Goal: Navigation & Orientation: Understand site structure

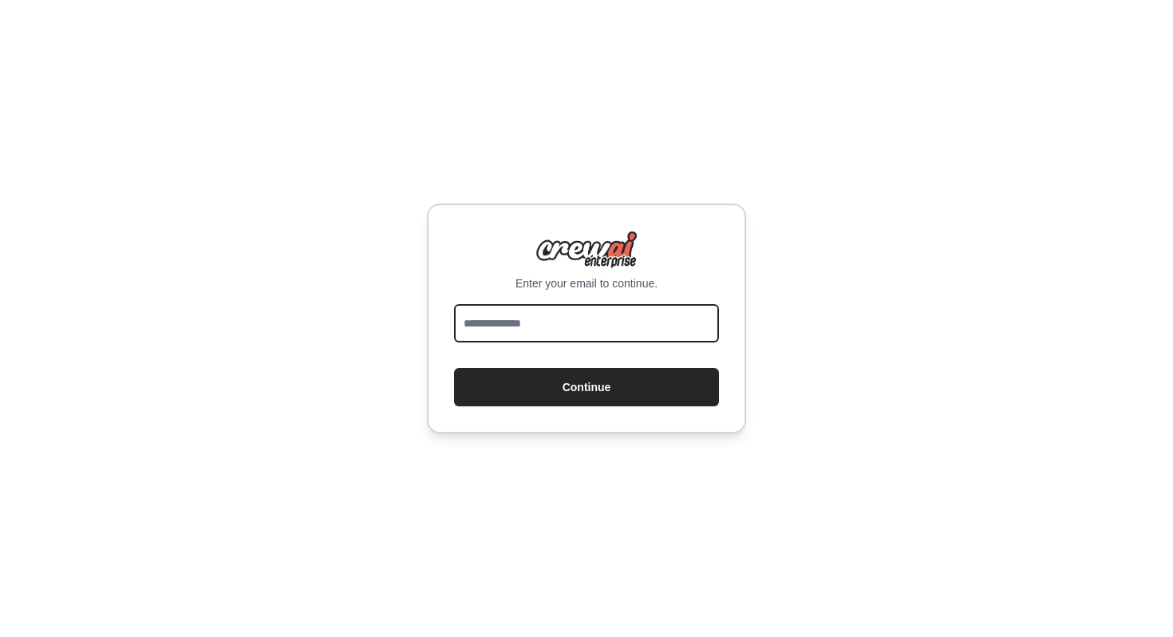
click at [560, 308] on input "email" at bounding box center [586, 323] width 265 height 38
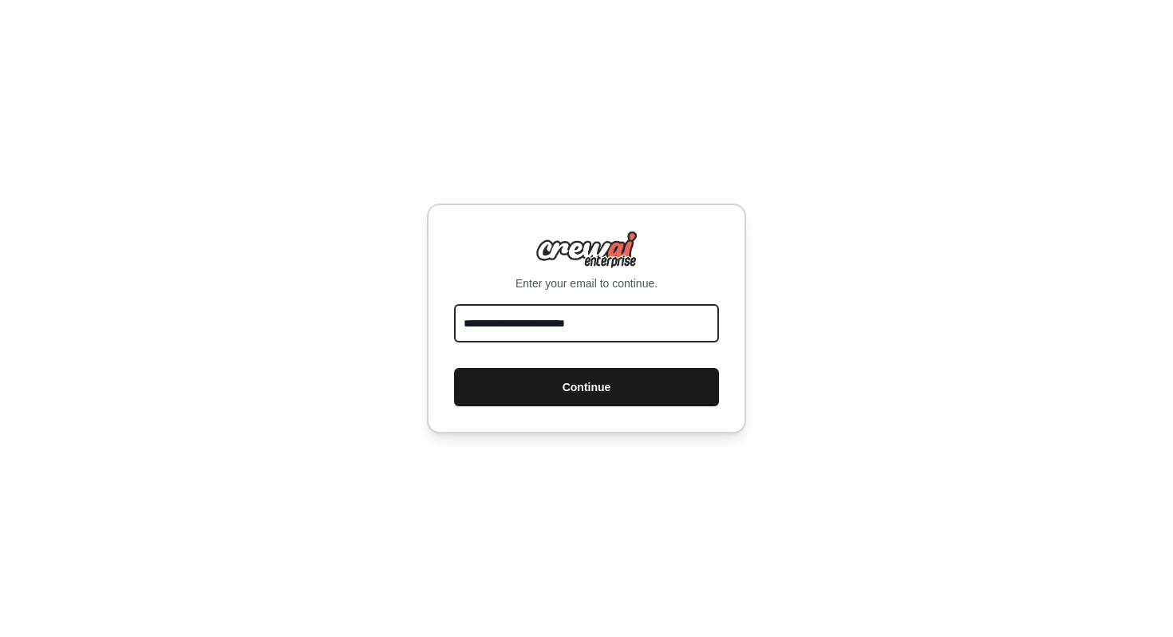
type input "**********"
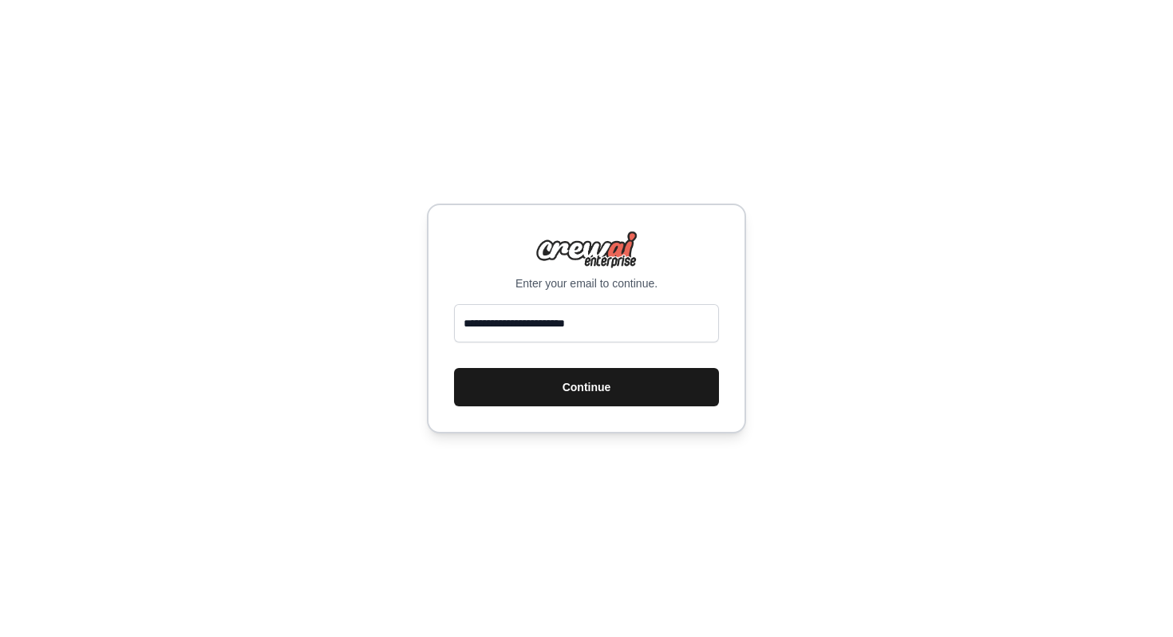
click at [575, 394] on button "Continue" at bounding box center [586, 387] width 265 height 38
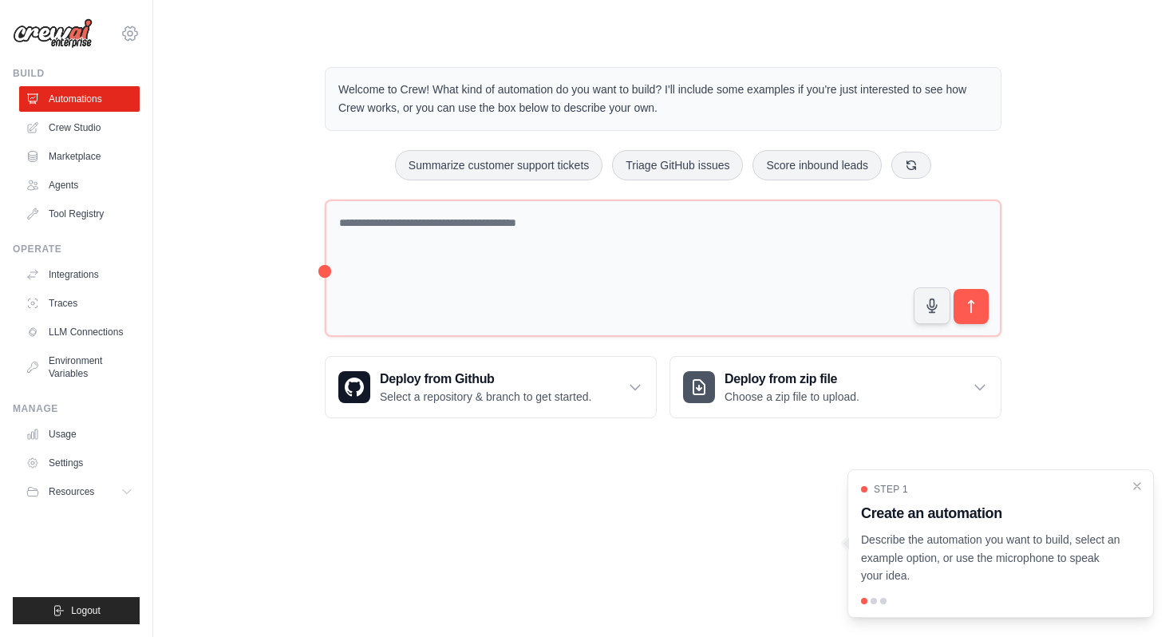
click at [130, 30] on icon at bounding box center [130, 33] width 19 height 19
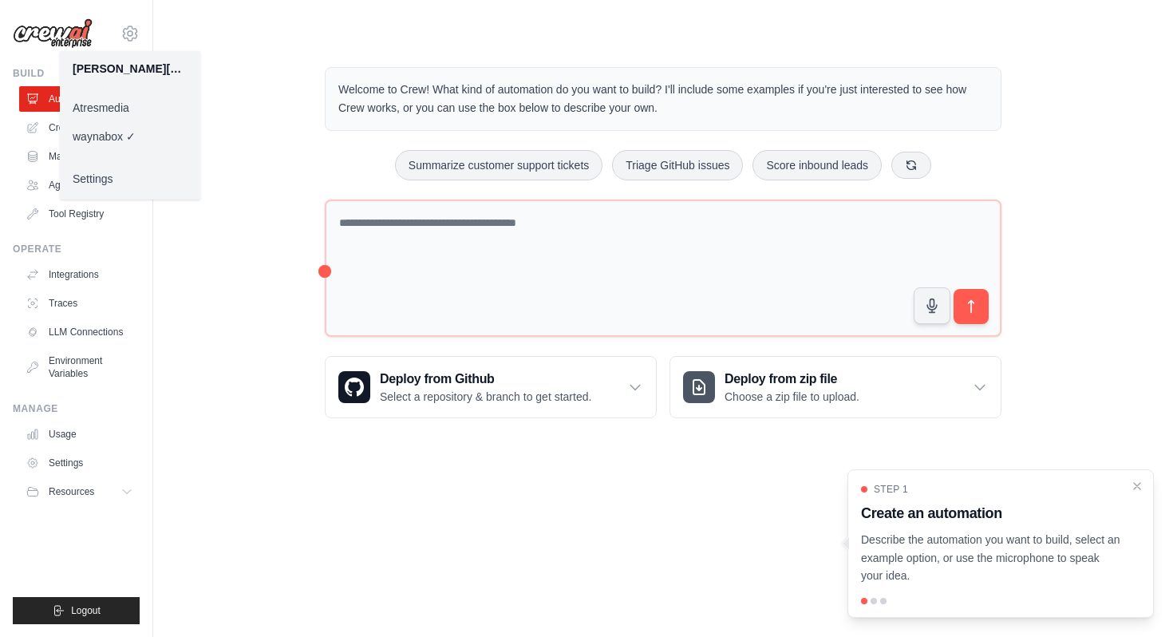
click at [117, 113] on link "Atresmedia" at bounding box center [130, 107] width 140 height 29
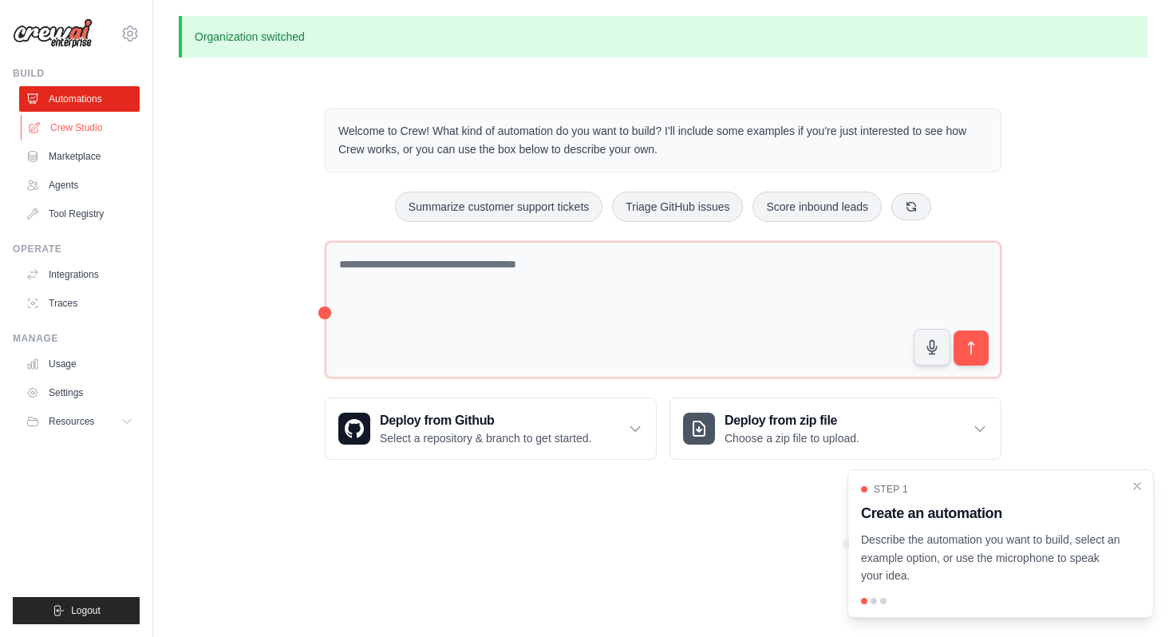
click at [89, 128] on link "Crew Studio" at bounding box center [81, 128] width 121 height 26
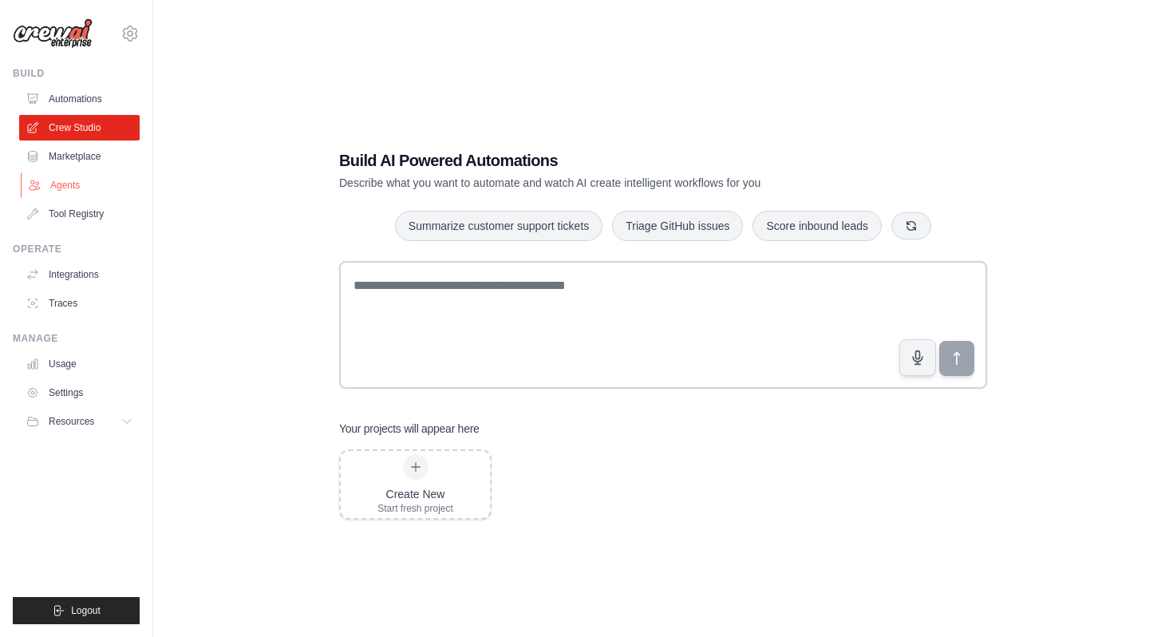
click at [67, 190] on link "Agents" at bounding box center [81, 185] width 121 height 26
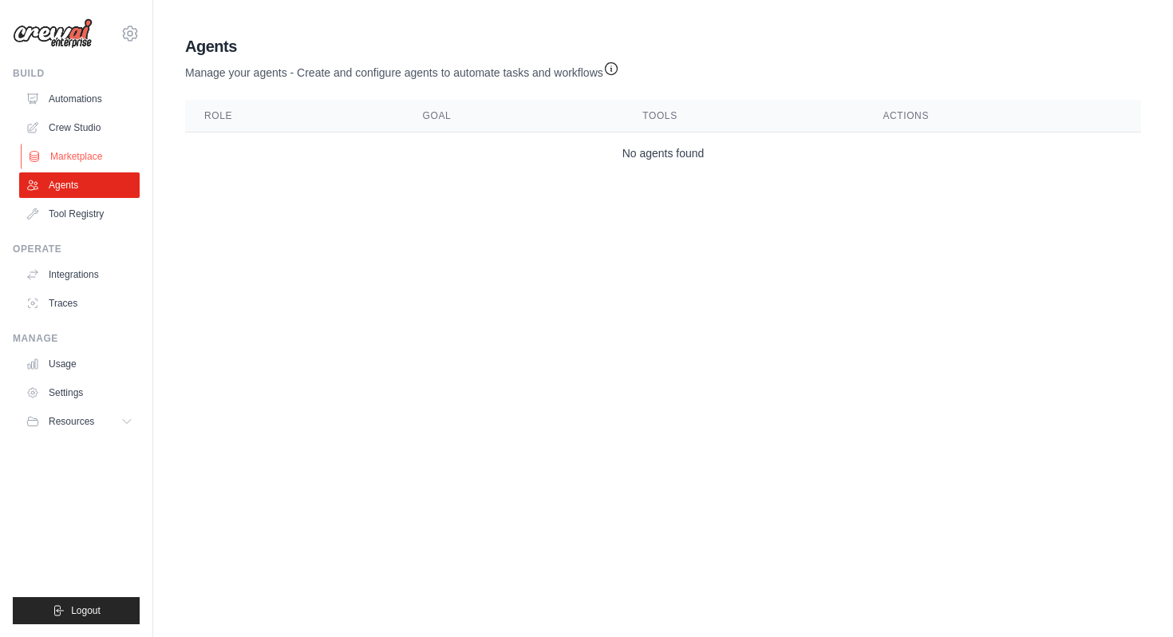
click at [75, 156] on link "Marketplace" at bounding box center [81, 157] width 121 height 26
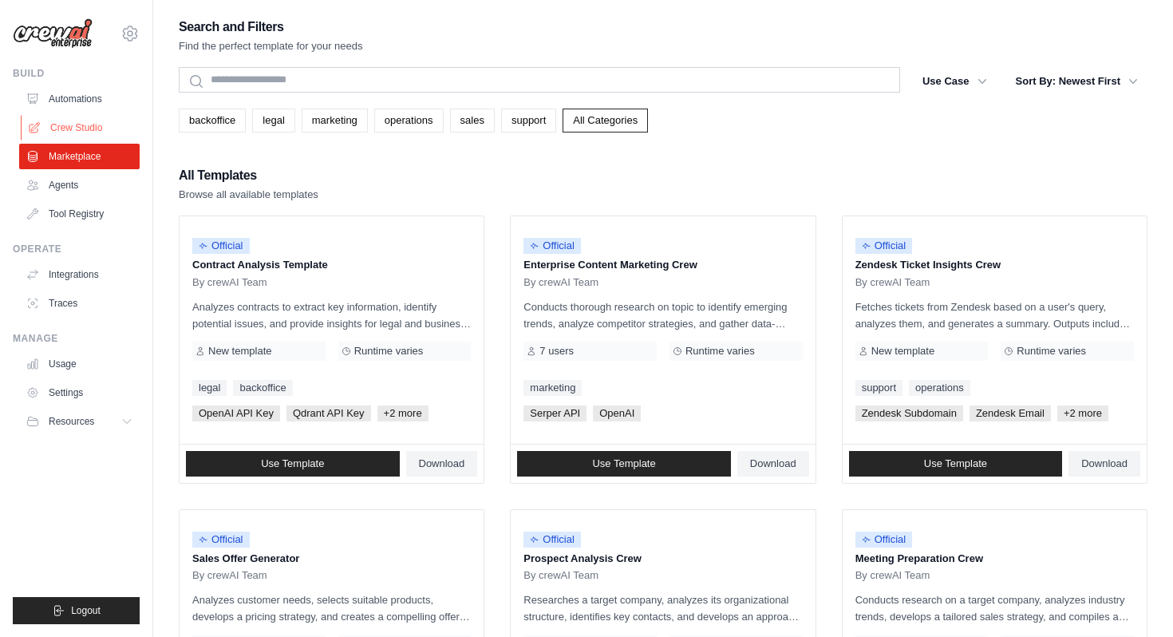
click at [77, 127] on link "Crew Studio" at bounding box center [81, 128] width 121 height 26
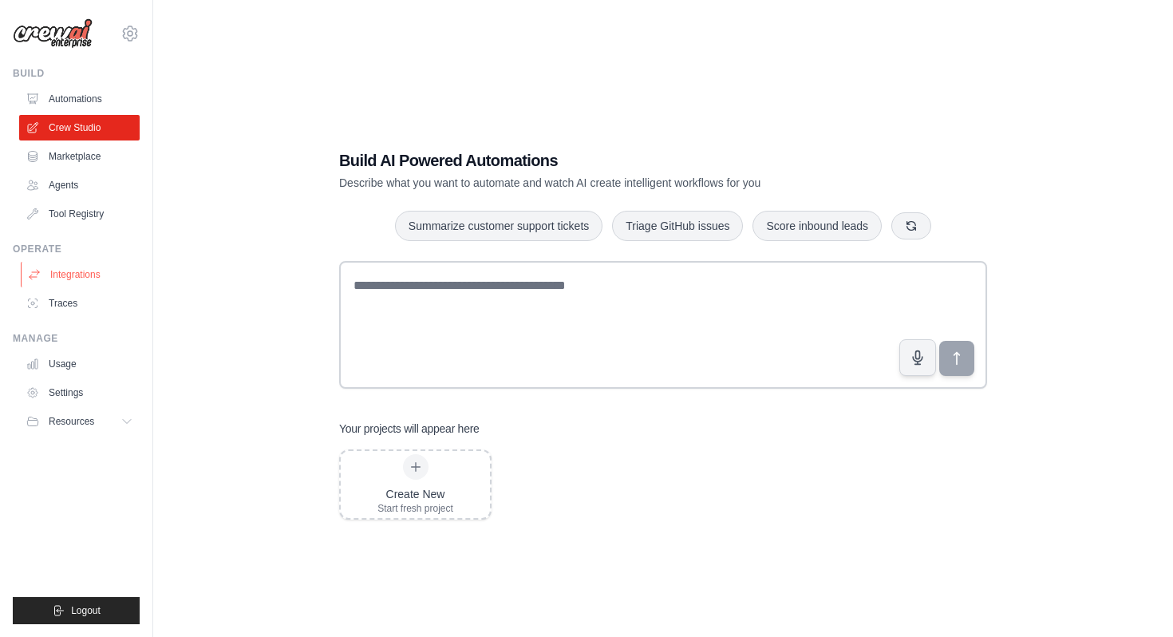
click at [62, 275] on link "Integrations" at bounding box center [81, 275] width 121 height 26
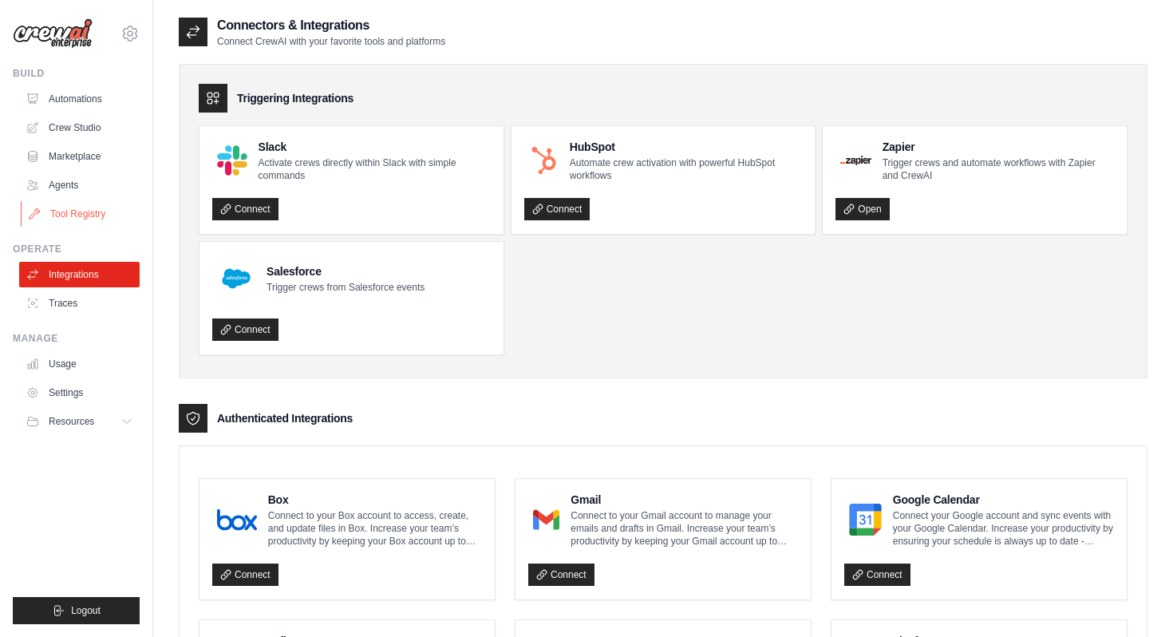
click at [61, 215] on link "Tool Registry" at bounding box center [81, 214] width 121 height 26
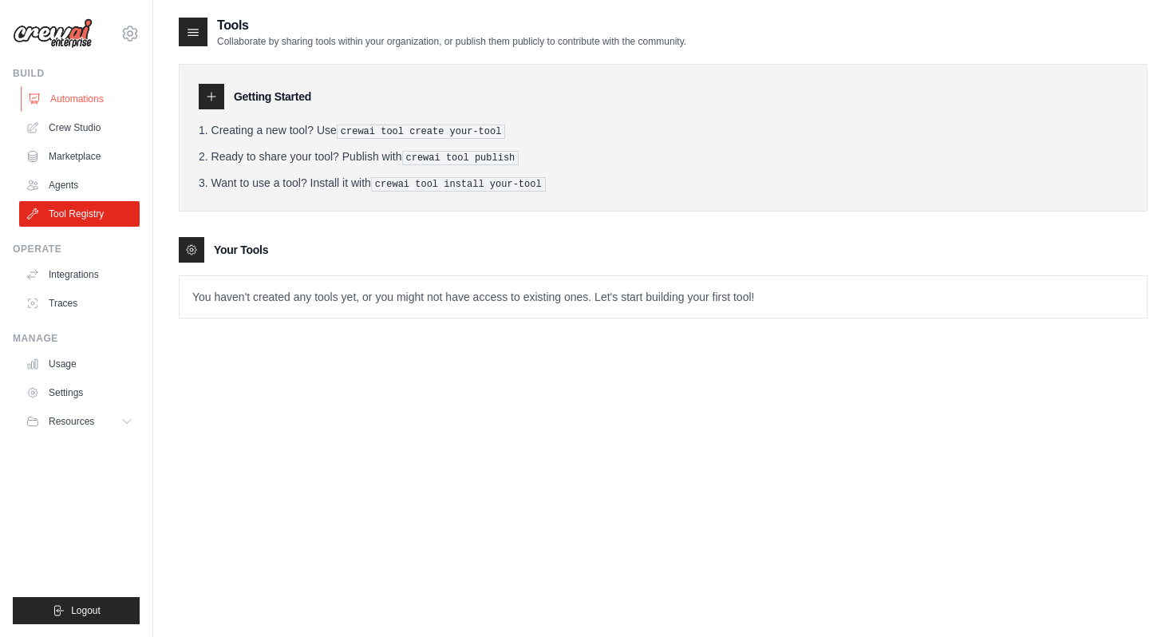
click at [78, 99] on link "Automations" at bounding box center [81, 99] width 121 height 26
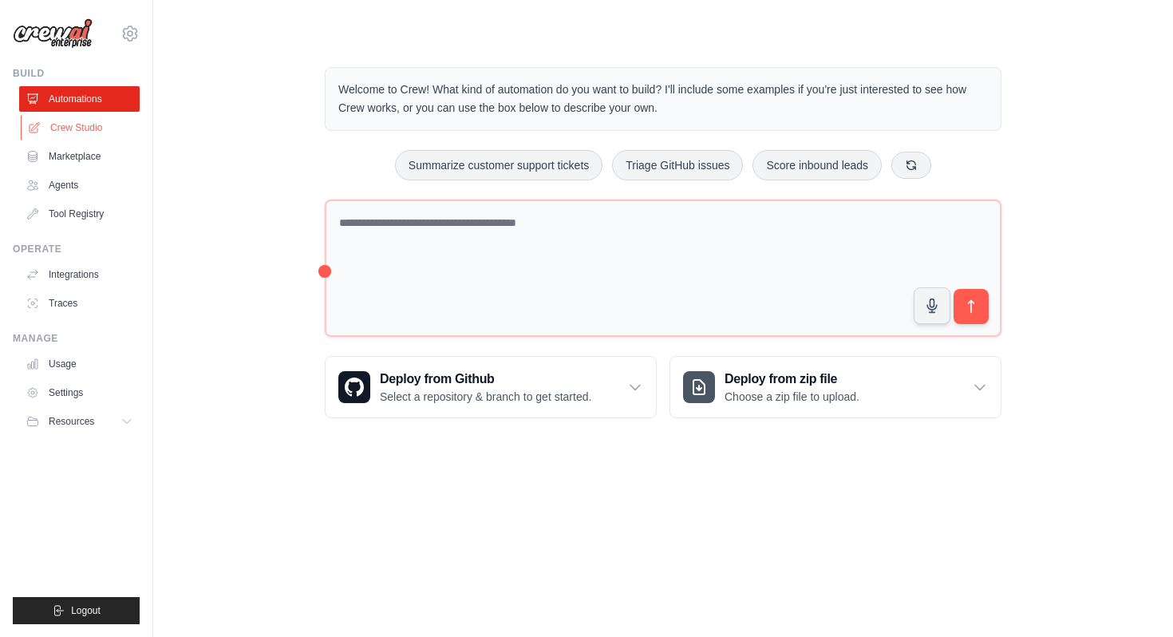
click at [74, 129] on link "Crew Studio" at bounding box center [81, 128] width 121 height 26
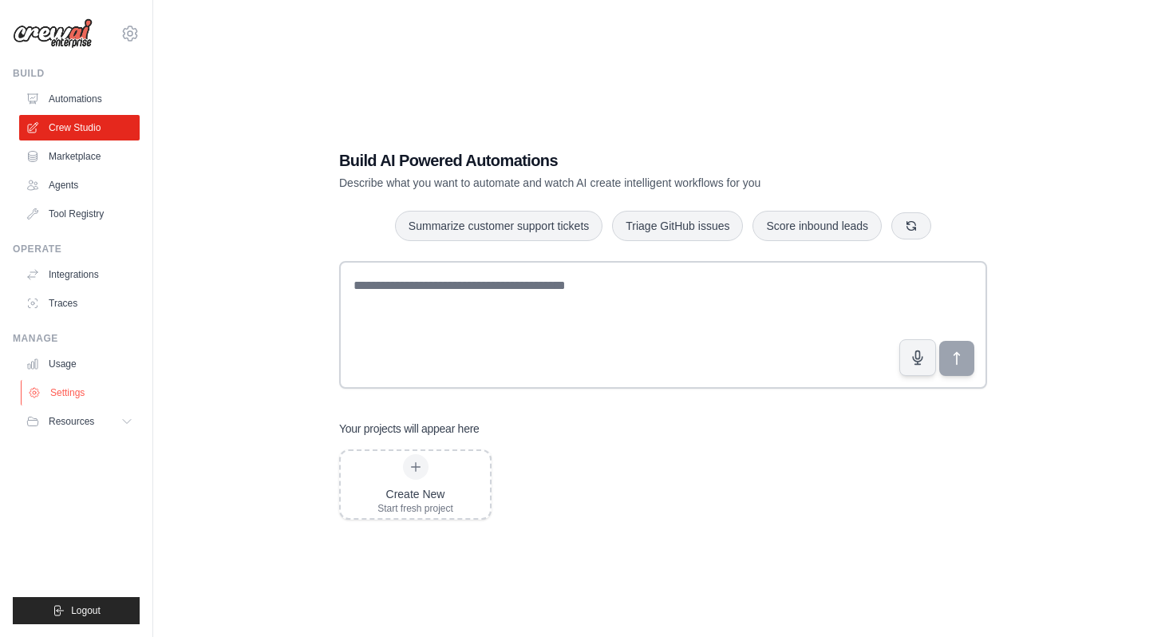
click at [65, 393] on link "Settings" at bounding box center [81, 393] width 121 height 26
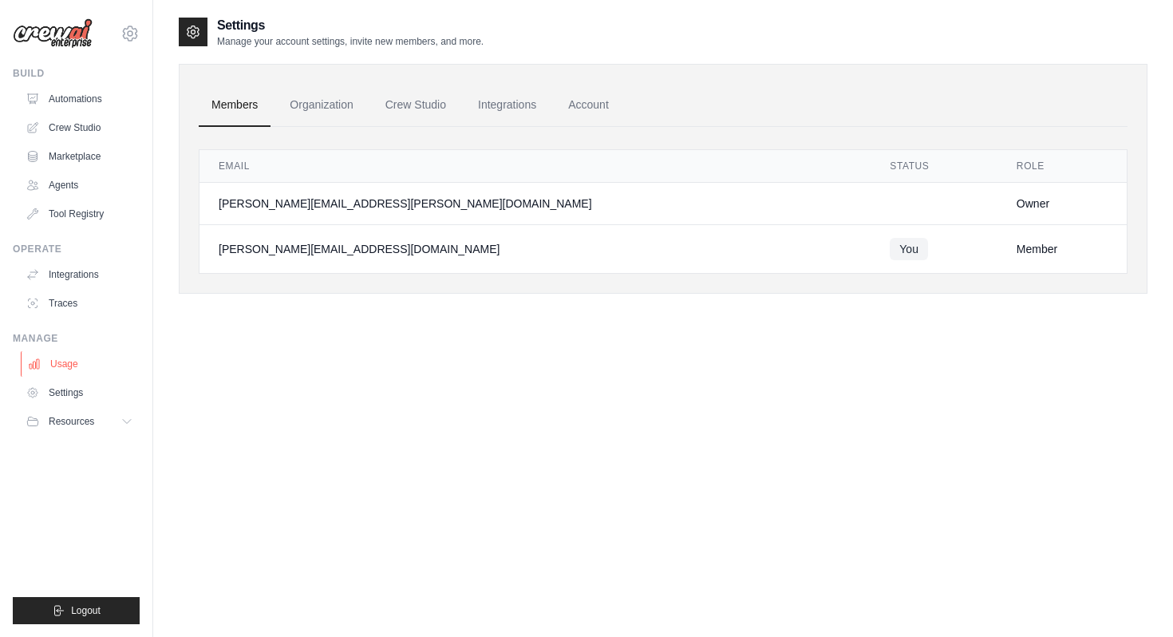
click at [59, 364] on link "Usage" at bounding box center [81, 364] width 121 height 26
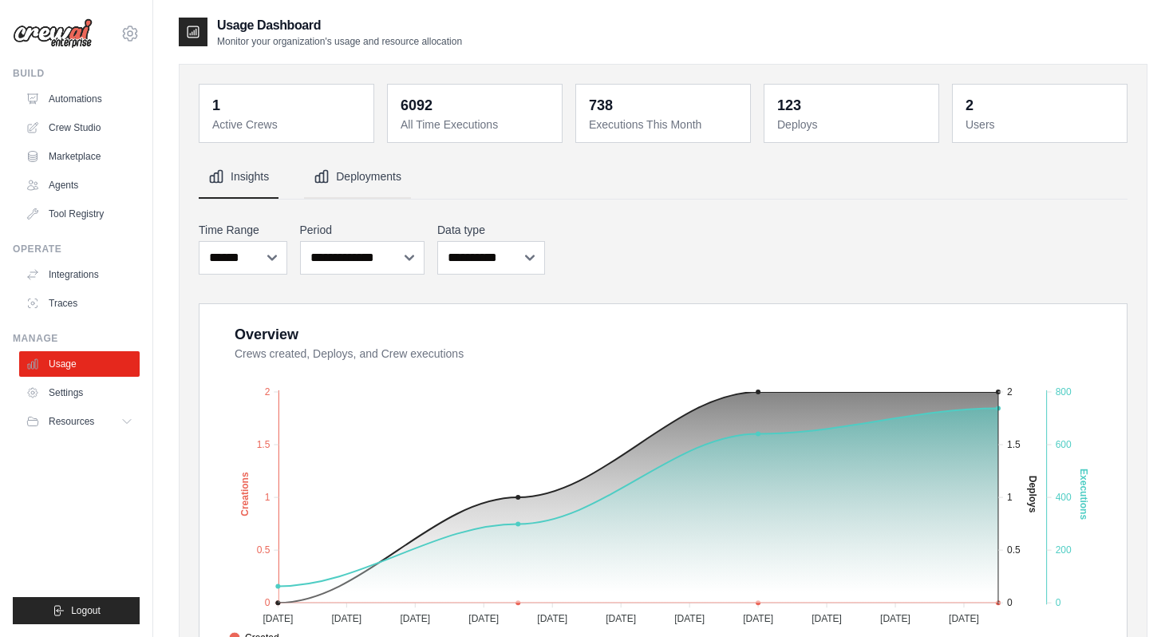
click at [337, 166] on button "Deployments" at bounding box center [357, 177] width 107 height 43
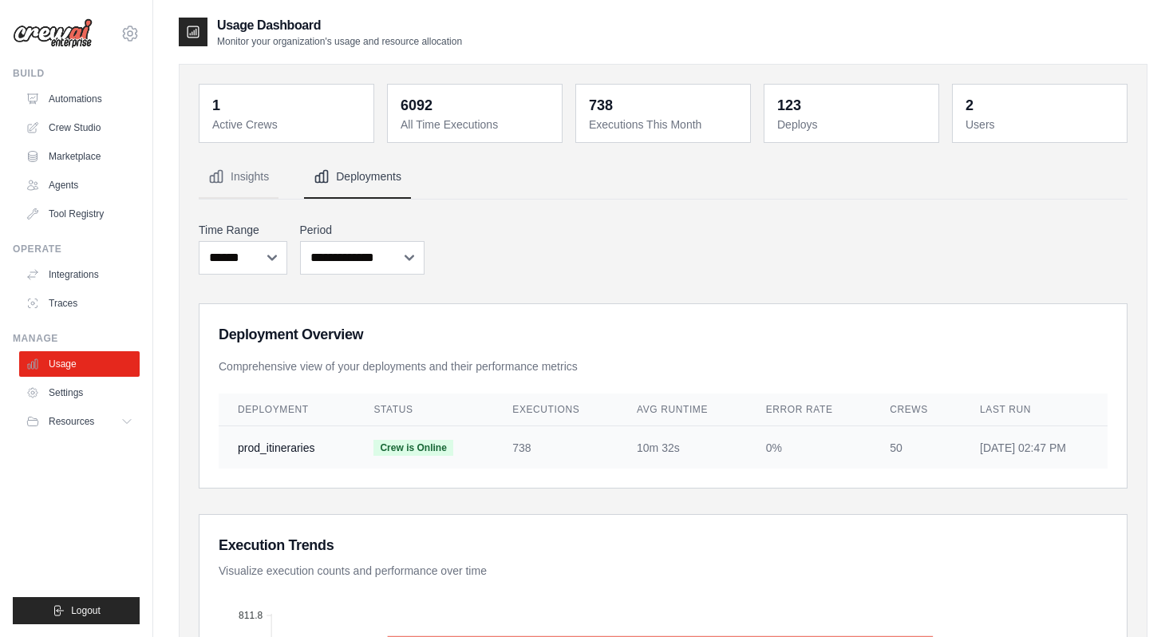
click at [410, 449] on span "Crew is Online" at bounding box center [413, 448] width 79 height 16
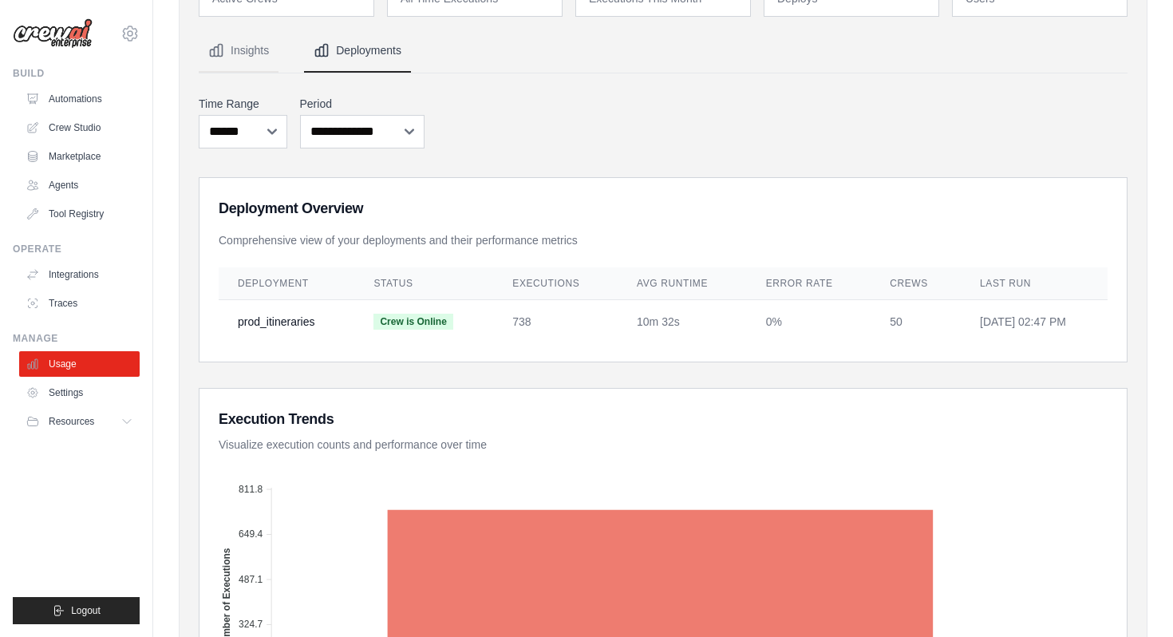
scroll to position [118, 0]
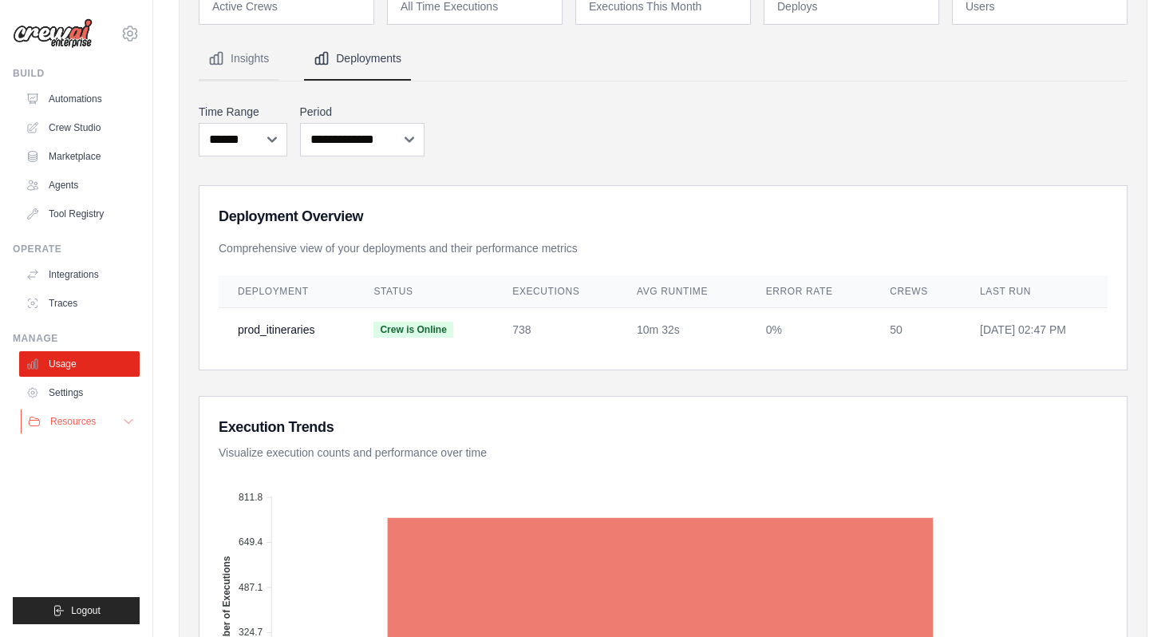
click at [82, 426] on span "Resources" at bounding box center [72, 421] width 45 height 13
click at [69, 267] on link "Integrations" at bounding box center [81, 275] width 121 height 26
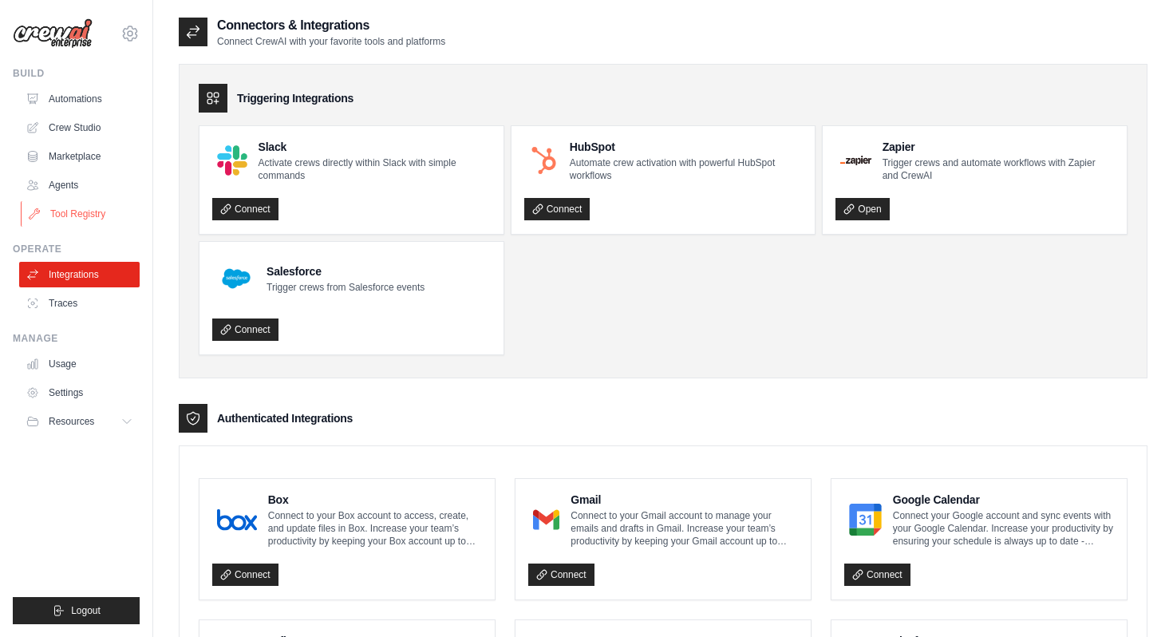
click at [68, 216] on link "Tool Registry" at bounding box center [81, 214] width 121 height 26
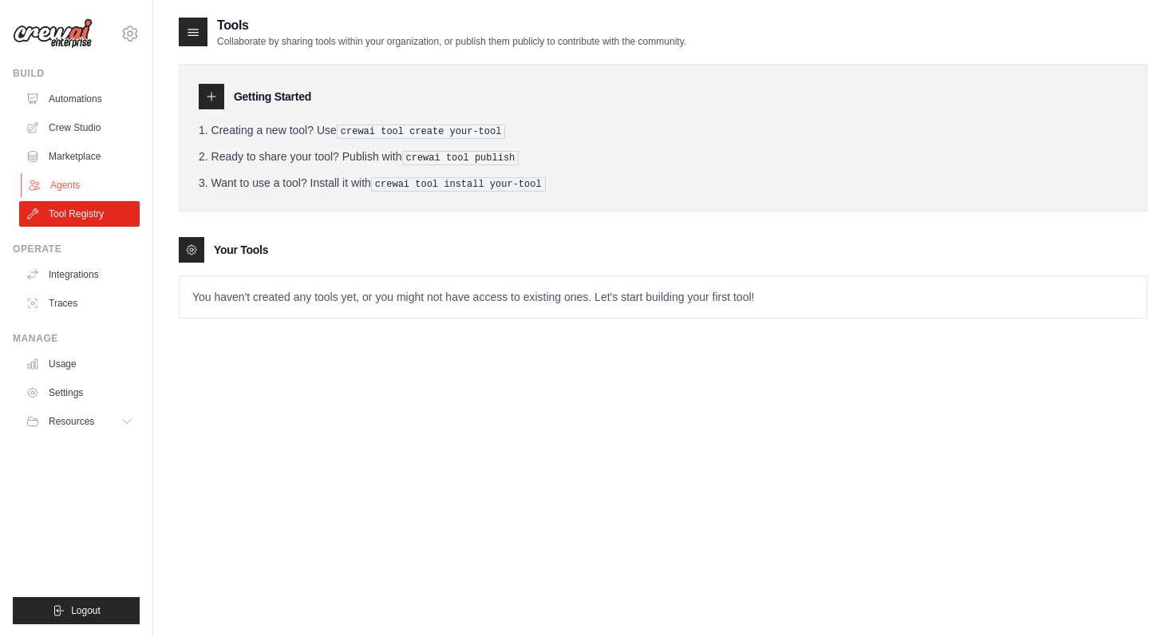
click at [64, 180] on link "Agents" at bounding box center [81, 185] width 121 height 26
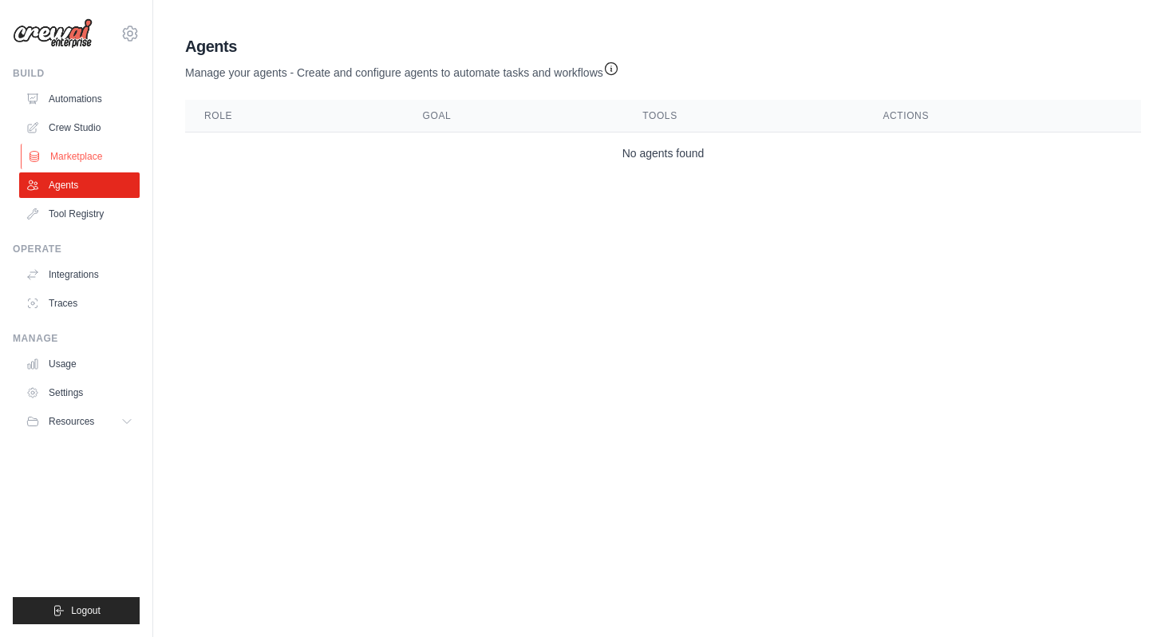
click at [71, 148] on link "Marketplace" at bounding box center [81, 157] width 121 height 26
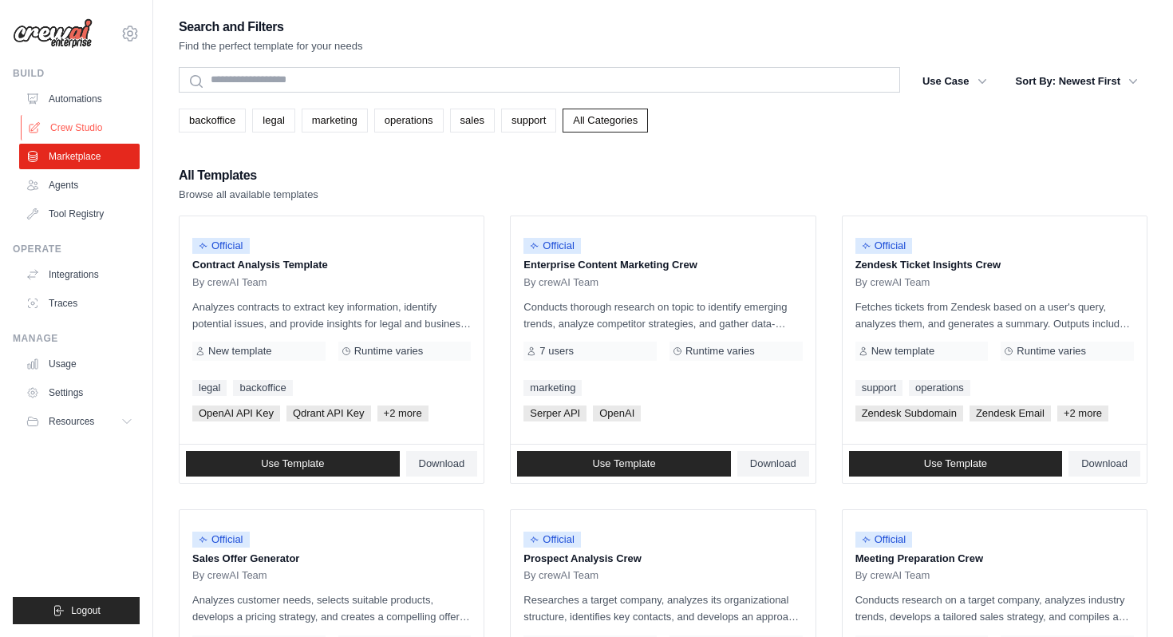
click at [78, 132] on link "Crew Studio" at bounding box center [81, 128] width 121 height 26
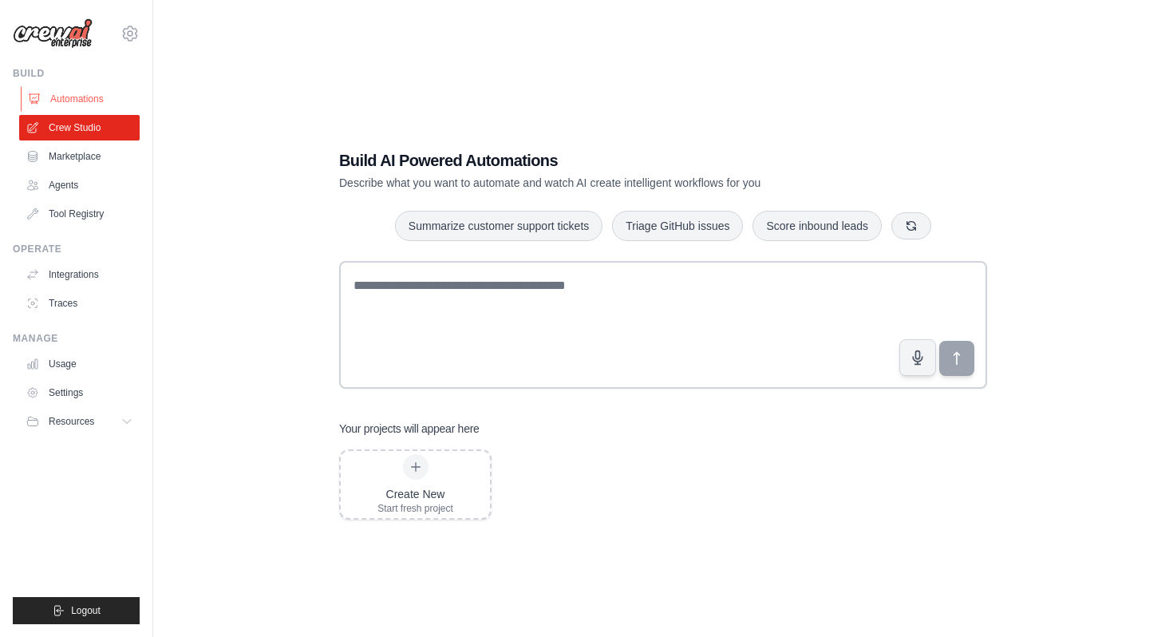
click at [93, 99] on link "Automations" at bounding box center [81, 99] width 121 height 26
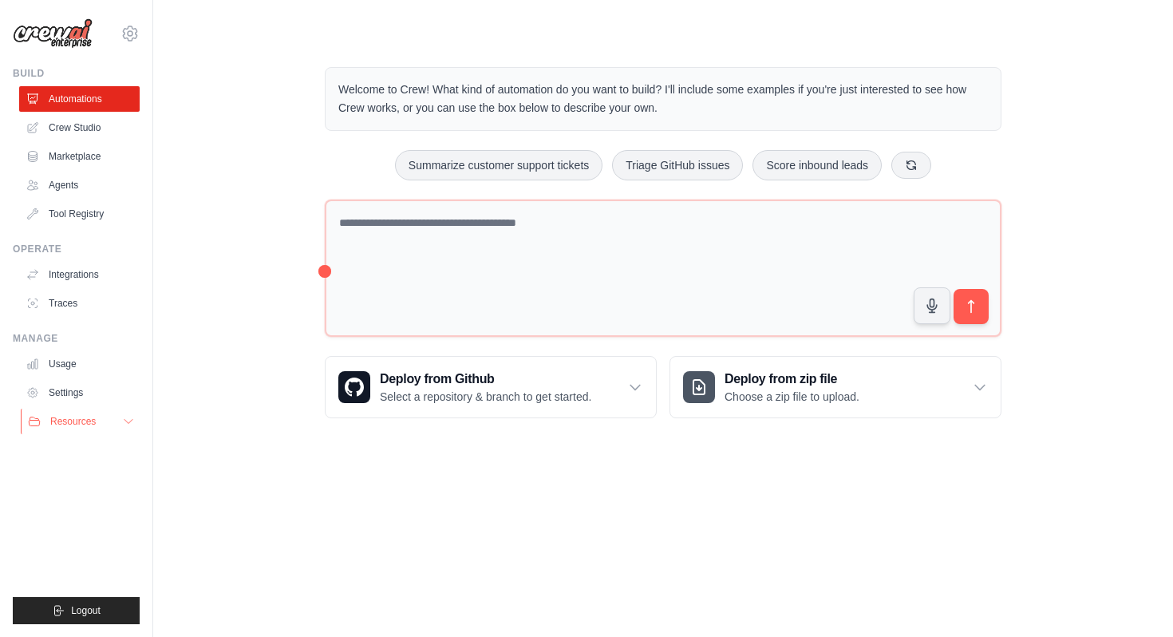
click at [78, 421] on span "Resources" at bounding box center [72, 421] width 45 height 13
click at [69, 393] on link "Settings" at bounding box center [81, 393] width 121 height 26
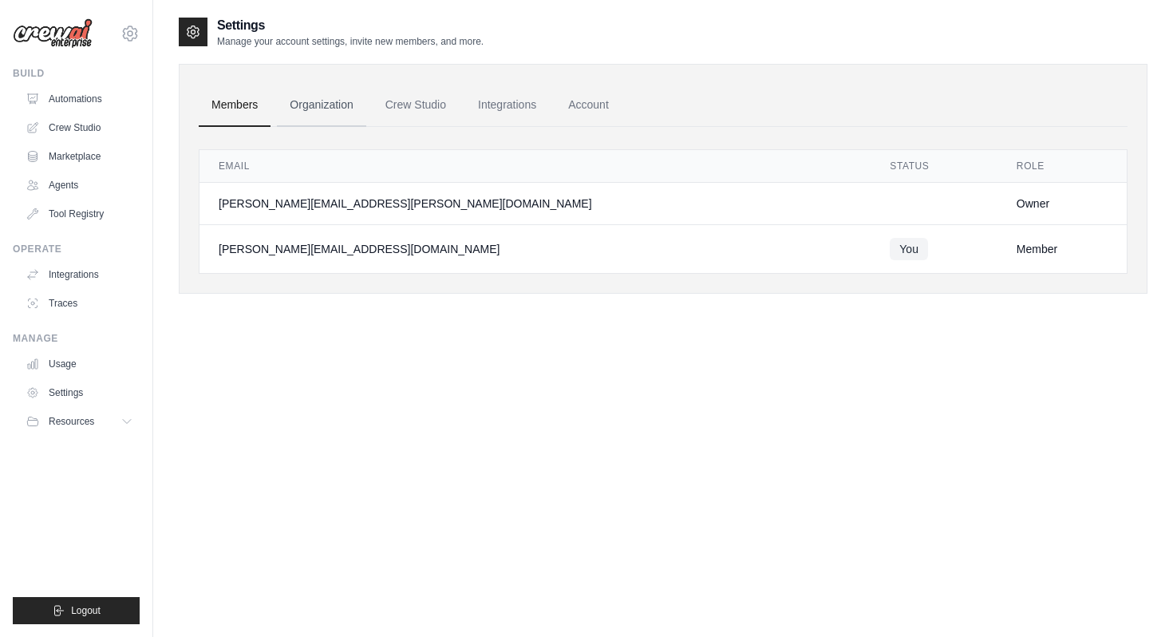
click at [339, 97] on link "Organization" at bounding box center [321, 105] width 89 height 43
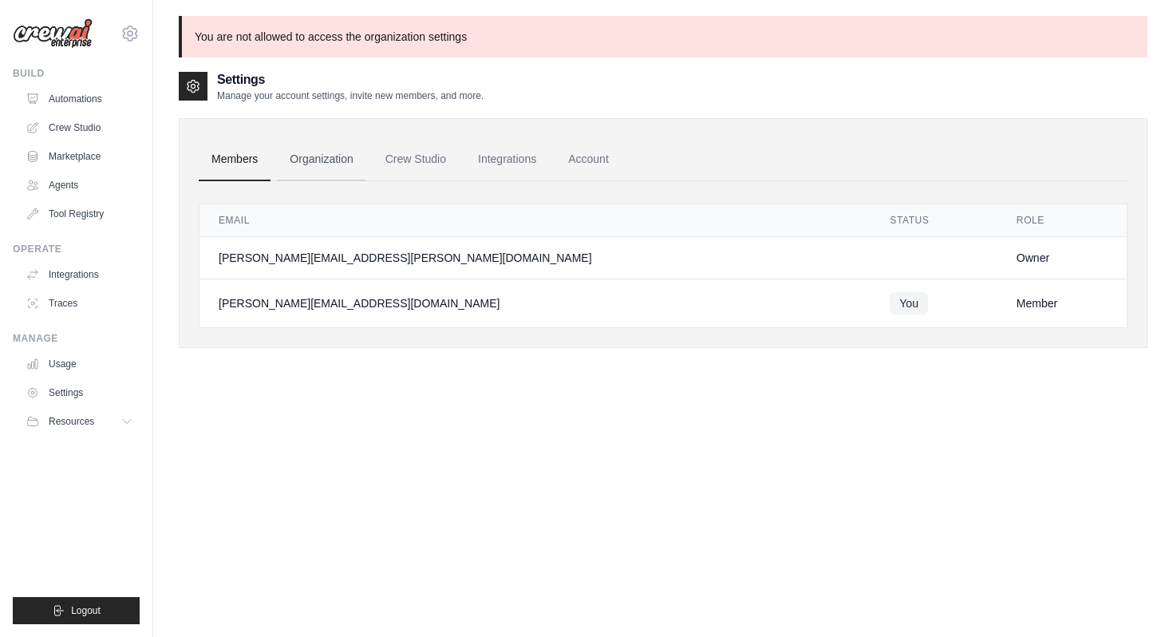
click at [339, 160] on link "Organization" at bounding box center [321, 159] width 89 height 43
click at [138, 32] on icon at bounding box center [130, 33] width 19 height 19
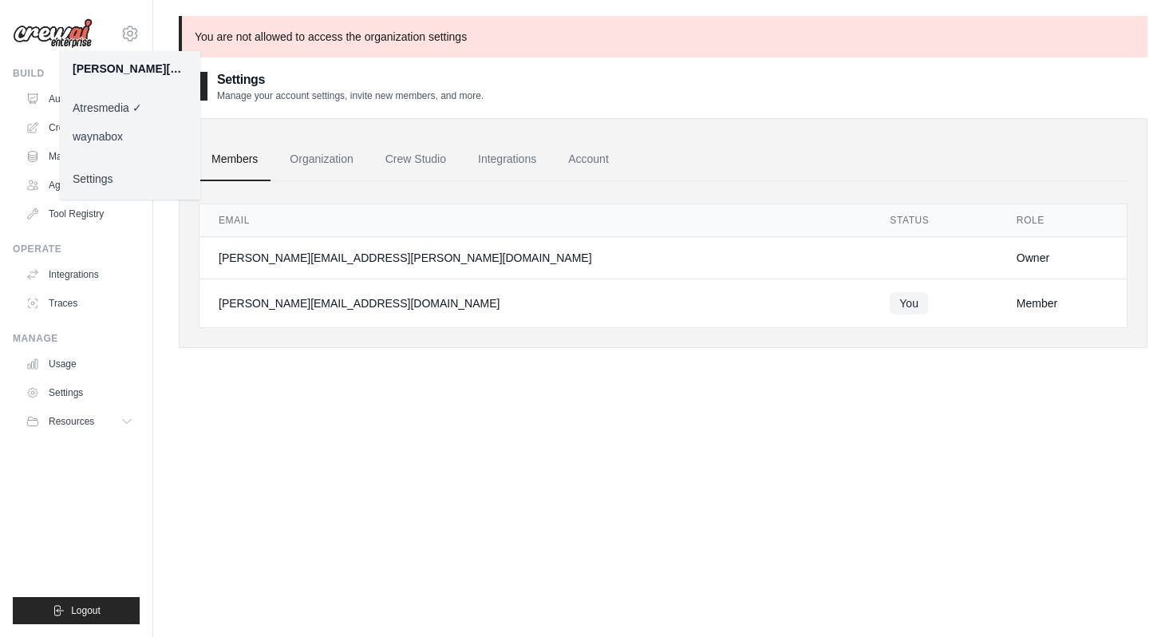
click at [95, 183] on link "Settings" at bounding box center [130, 178] width 140 height 29
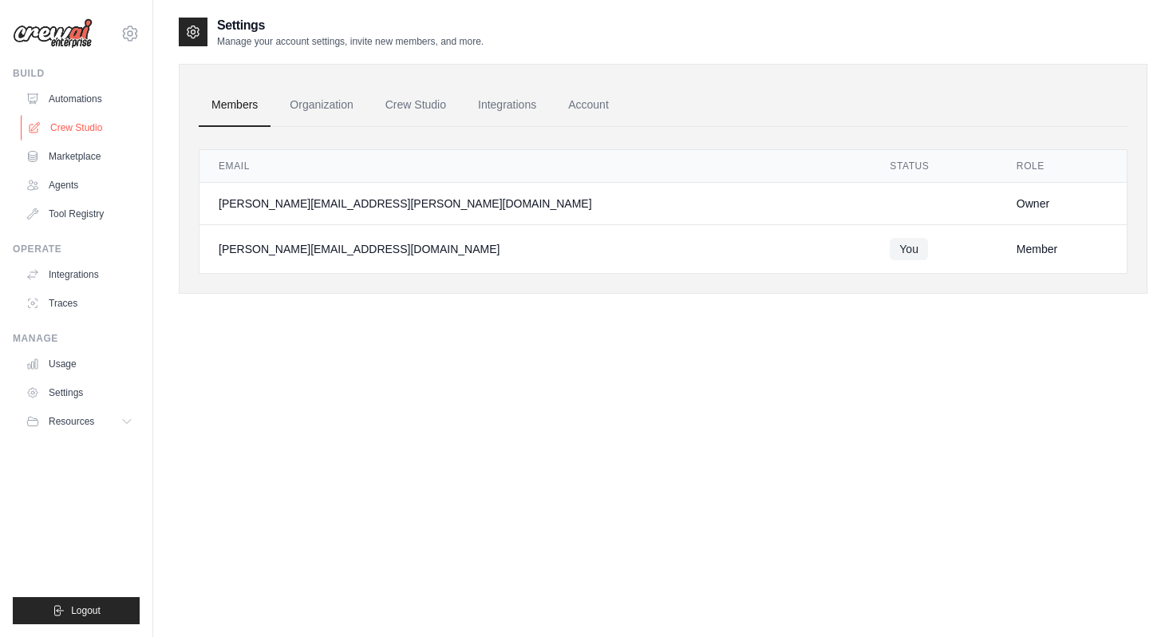
click at [78, 132] on link "Crew Studio" at bounding box center [81, 128] width 121 height 26
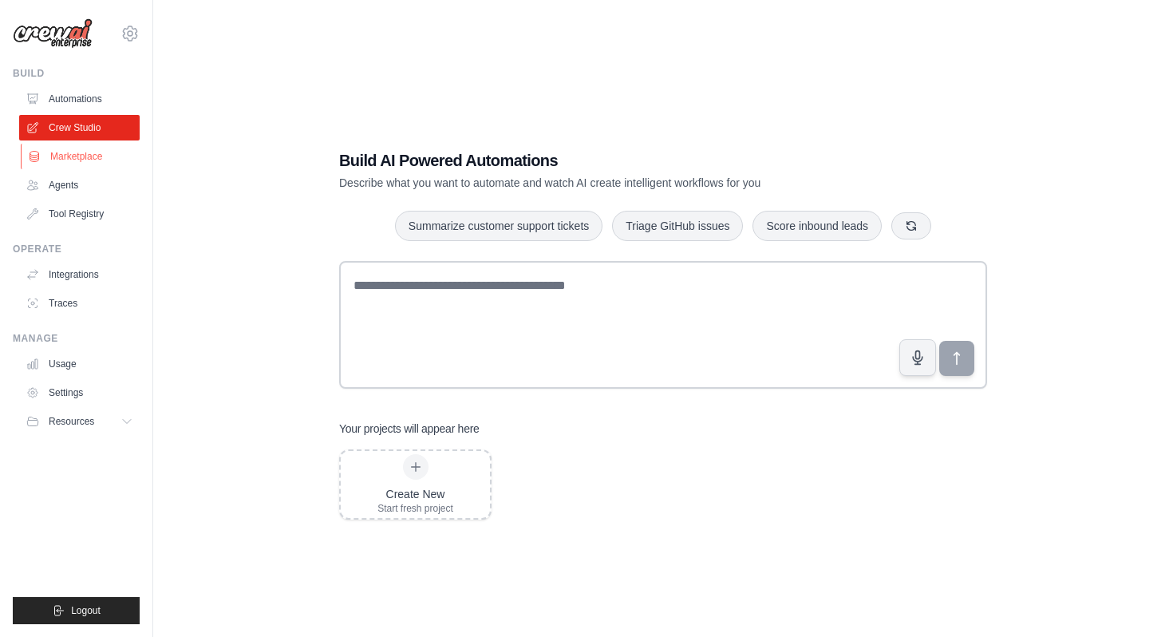
click at [78, 158] on link "Marketplace" at bounding box center [81, 157] width 121 height 26
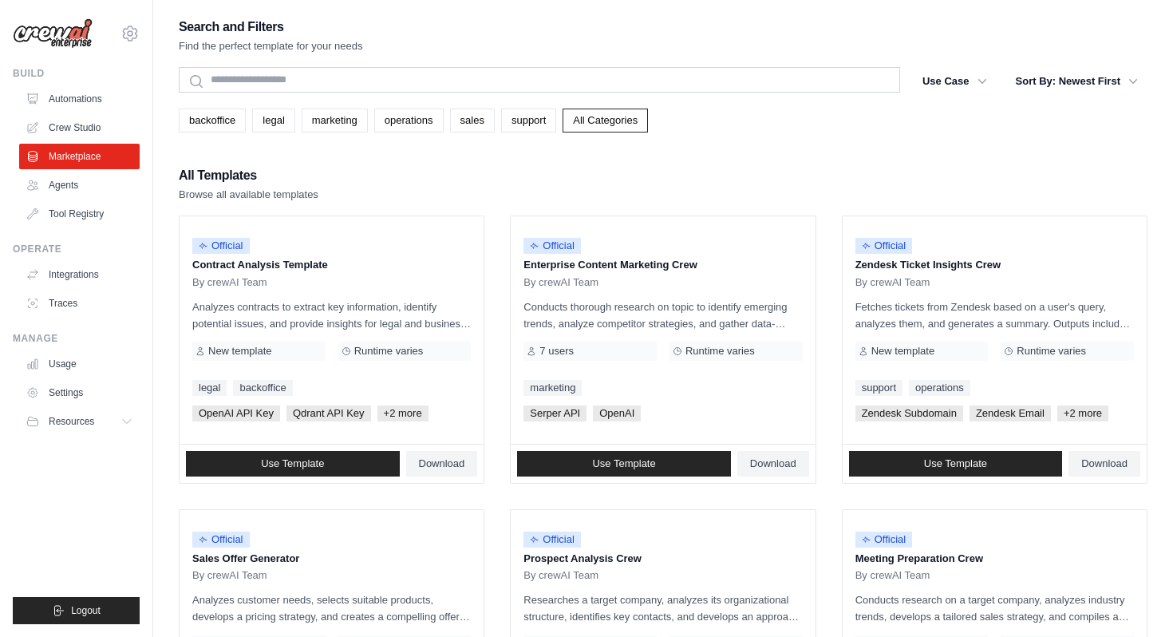
click at [65, 46] on img at bounding box center [53, 33] width 80 height 30
click at [65, 33] on img at bounding box center [53, 33] width 80 height 30
click at [226, 115] on link "backoffice" at bounding box center [212, 121] width 67 height 24
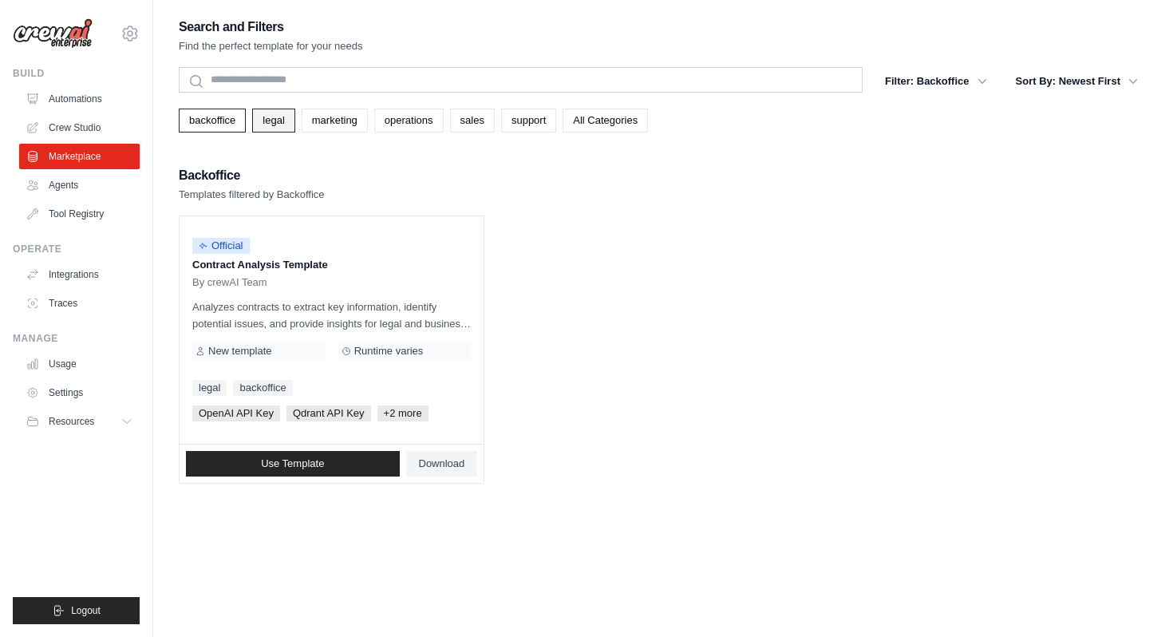
click at [274, 115] on link "legal" at bounding box center [273, 121] width 42 height 24
click at [323, 122] on link "marketing" at bounding box center [335, 121] width 66 height 24
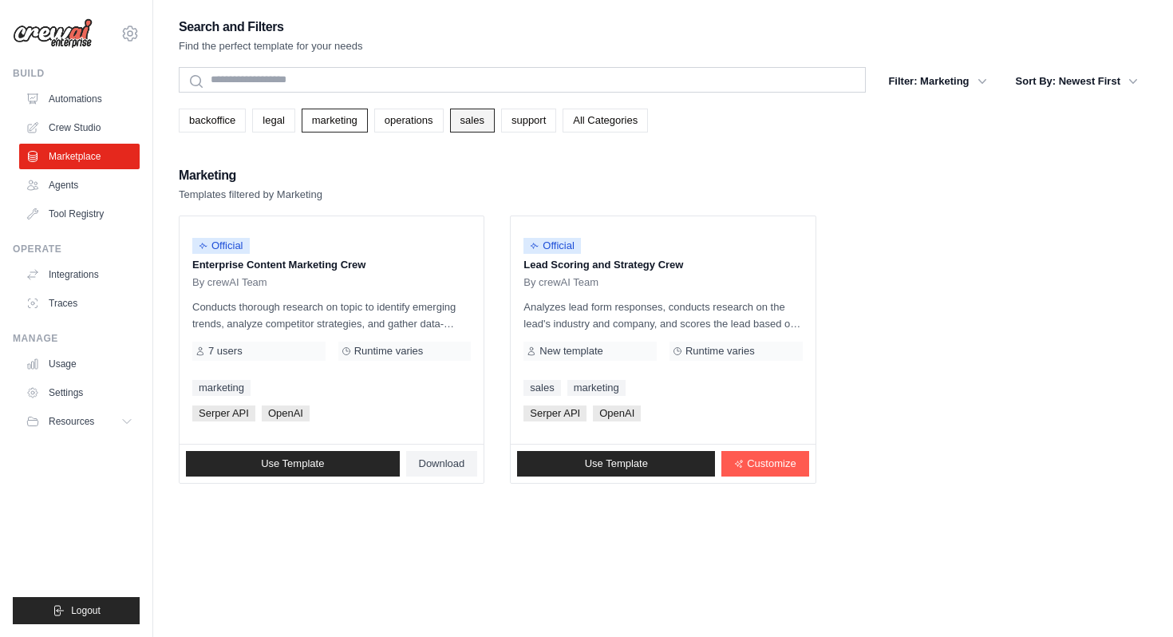
click at [484, 115] on link "sales" at bounding box center [472, 121] width 45 height 24
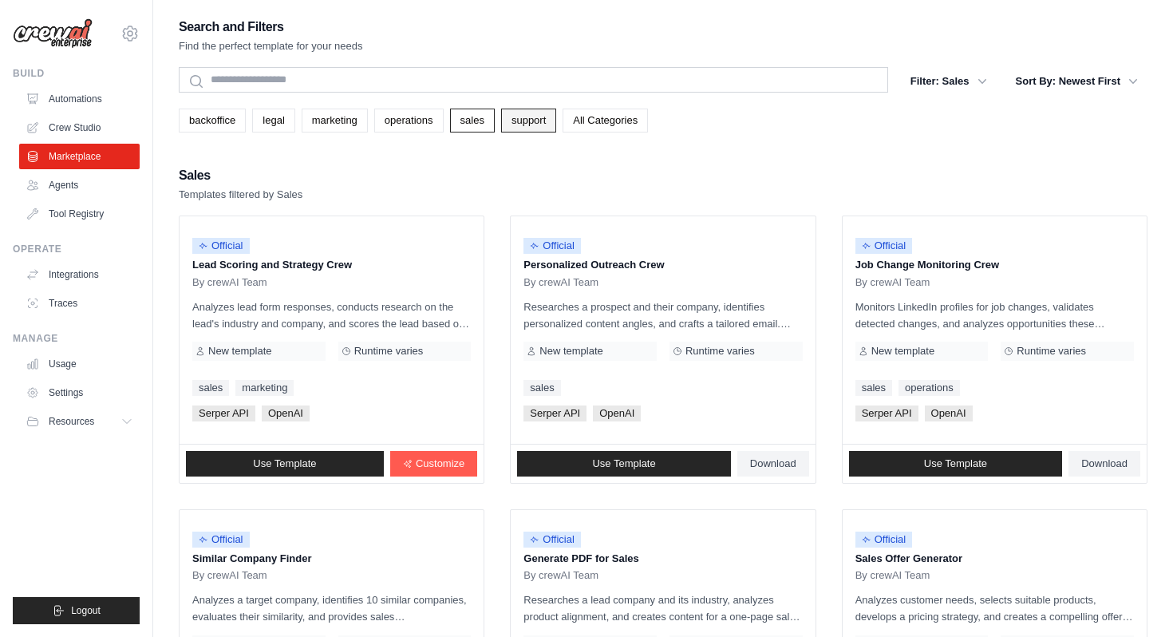
click at [523, 124] on link "support" at bounding box center [528, 121] width 55 height 24
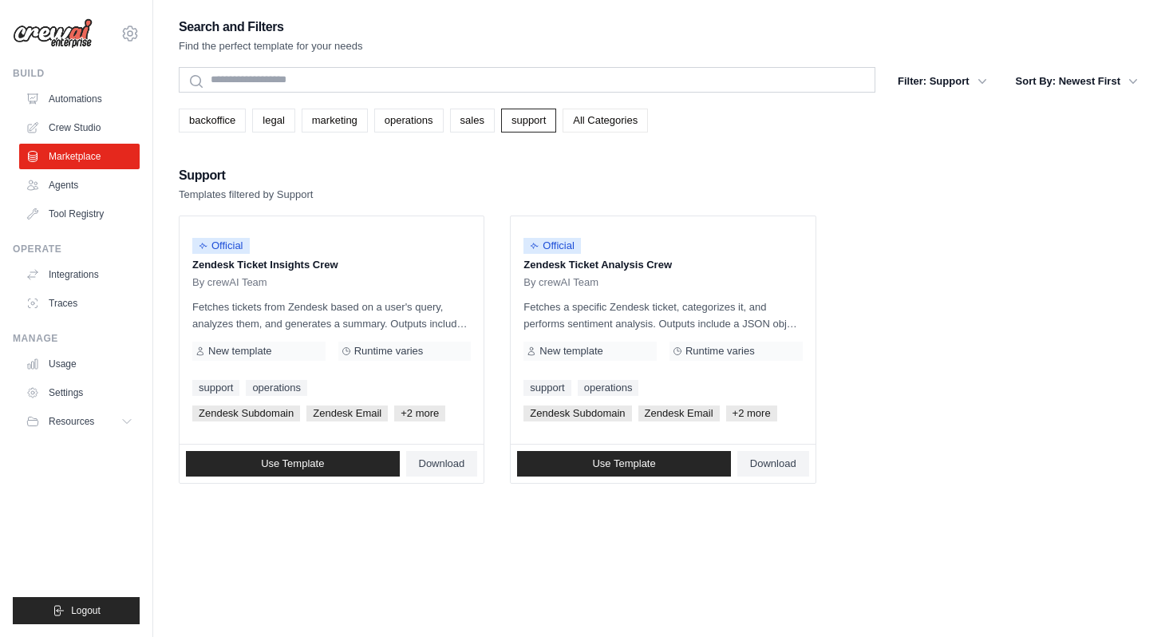
click at [587, 127] on link "All Categories" at bounding box center [605, 121] width 85 height 24
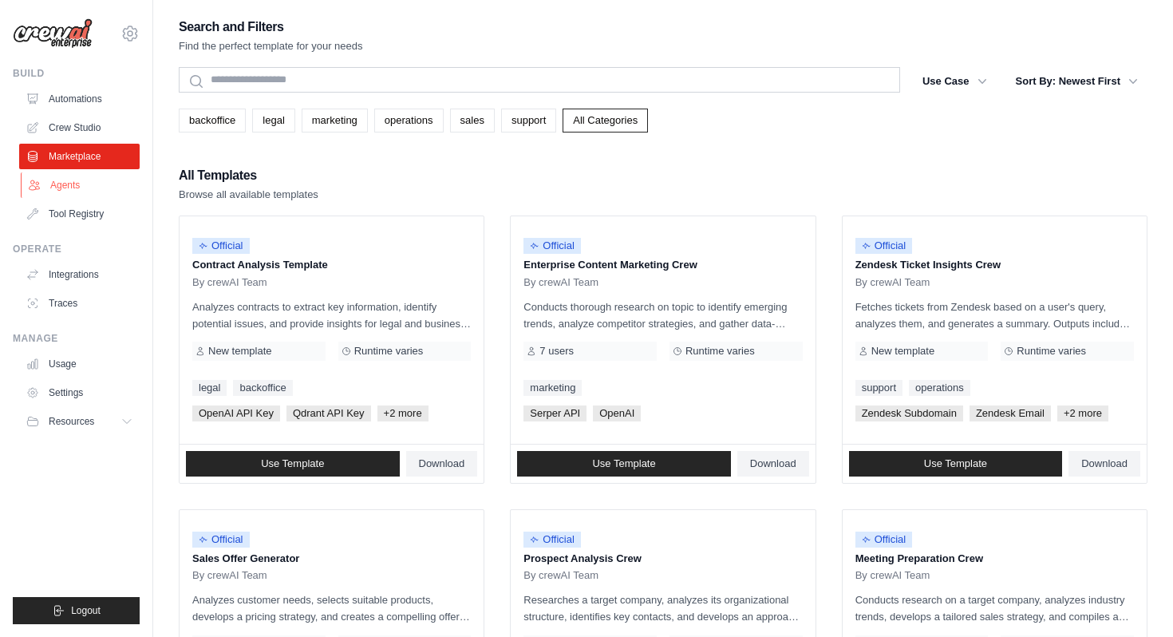
click at [69, 190] on link "Agents" at bounding box center [81, 185] width 121 height 26
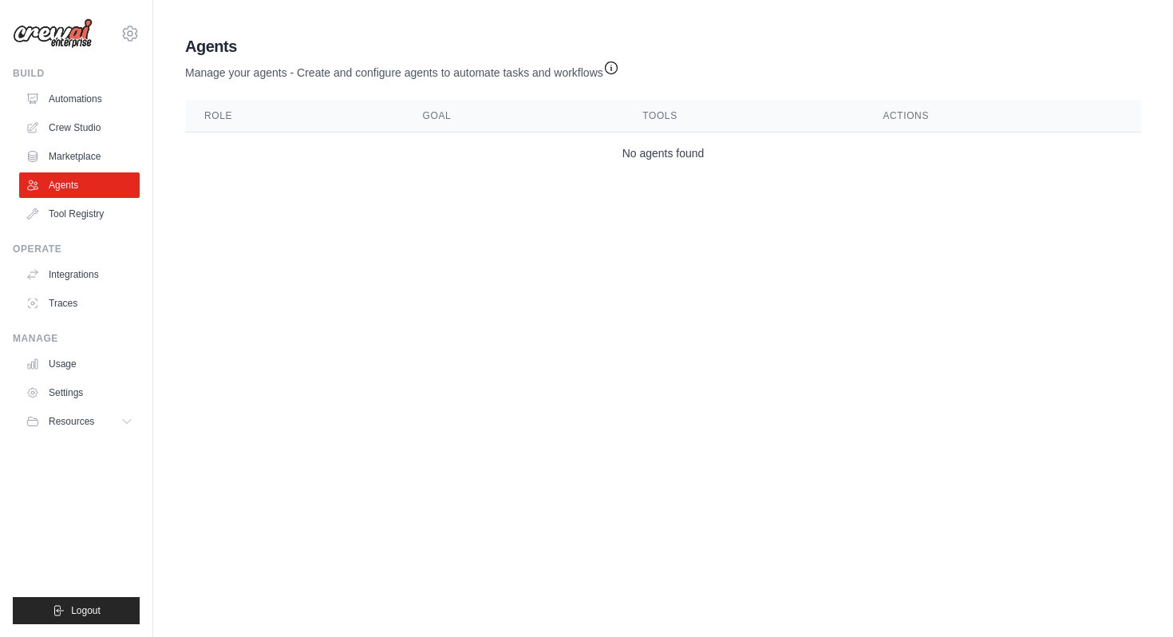
click at [614, 65] on icon "button" at bounding box center [611, 68] width 16 height 16
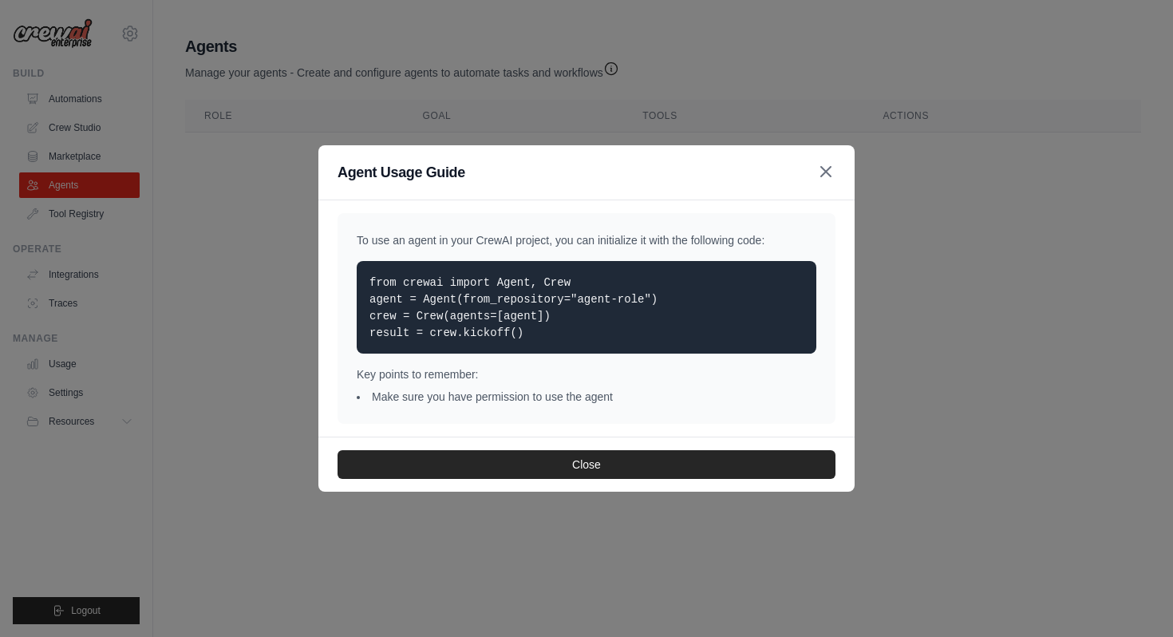
click at [828, 173] on icon "button" at bounding box center [826, 171] width 19 height 19
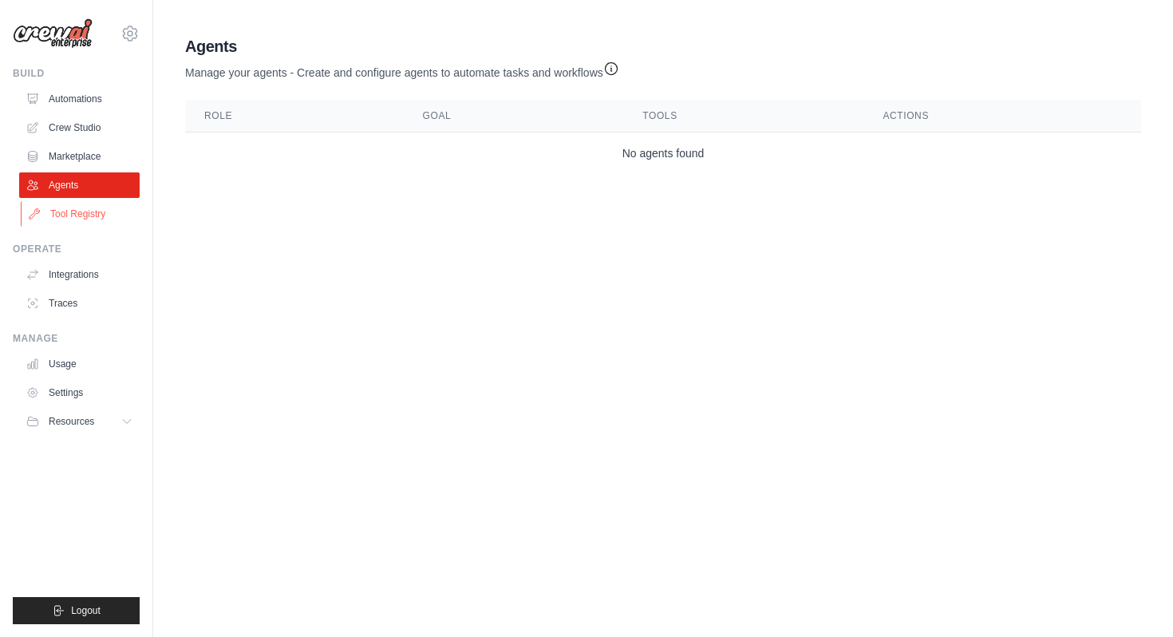
click at [65, 216] on link "Tool Registry" at bounding box center [81, 214] width 121 height 26
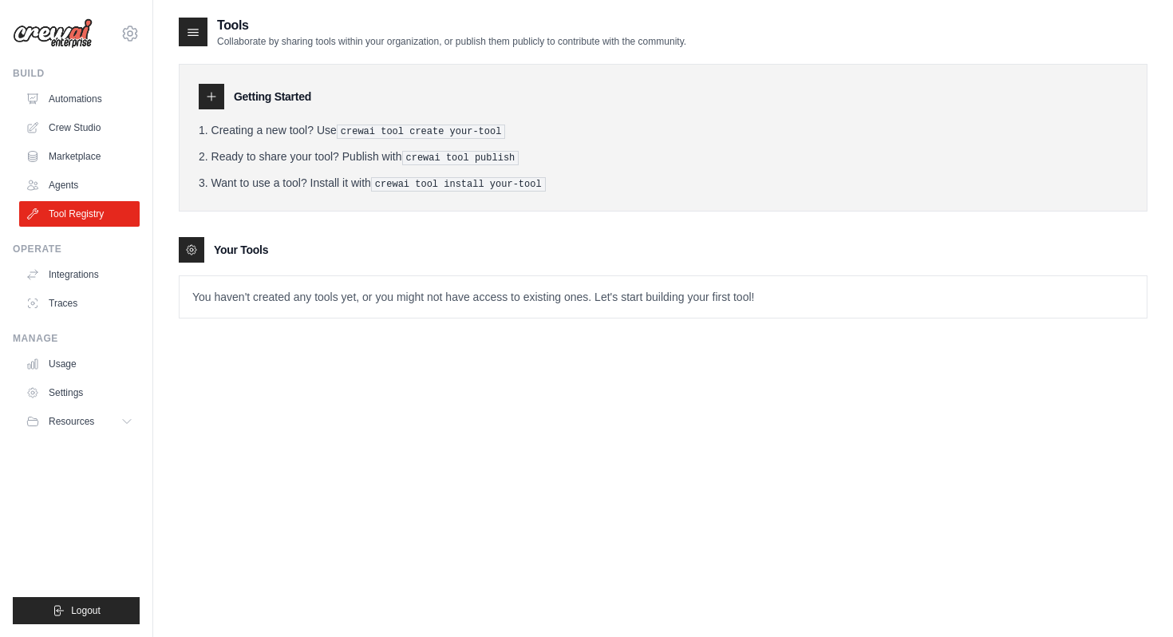
click at [114, 42] on div "[PERSON_NAME][EMAIL_ADDRESS][DOMAIN_NAME] Atresmedia ✓ waynabox Settings" at bounding box center [76, 25] width 127 height 51
click at [128, 32] on icon at bounding box center [130, 33] width 5 height 5
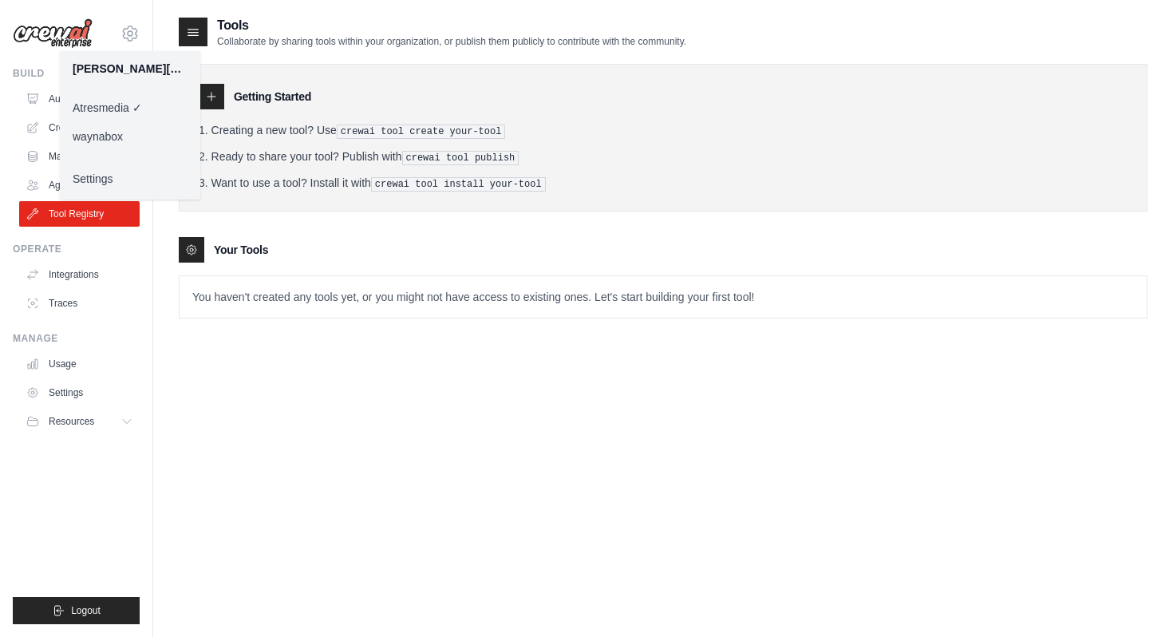
click at [89, 132] on link "waynabox" at bounding box center [130, 136] width 140 height 29
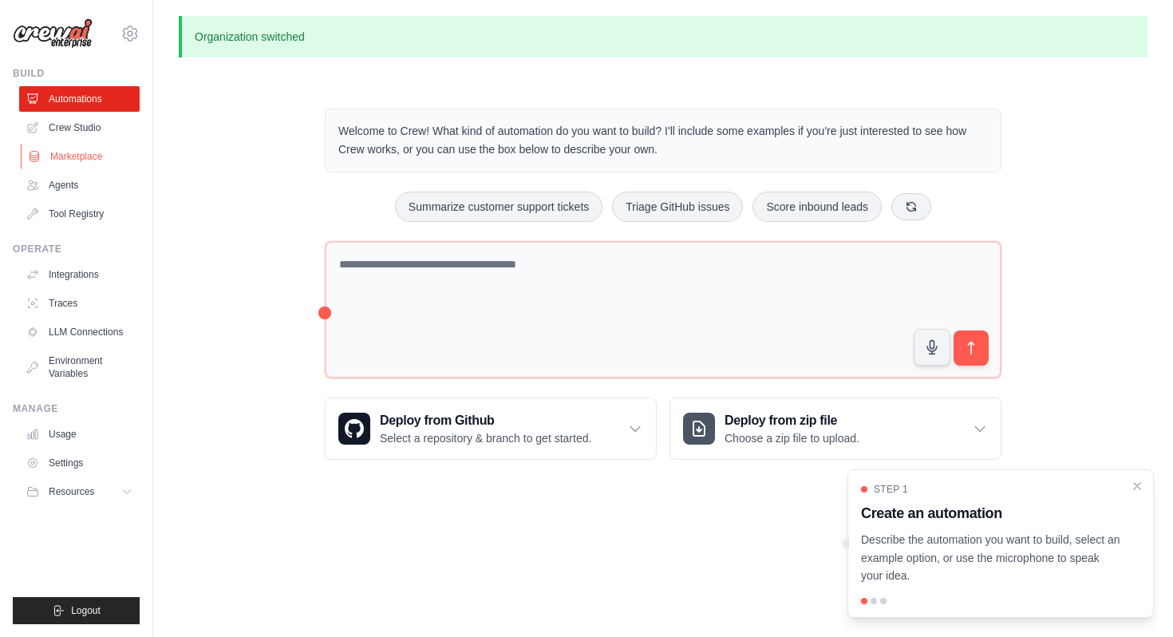
click at [79, 164] on link "Marketplace" at bounding box center [81, 157] width 121 height 26
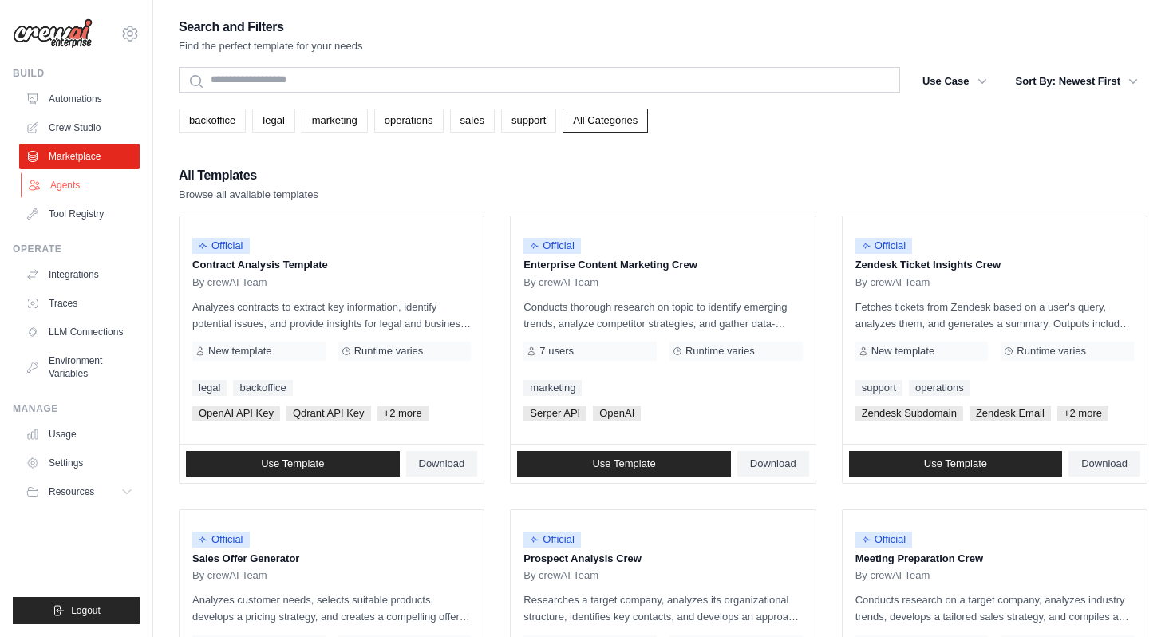
click at [73, 188] on link "Agents" at bounding box center [81, 185] width 121 height 26
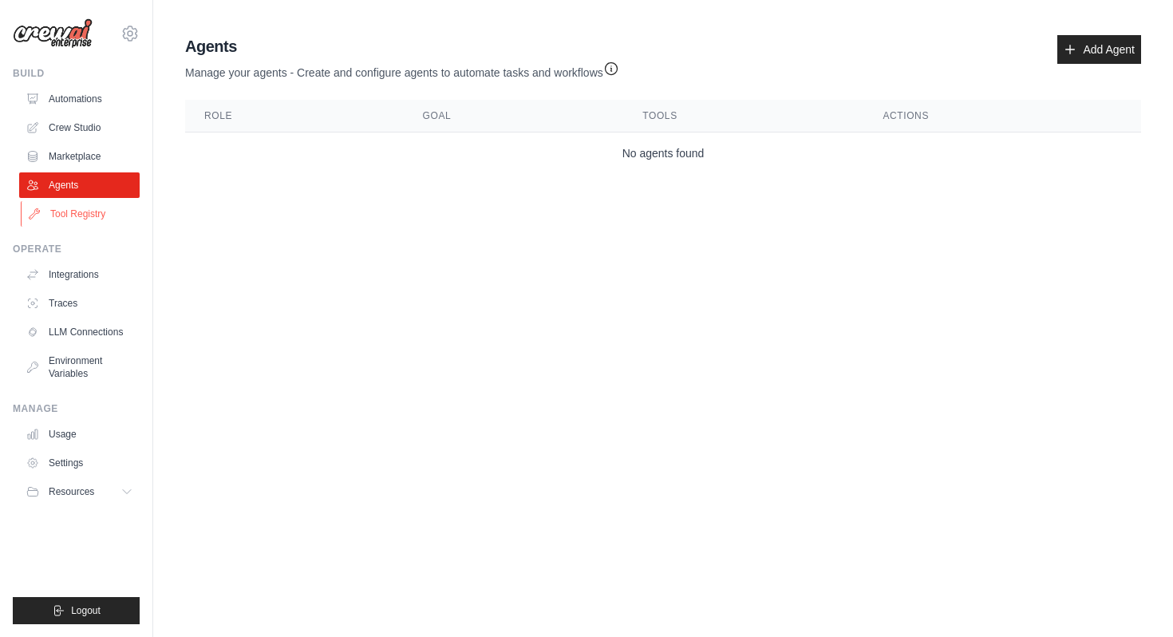
click at [73, 216] on link "Tool Registry" at bounding box center [81, 214] width 121 height 26
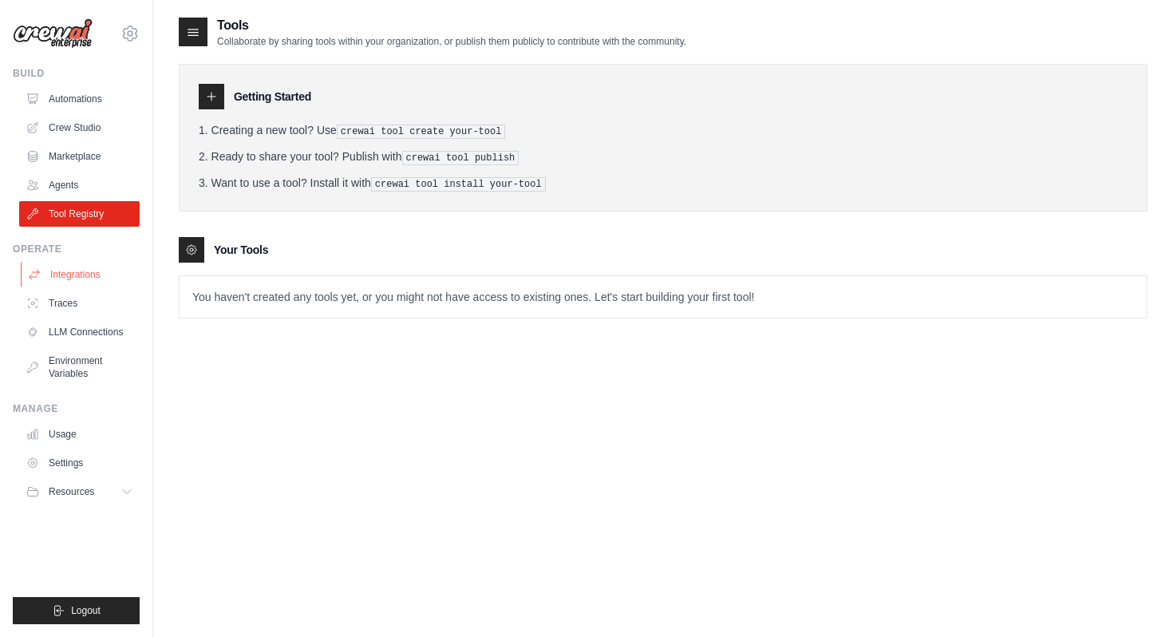
click at [67, 275] on link "Integrations" at bounding box center [81, 275] width 121 height 26
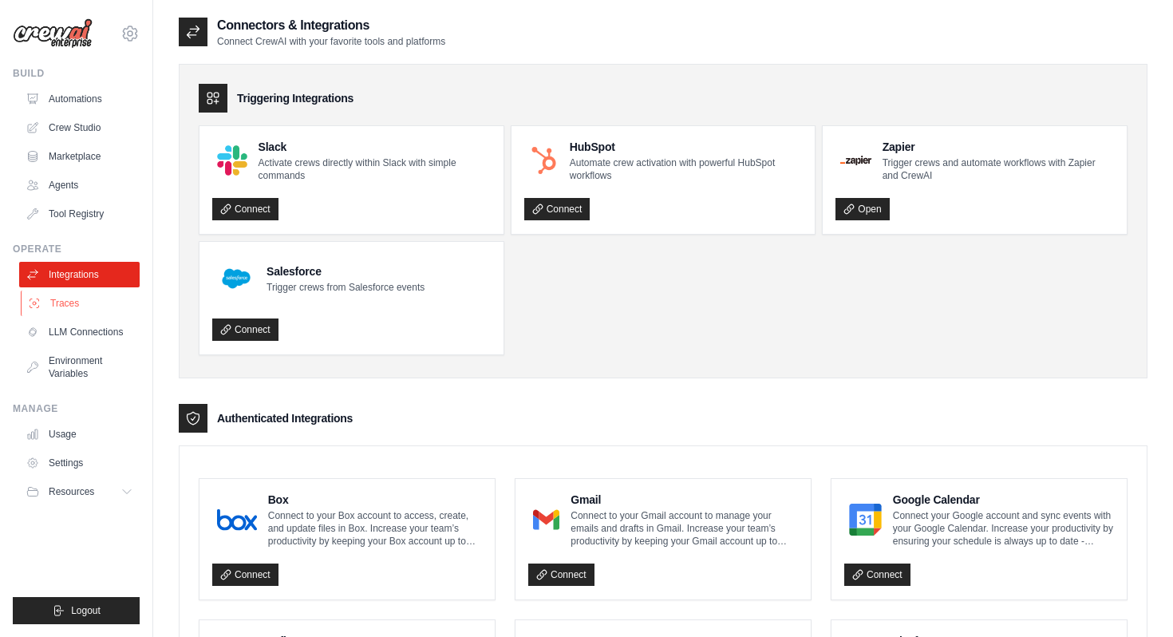
click at [69, 308] on link "Traces" at bounding box center [81, 304] width 121 height 26
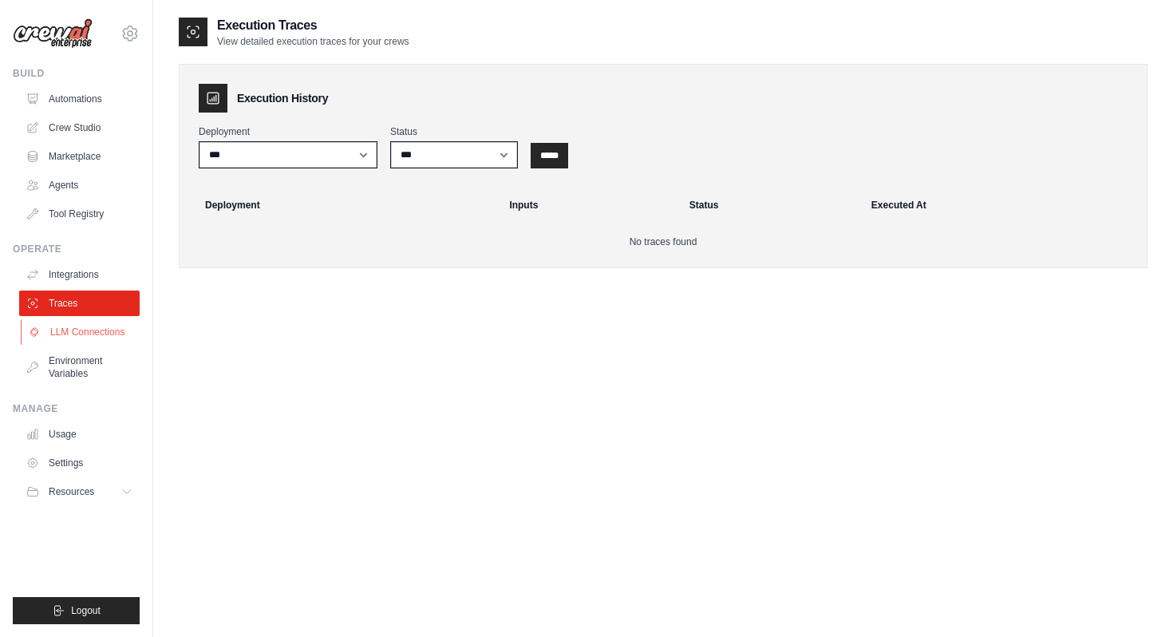
click at [69, 338] on link "LLM Connections" at bounding box center [81, 332] width 121 height 26
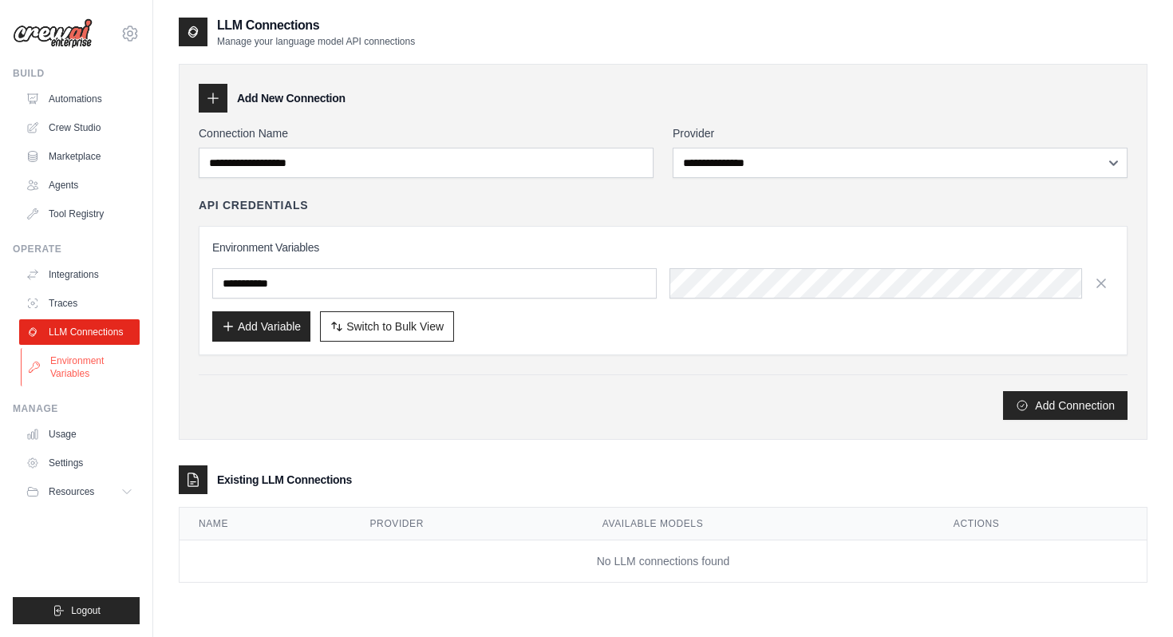
click at [66, 371] on link "Environment Variables" at bounding box center [81, 367] width 121 height 38
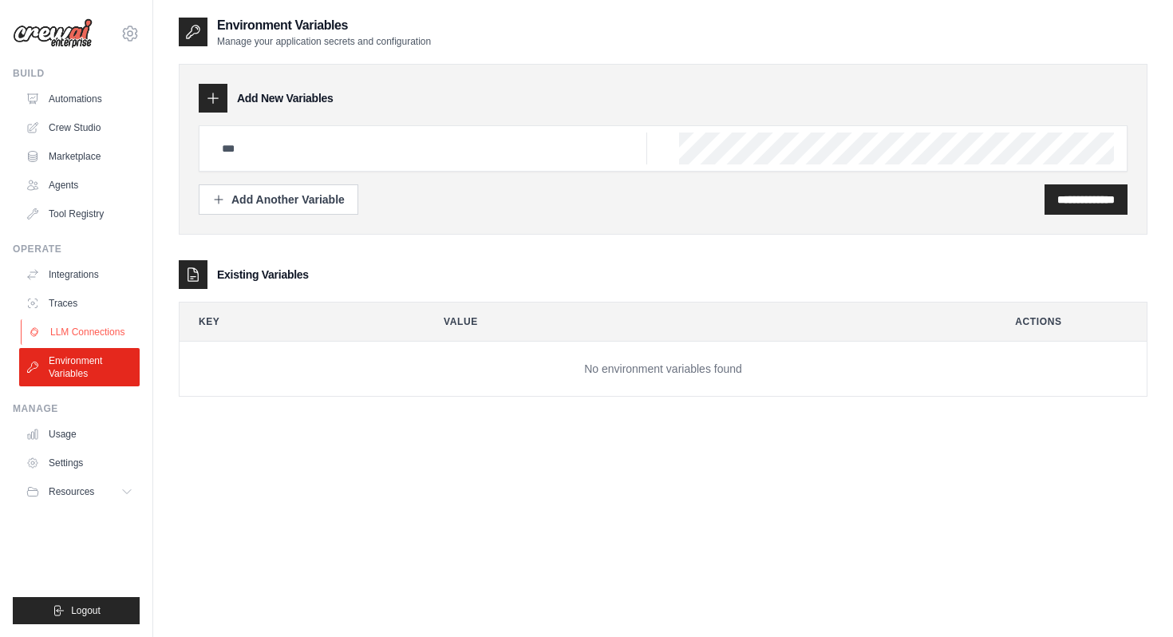
click at [73, 325] on link "LLM Connections" at bounding box center [81, 332] width 121 height 26
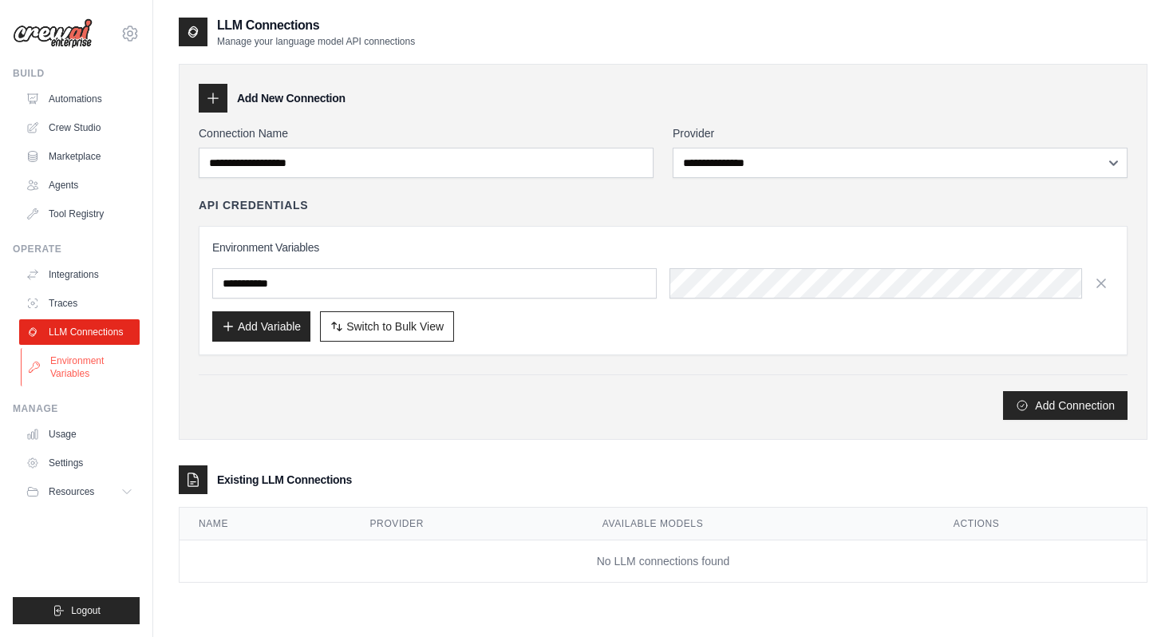
click at [72, 358] on link "Environment Variables" at bounding box center [81, 367] width 121 height 38
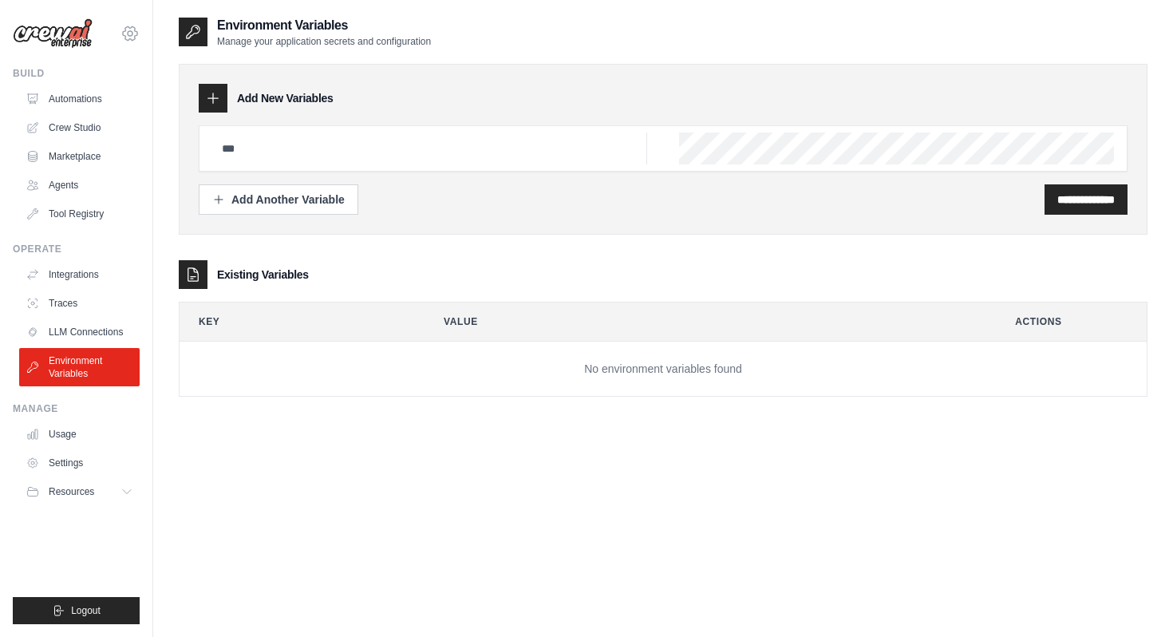
click at [133, 37] on icon at bounding box center [130, 33] width 14 height 14
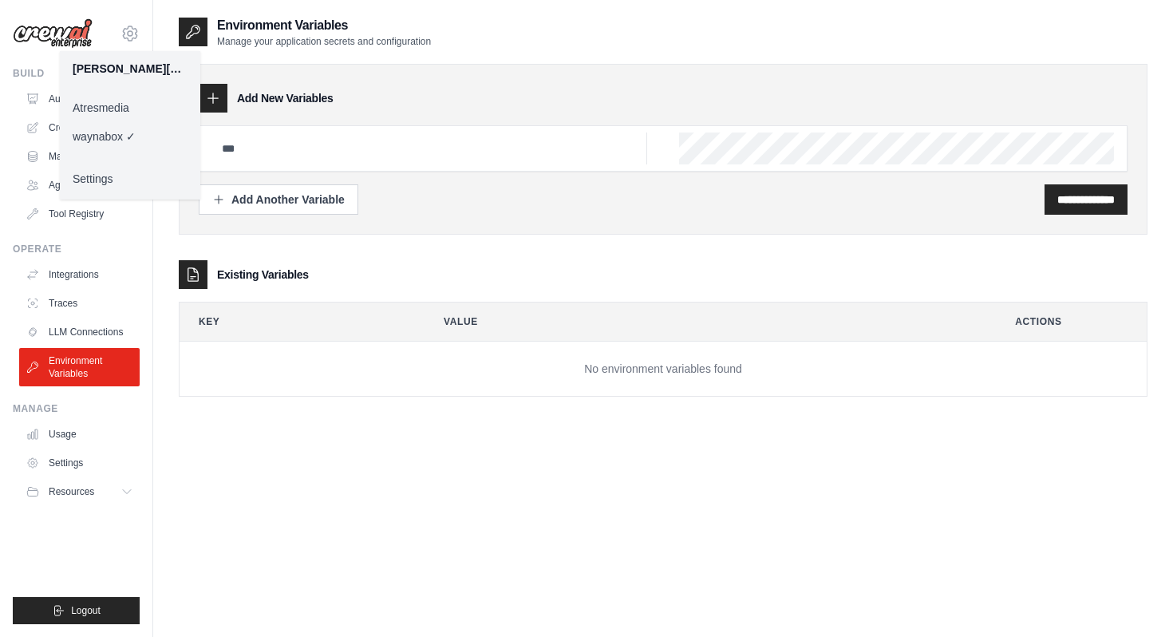
click at [116, 115] on link "Atresmedia" at bounding box center [130, 107] width 140 height 29
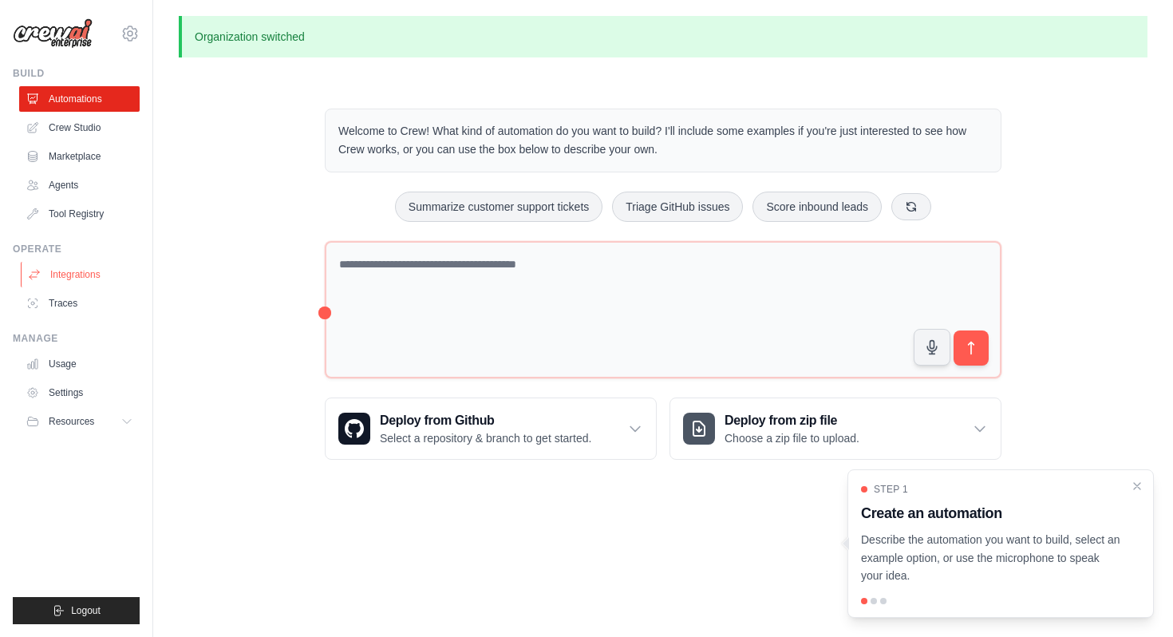
click at [89, 275] on link "Integrations" at bounding box center [81, 275] width 121 height 26
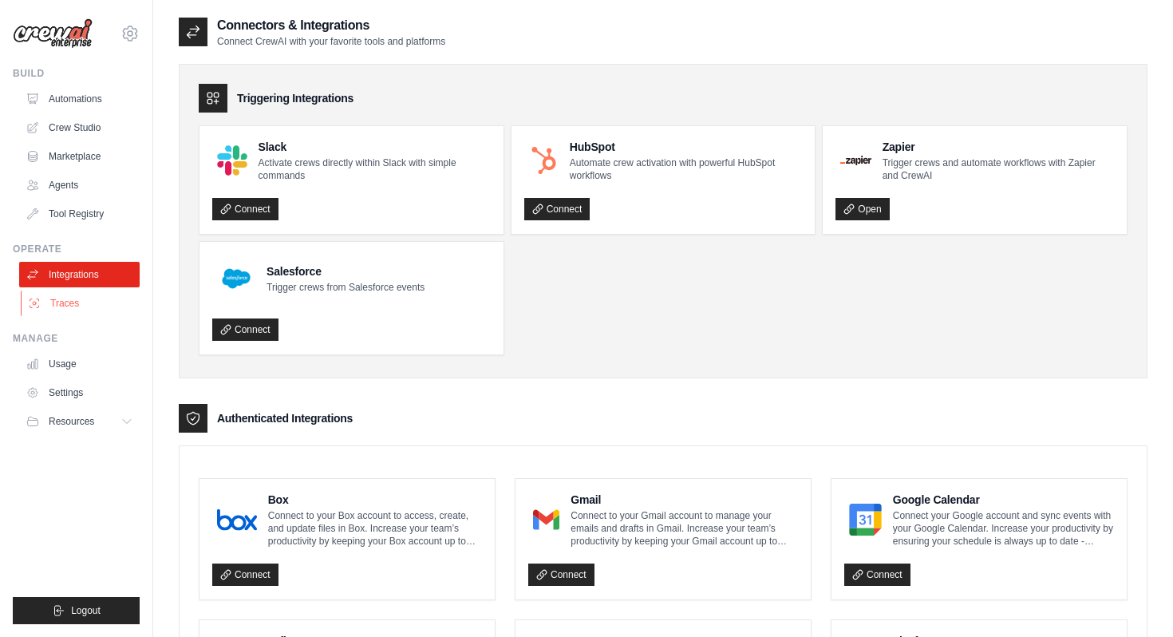
click at [71, 311] on link "Traces" at bounding box center [81, 304] width 121 height 26
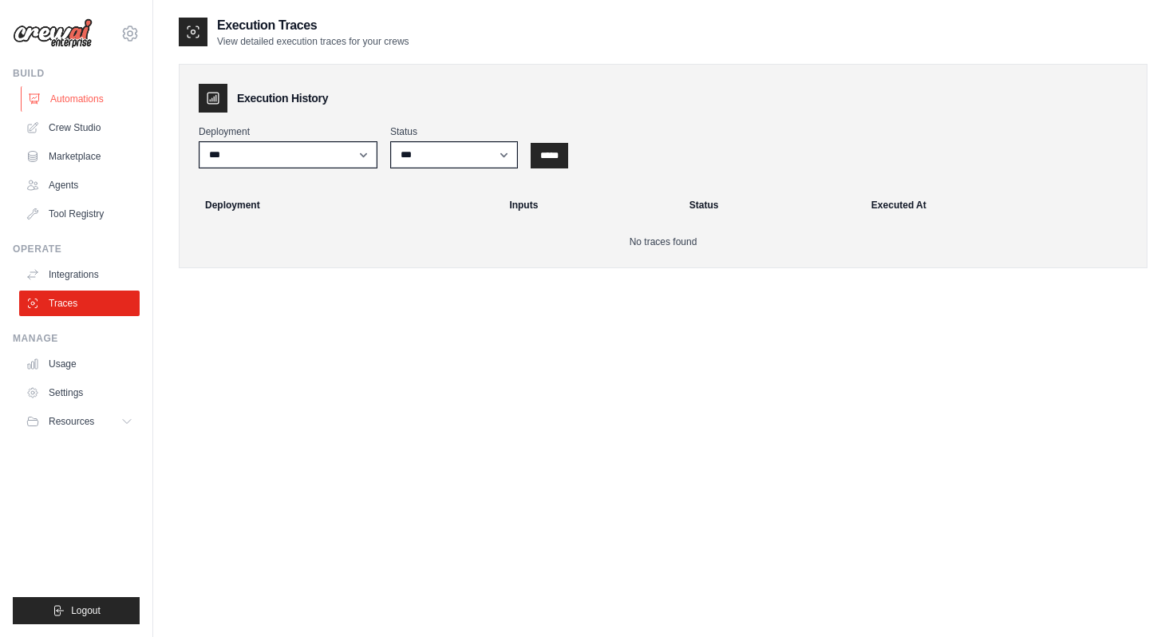
click at [66, 93] on link "Automations" at bounding box center [81, 99] width 121 height 26
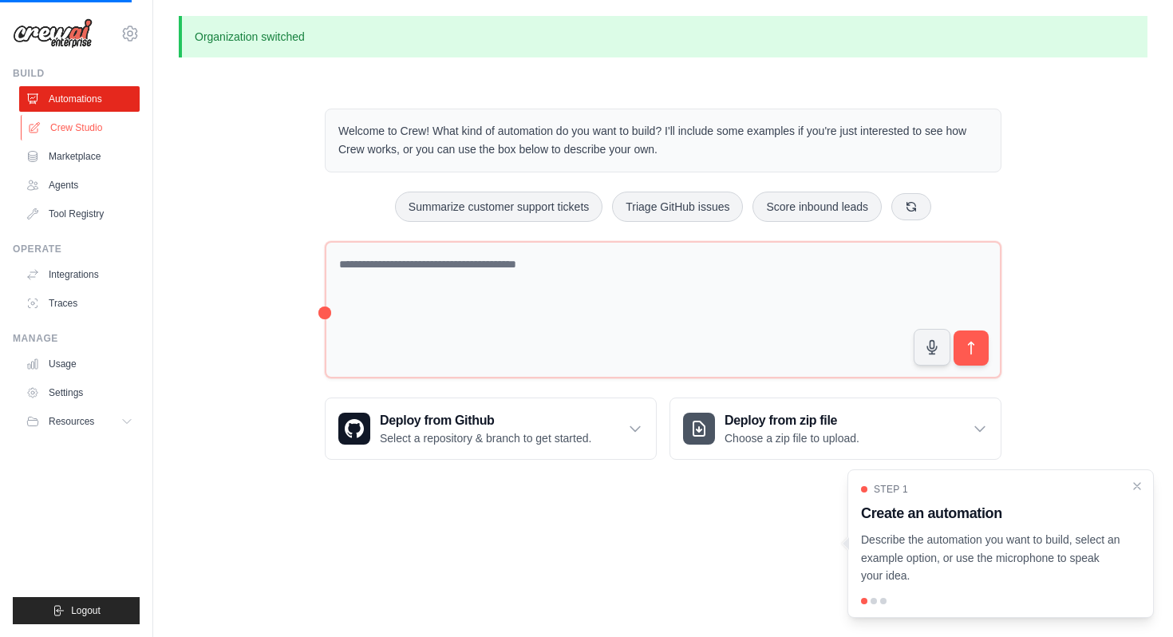
click at [67, 129] on link "Crew Studio" at bounding box center [81, 128] width 121 height 26
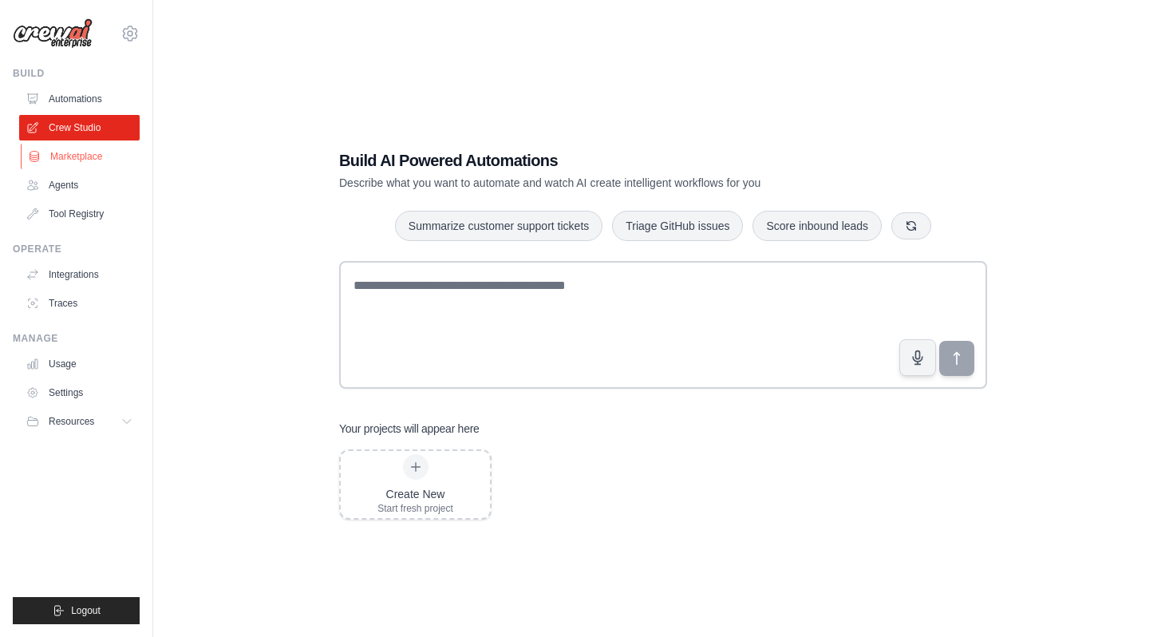
click at [63, 156] on link "Marketplace" at bounding box center [81, 157] width 121 height 26
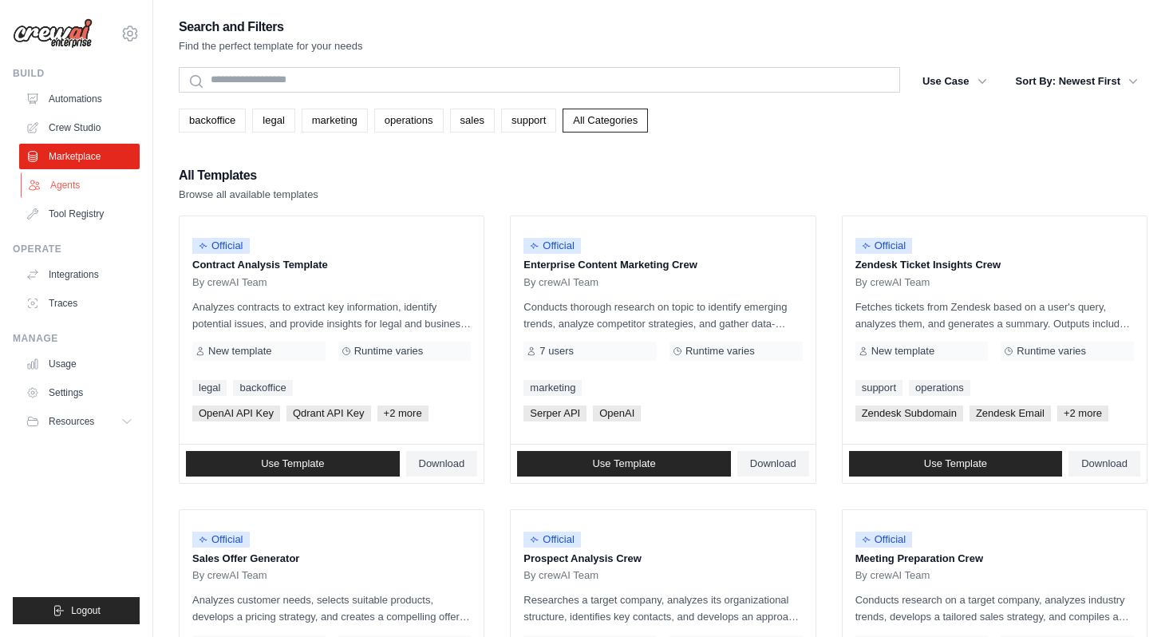
click at [63, 178] on link "Agents" at bounding box center [81, 185] width 121 height 26
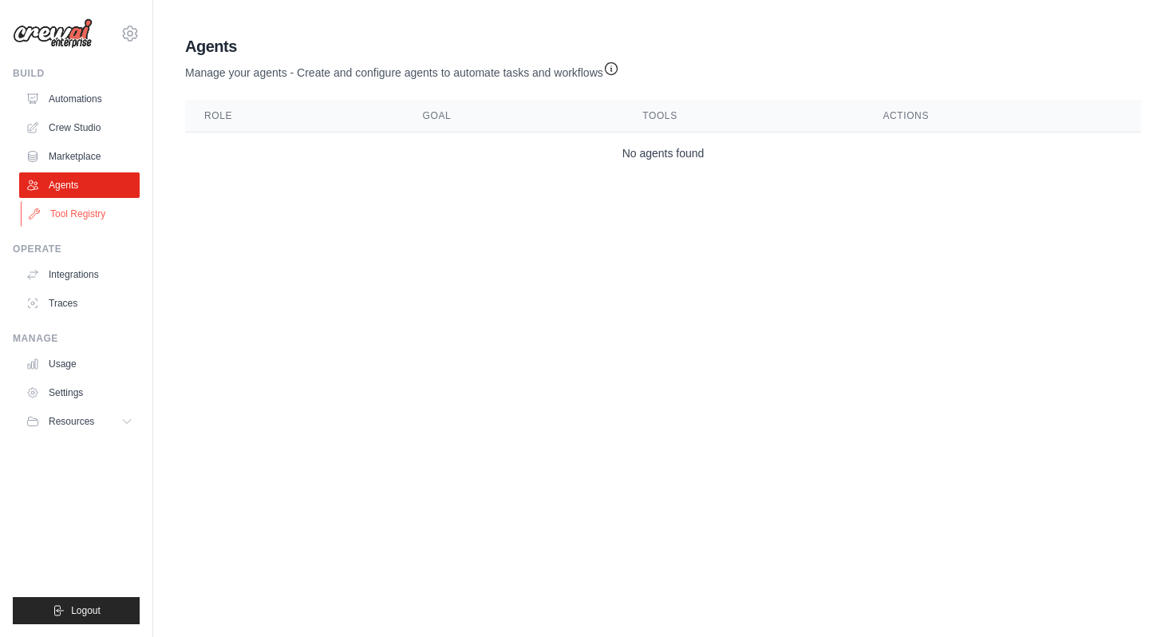
click at [67, 209] on link "Tool Registry" at bounding box center [81, 214] width 121 height 26
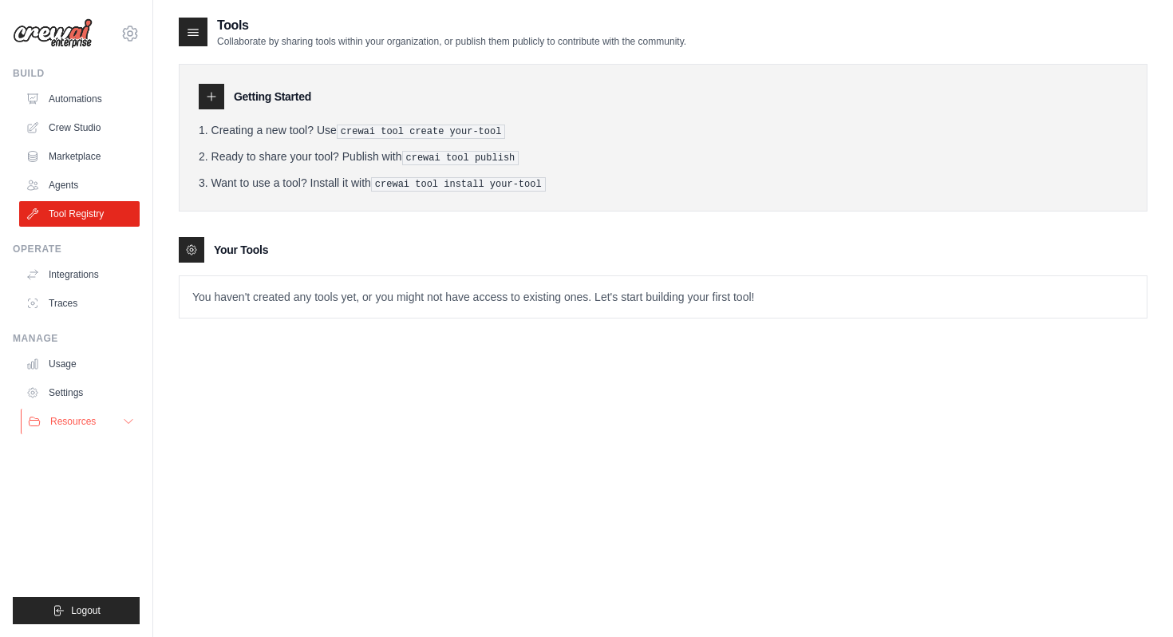
click at [59, 417] on span "Resources" at bounding box center [72, 421] width 45 height 13
click at [76, 417] on span "Resources" at bounding box center [72, 421] width 45 height 13
click at [68, 391] on link "Settings" at bounding box center [81, 393] width 121 height 26
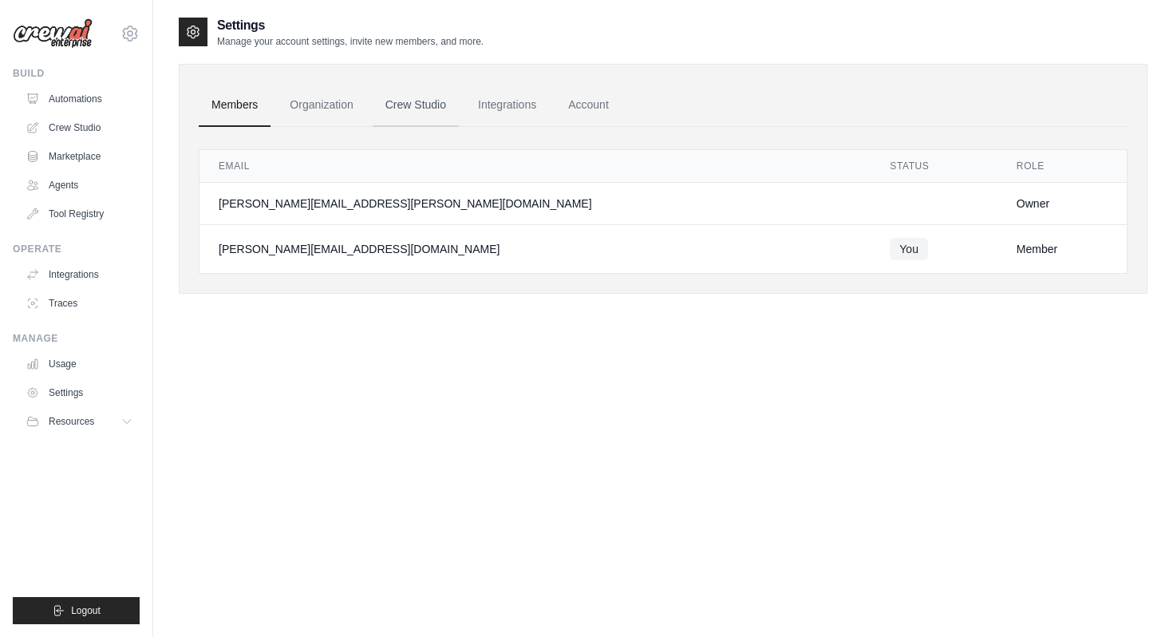
click at [404, 105] on link "Crew Studio" at bounding box center [416, 105] width 86 height 43
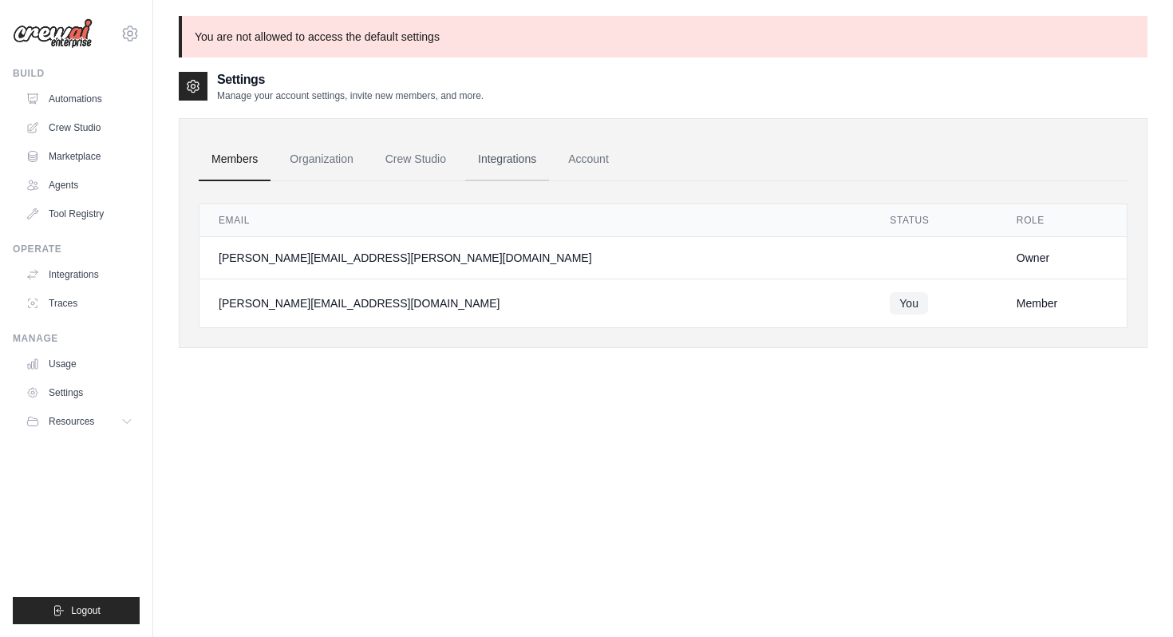
click at [540, 150] on link "Integrations" at bounding box center [507, 159] width 84 height 43
click at [605, 164] on link "Account" at bounding box center [589, 159] width 66 height 43
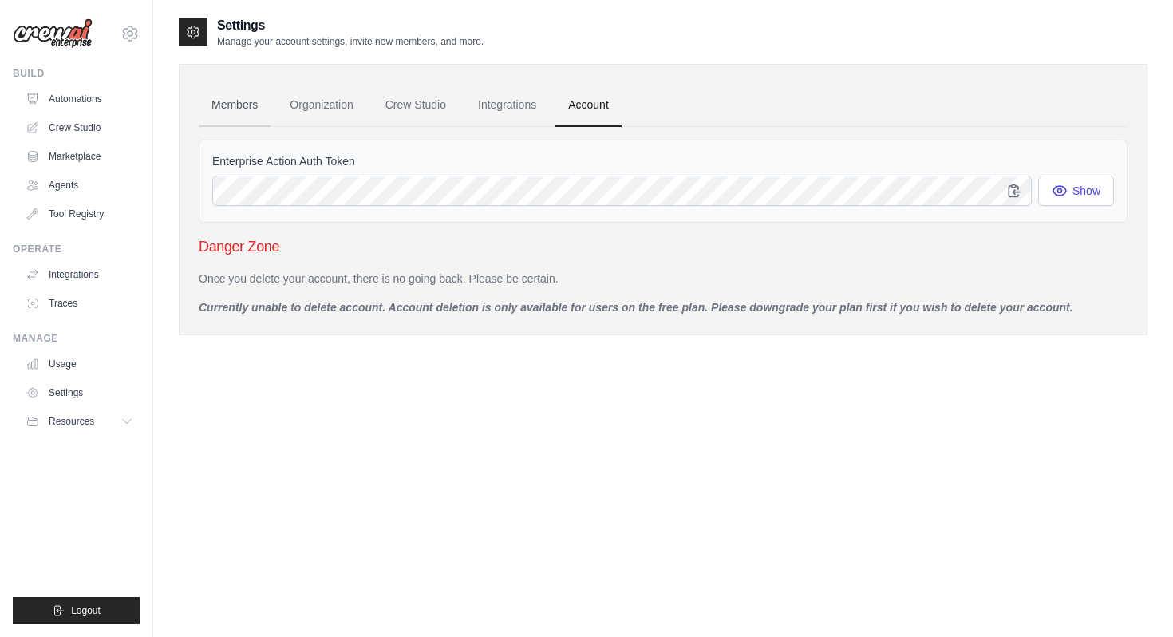
click at [237, 100] on link "Members" at bounding box center [235, 105] width 72 height 43
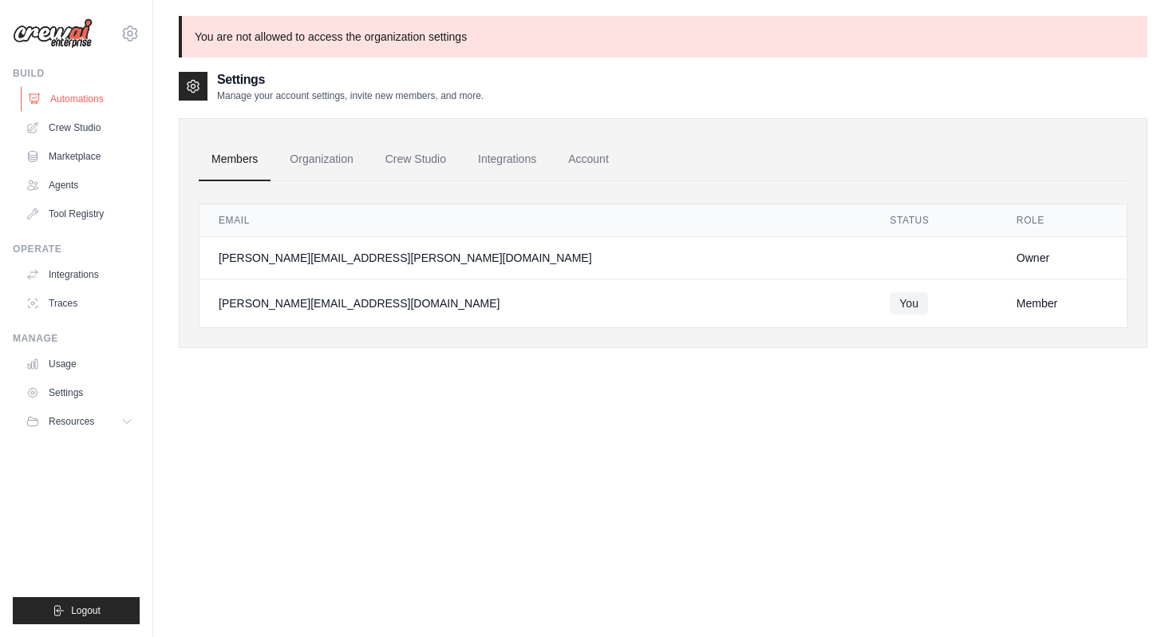
click at [76, 103] on link "Automations" at bounding box center [81, 99] width 121 height 26
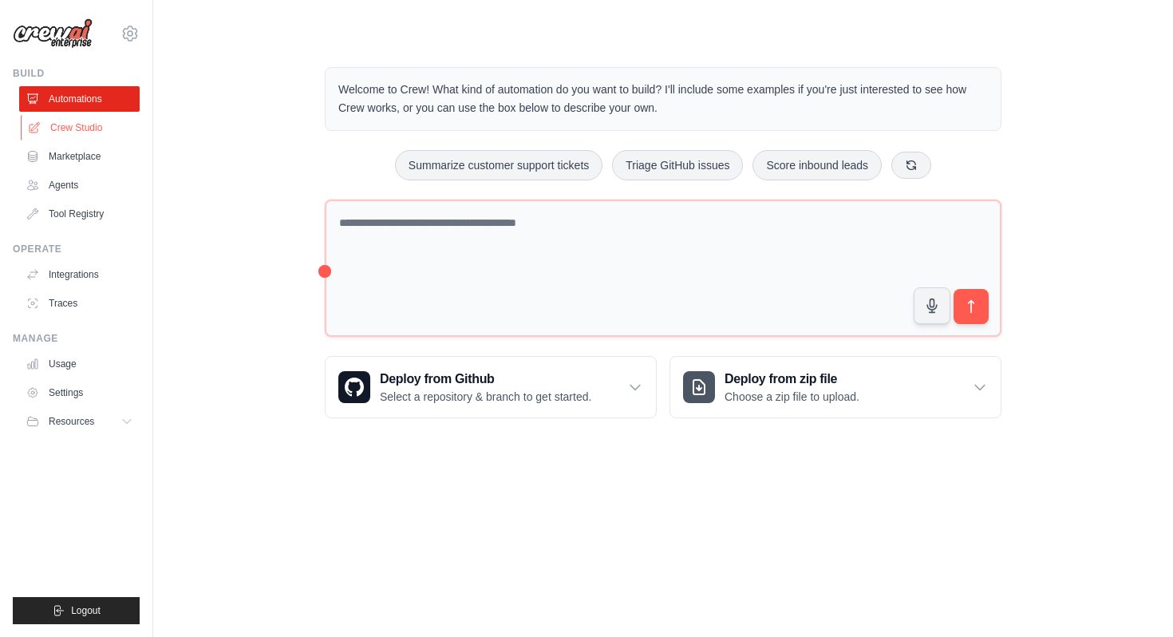
click at [67, 134] on link "Crew Studio" at bounding box center [81, 128] width 121 height 26
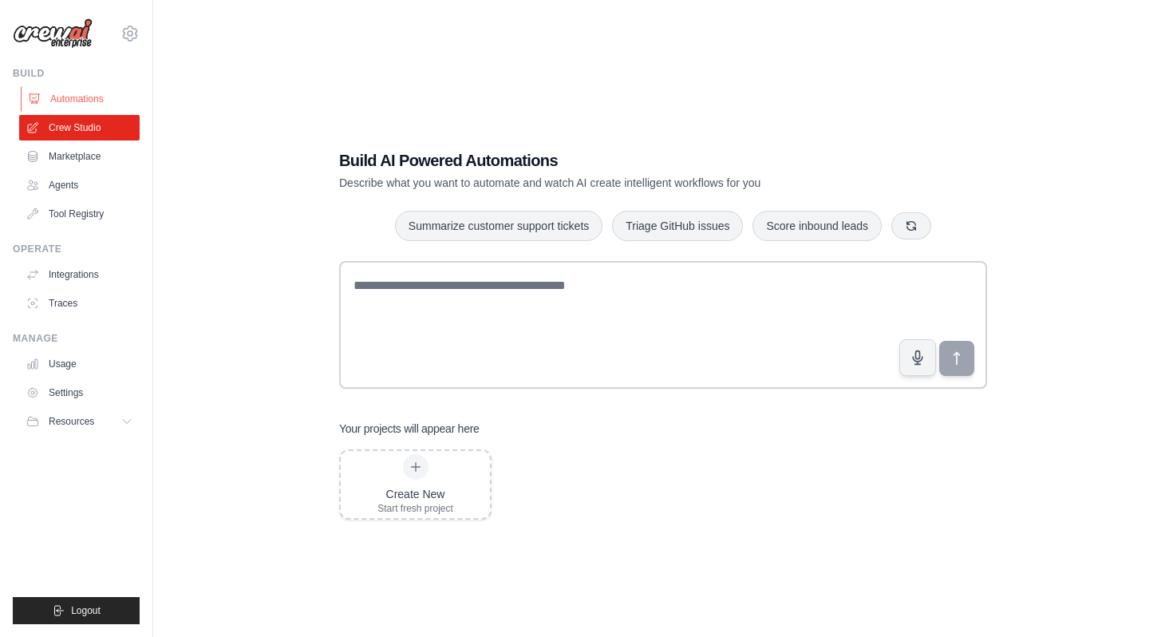
click at [81, 102] on link "Automations" at bounding box center [81, 99] width 121 height 26
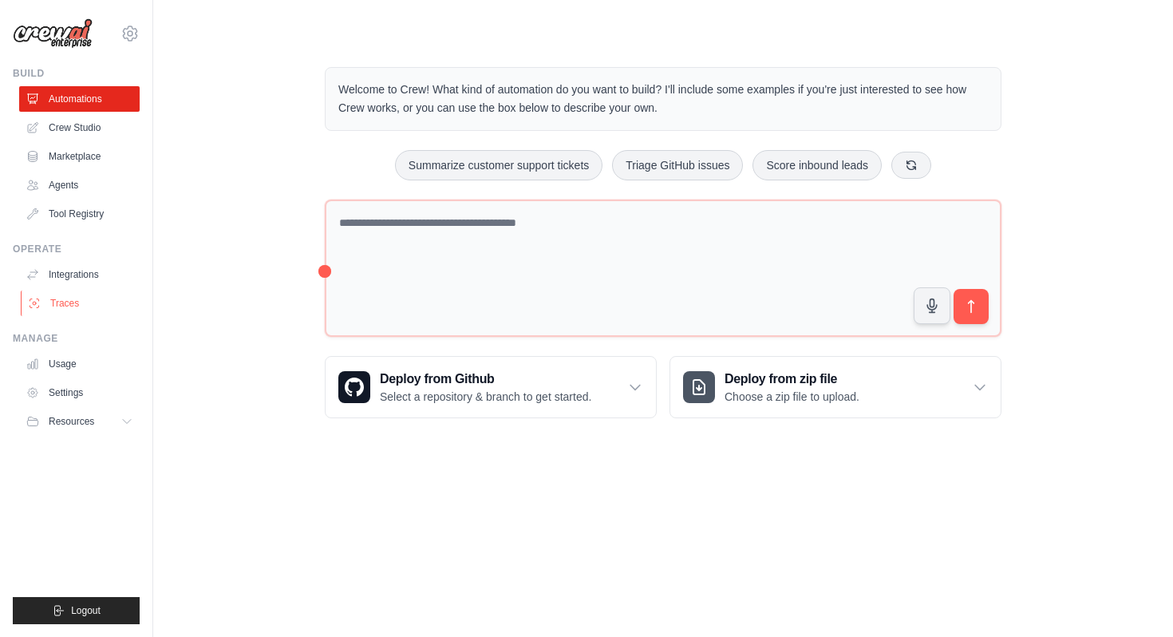
click at [70, 301] on link "Traces" at bounding box center [81, 304] width 121 height 26
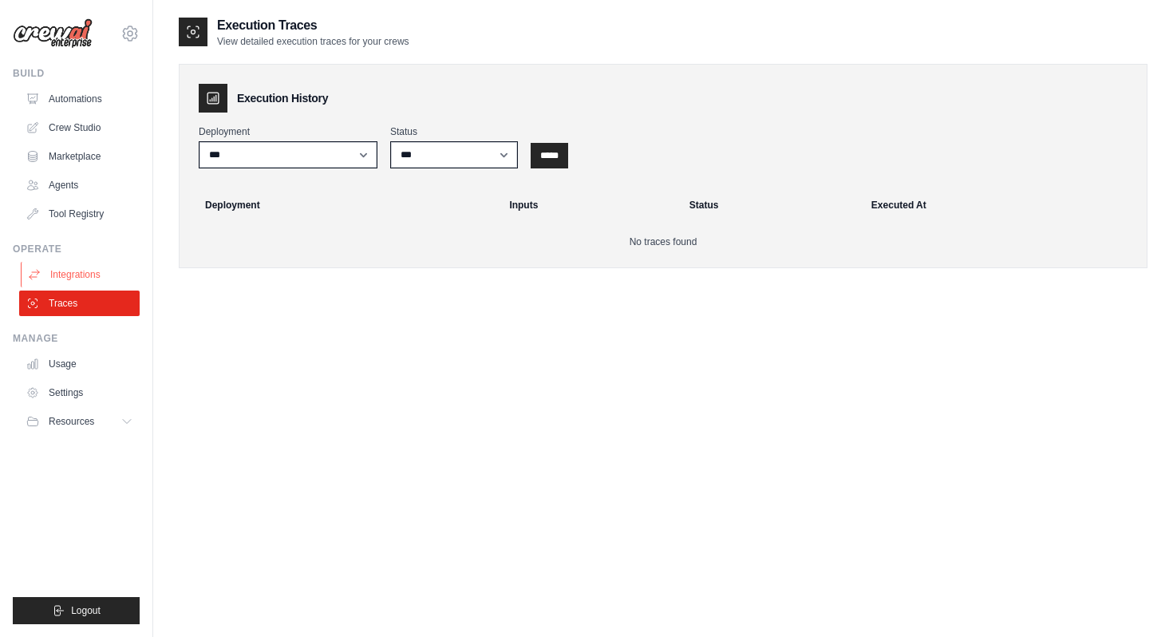
click at [74, 268] on link "Integrations" at bounding box center [81, 275] width 121 height 26
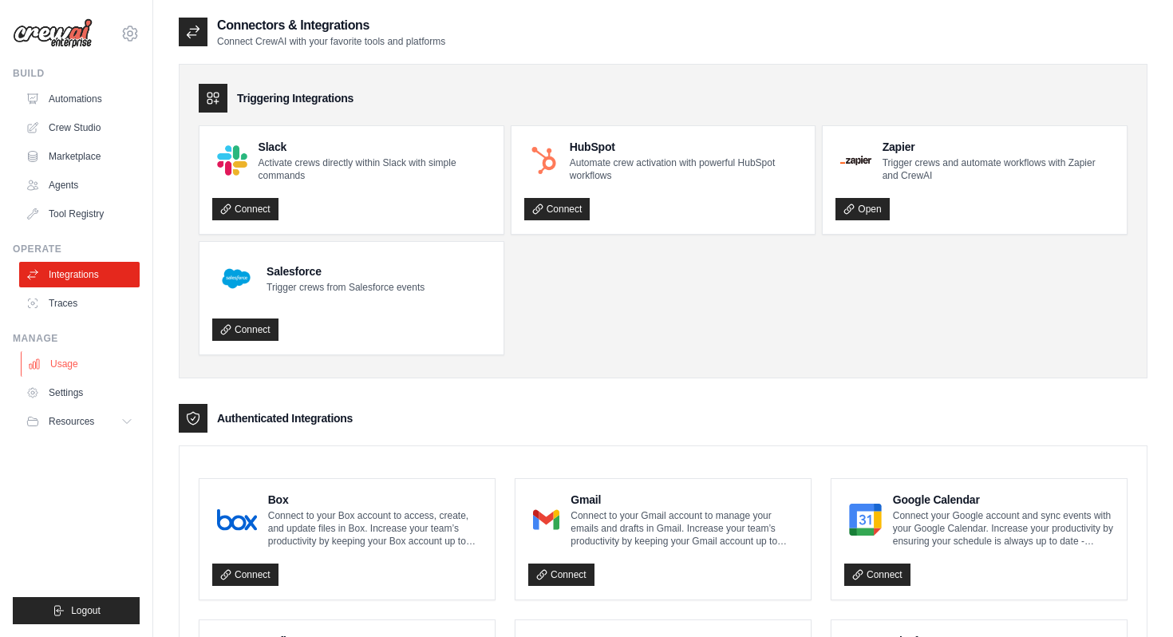
click at [46, 370] on link "Usage" at bounding box center [81, 364] width 121 height 26
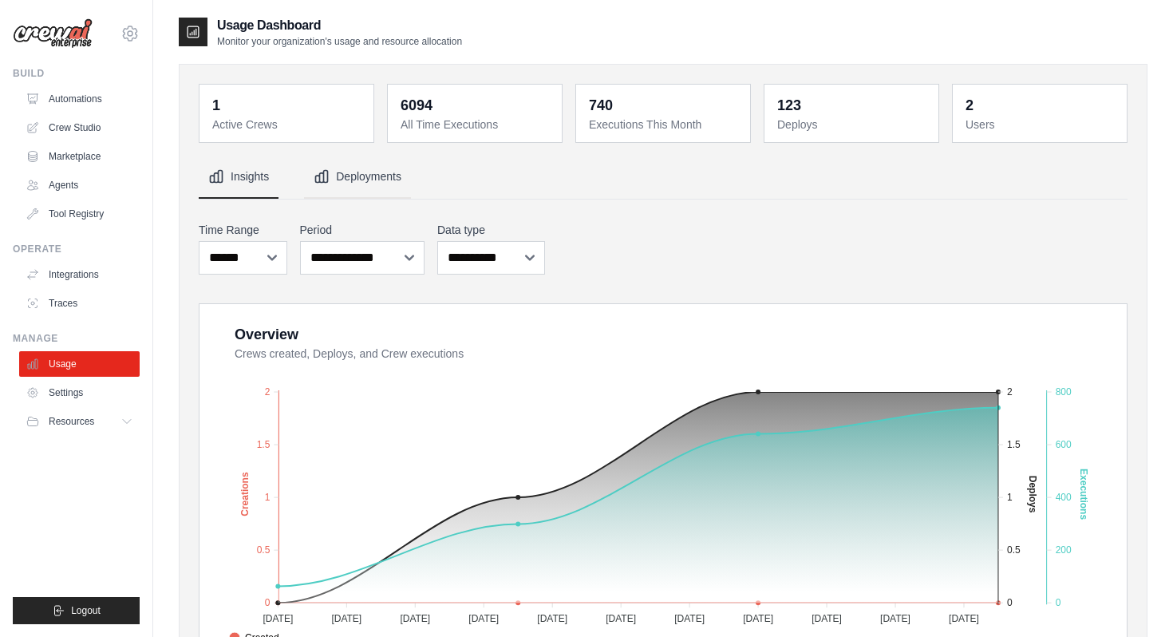
click at [370, 165] on button "Deployments" at bounding box center [357, 177] width 107 height 43
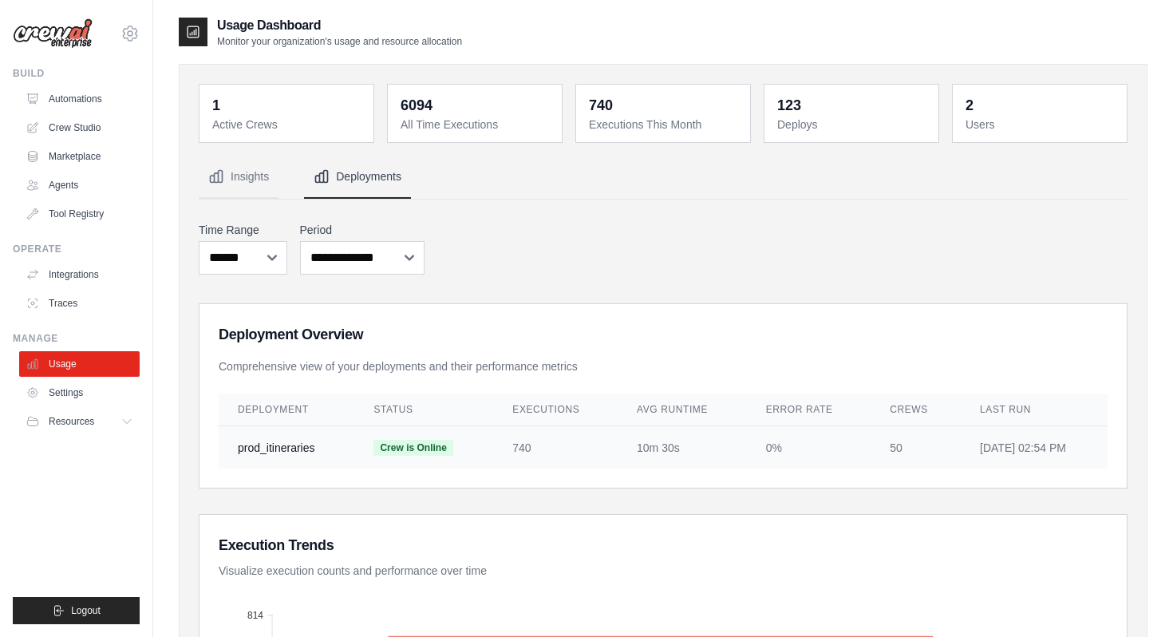
click at [282, 457] on td "prod_itineraries" at bounding box center [287, 447] width 136 height 43
click at [241, 179] on button "Insights" at bounding box center [239, 177] width 80 height 43
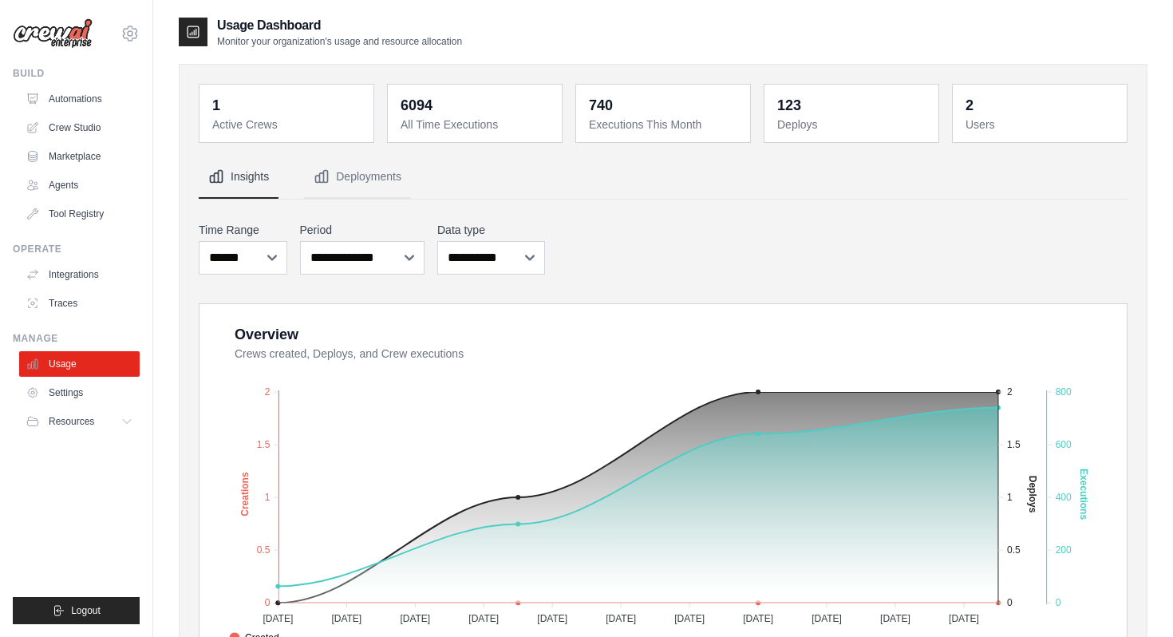
click at [261, 114] on dd "1" at bounding box center [288, 105] width 152 height 22
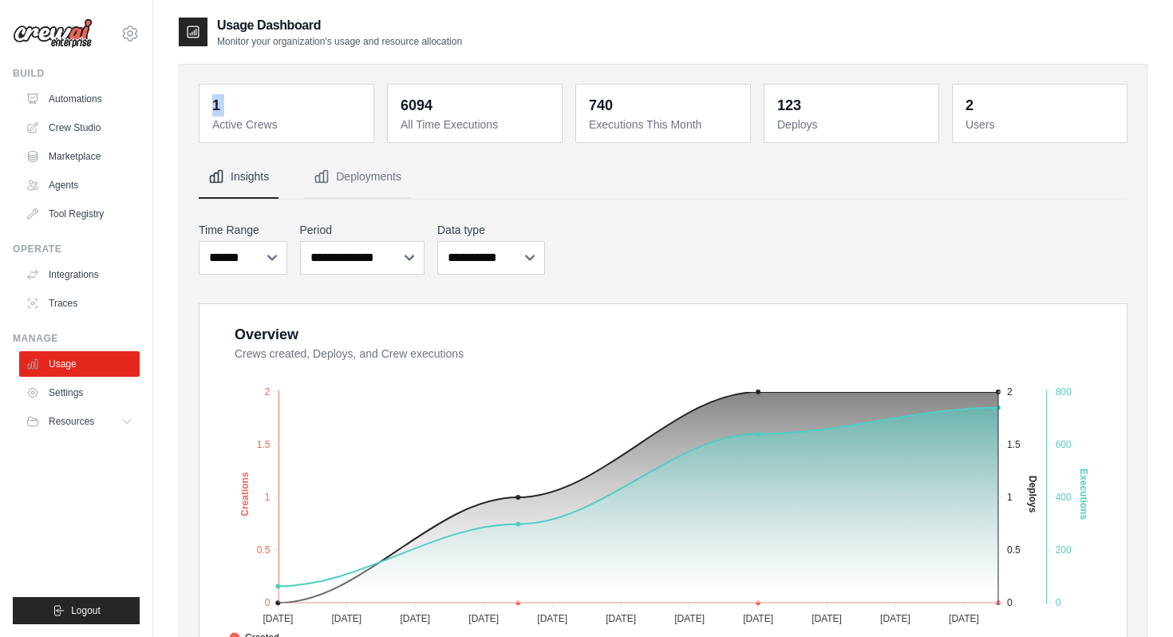
click at [261, 114] on dd "1" at bounding box center [288, 105] width 152 height 22
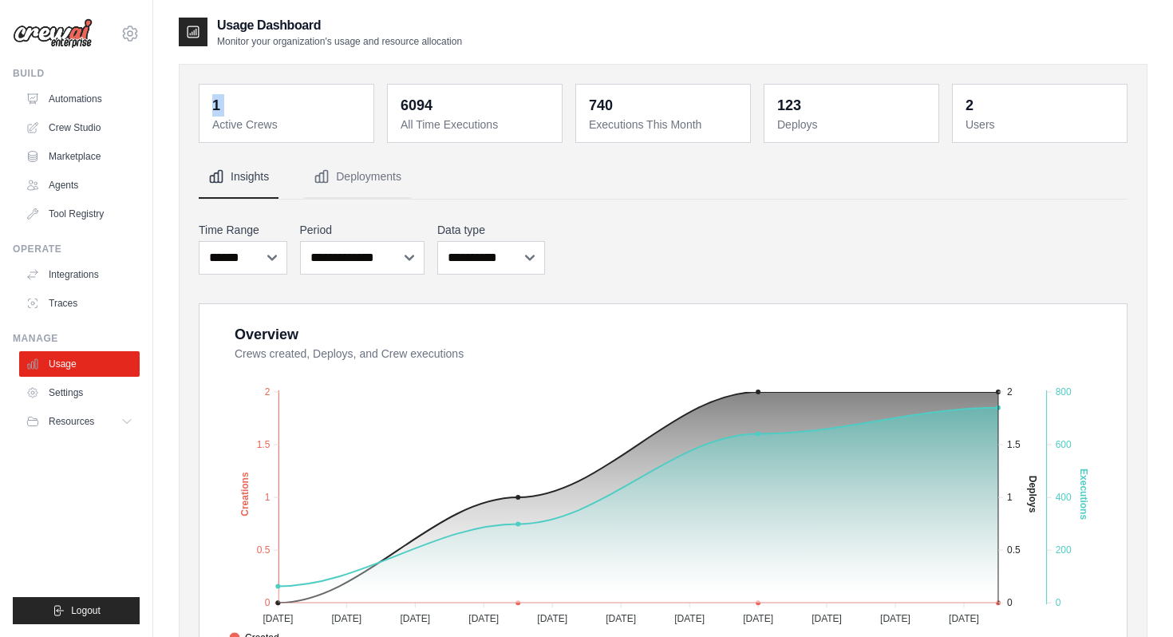
click at [261, 114] on dd "1" at bounding box center [288, 105] width 152 height 22
click at [449, 103] on dd "6094" at bounding box center [477, 105] width 152 height 22
click at [618, 110] on dd "740" at bounding box center [665, 105] width 152 height 22
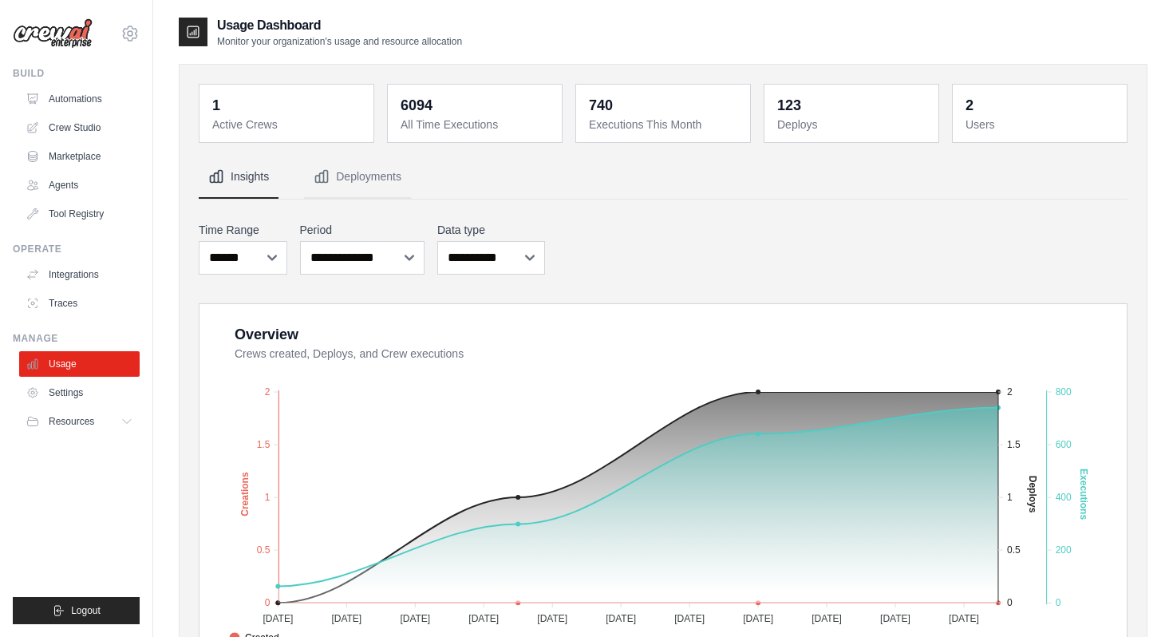
click at [618, 110] on dd "740" at bounding box center [665, 105] width 152 height 22
click at [801, 107] on dd "123" at bounding box center [853, 105] width 152 height 22
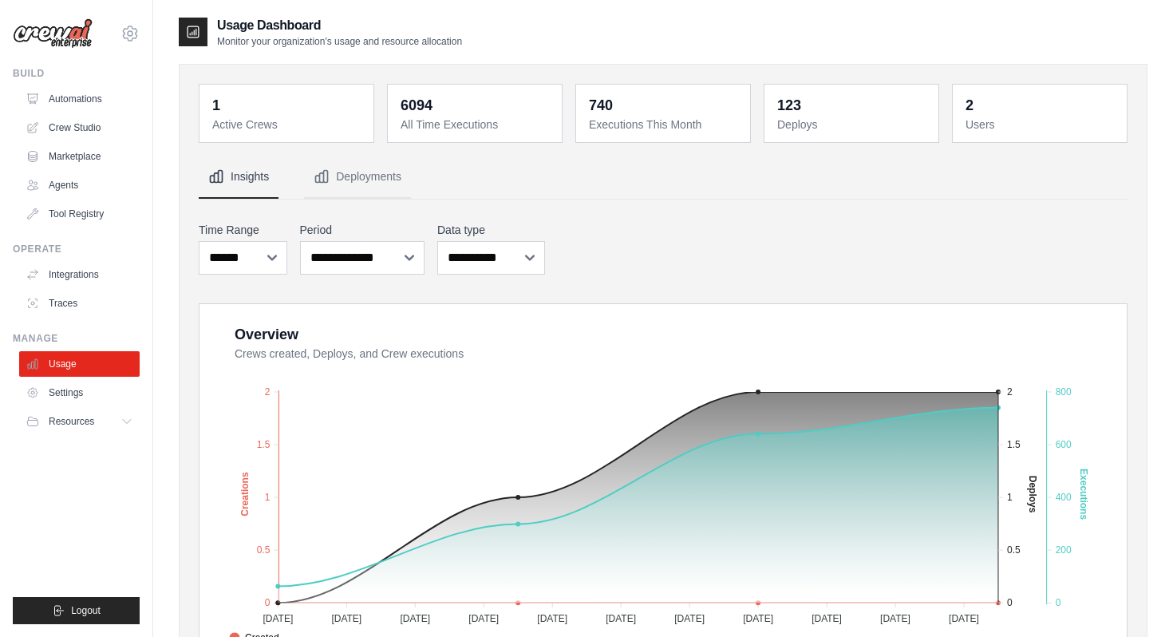
click at [987, 107] on dd "2" at bounding box center [1042, 105] width 152 height 22
click at [73, 419] on span "Resources" at bounding box center [72, 421] width 45 height 13
click at [65, 392] on link "Settings" at bounding box center [81, 393] width 121 height 26
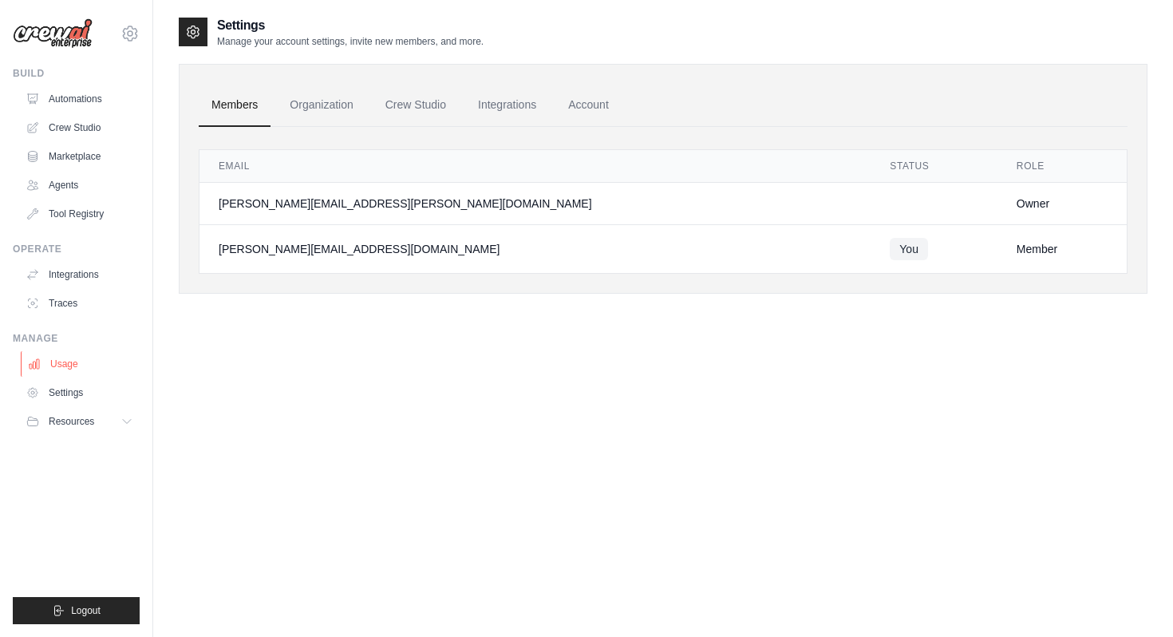
click at [61, 366] on link "Usage" at bounding box center [81, 364] width 121 height 26
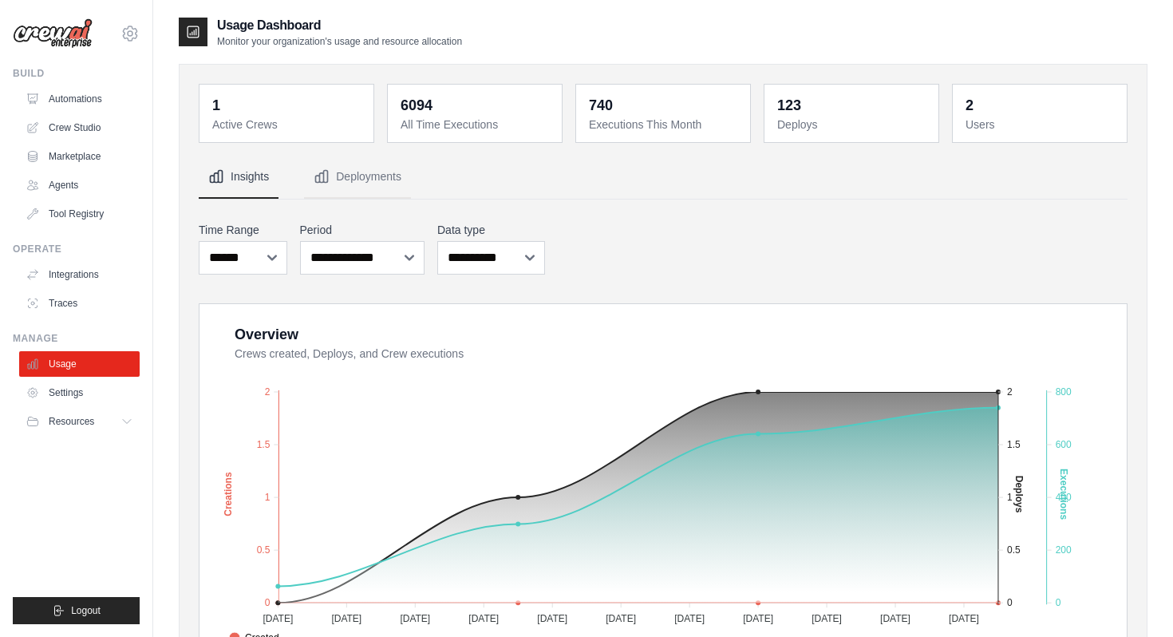
click at [283, 109] on dd "1" at bounding box center [288, 105] width 152 height 22
click at [78, 98] on link "Automations" at bounding box center [81, 99] width 121 height 26
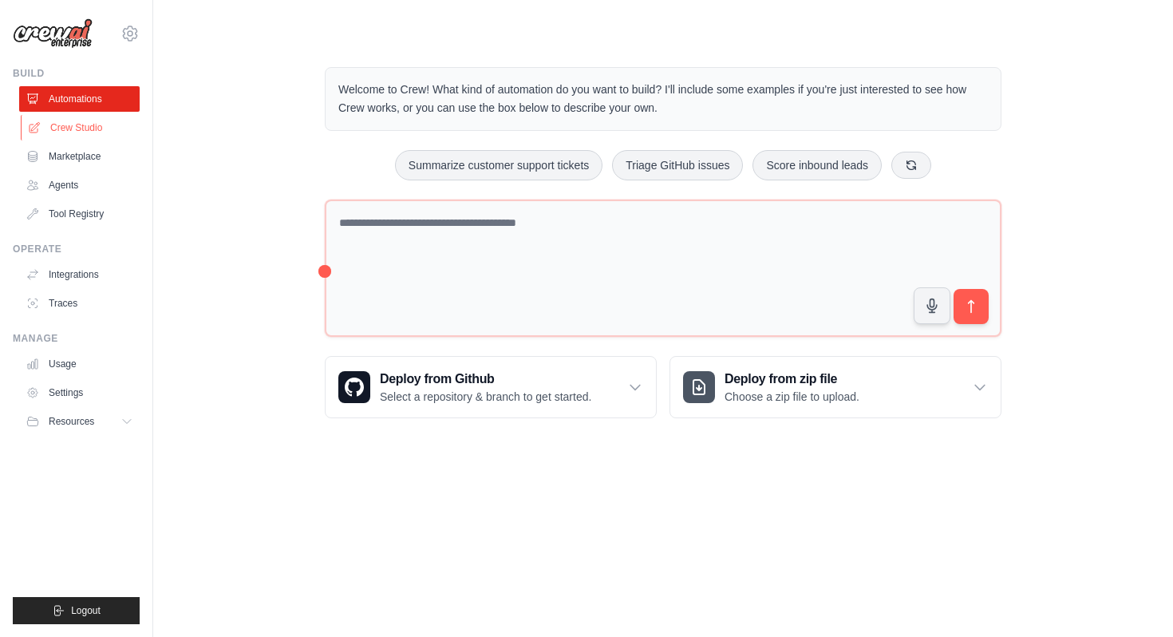
click at [79, 129] on link "Crew Studio" at bounding box center [81, 128] width 121 height 26
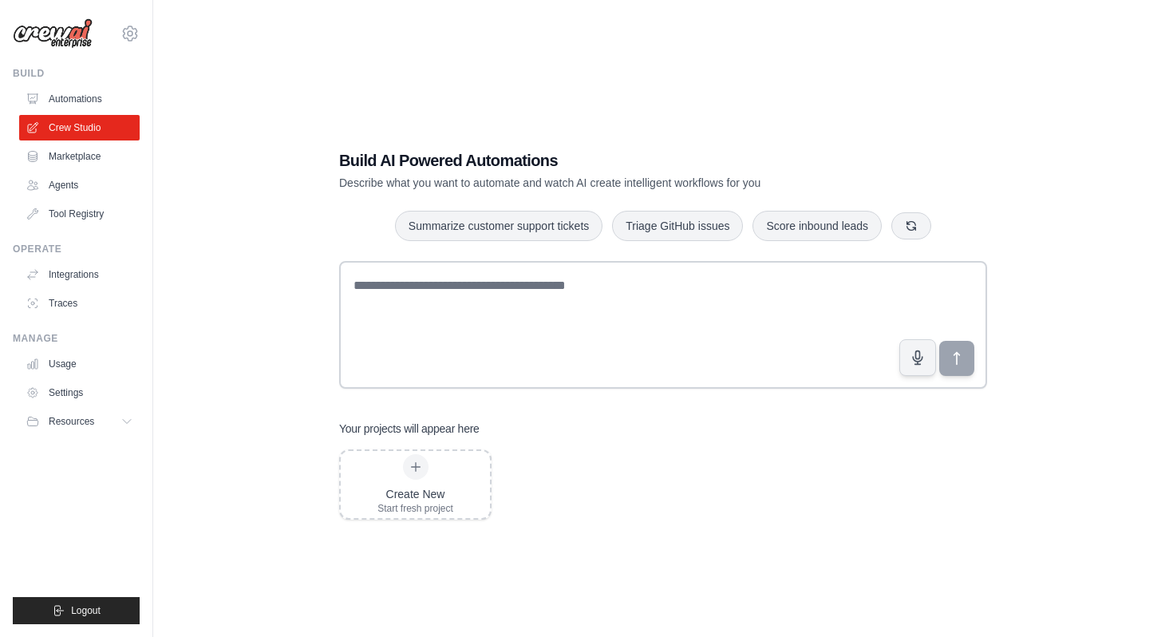
scroll to position [32, 0]
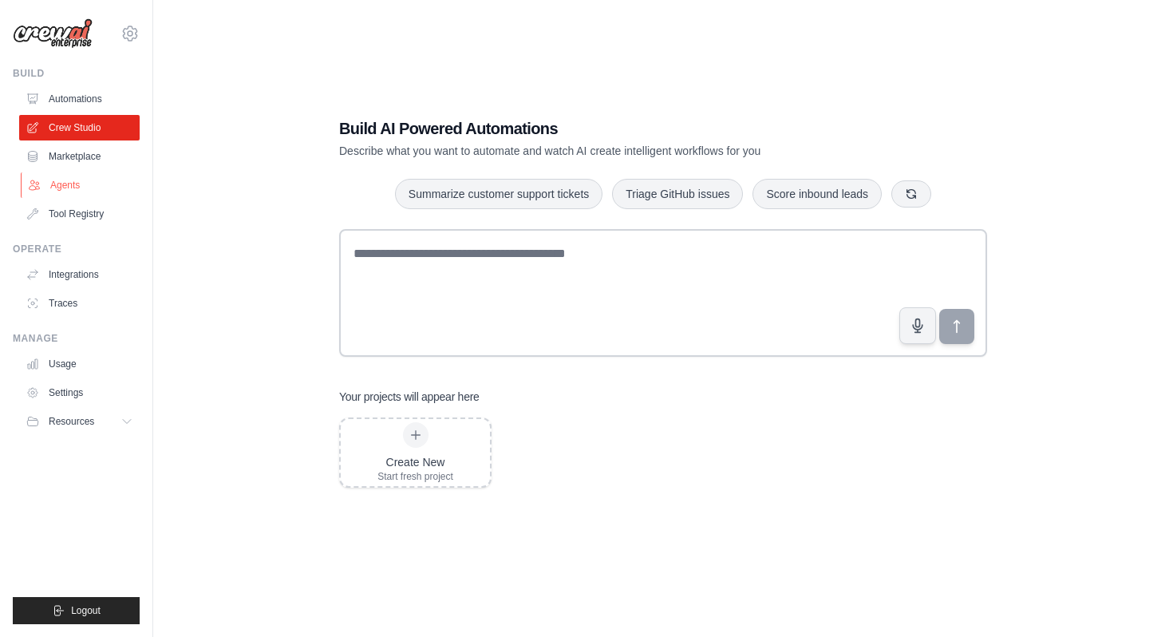
click at [77, 184] on link "Agents" at bounding box center [81, 185] width 121 height 26
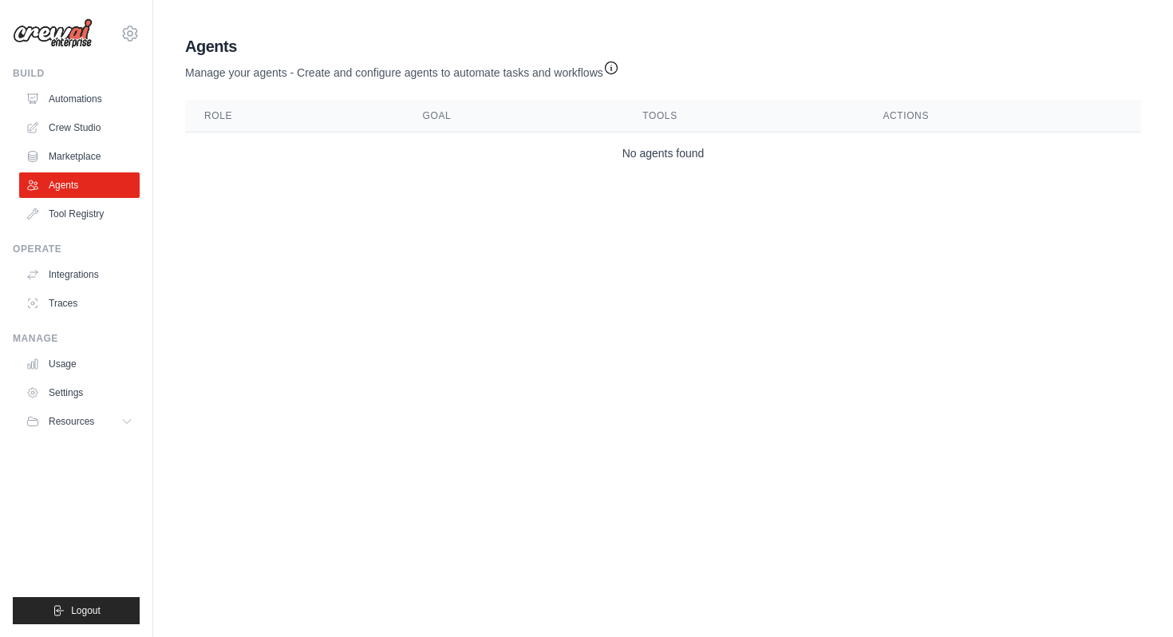
click at [615, 68] on icon "button" at bounding box center [611, 68] width 12 height 12
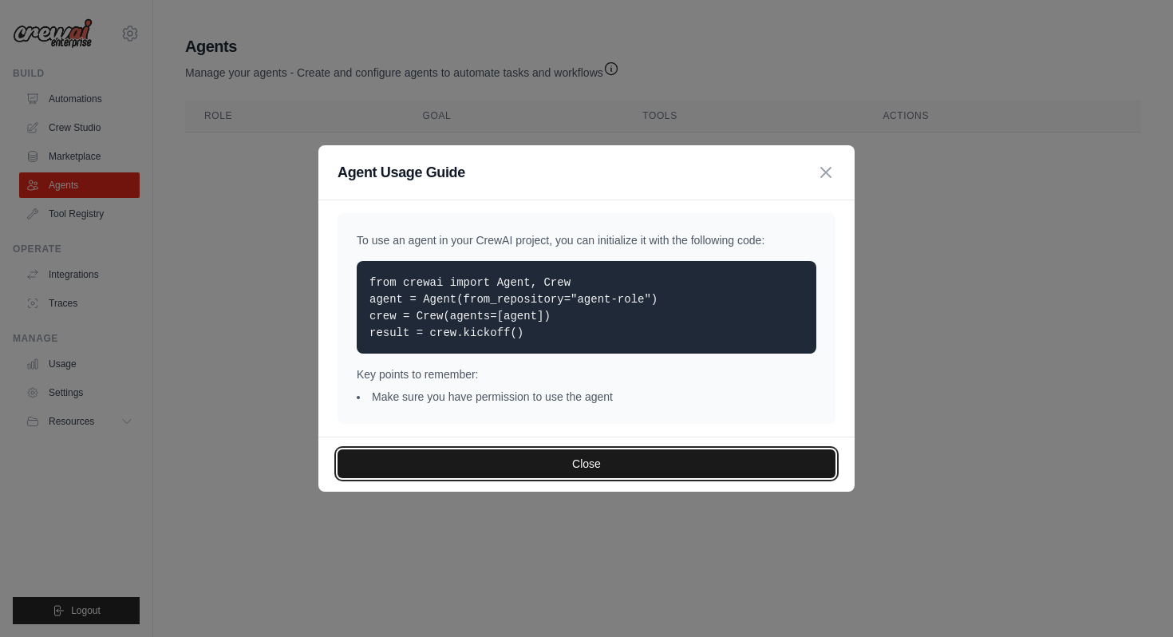
click at [705, 465] on button "Close" at bounding box center [587, 463] width 498 height 29
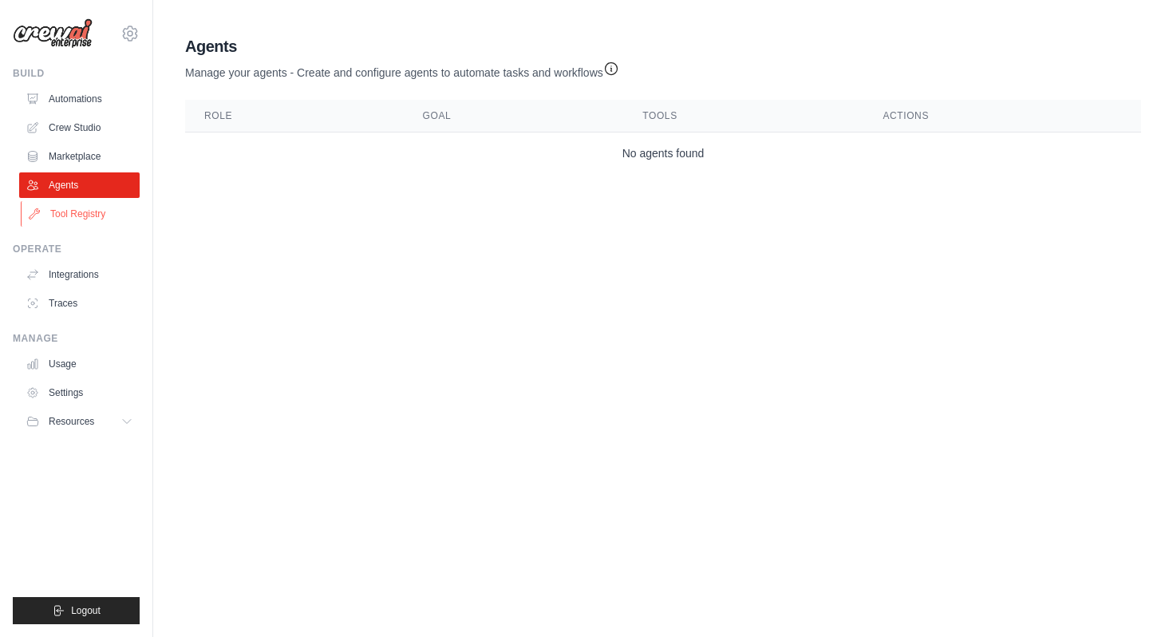
click at [65, 219] on link "Tool Registry" at bounding box center [81, 214] width 121 height 26
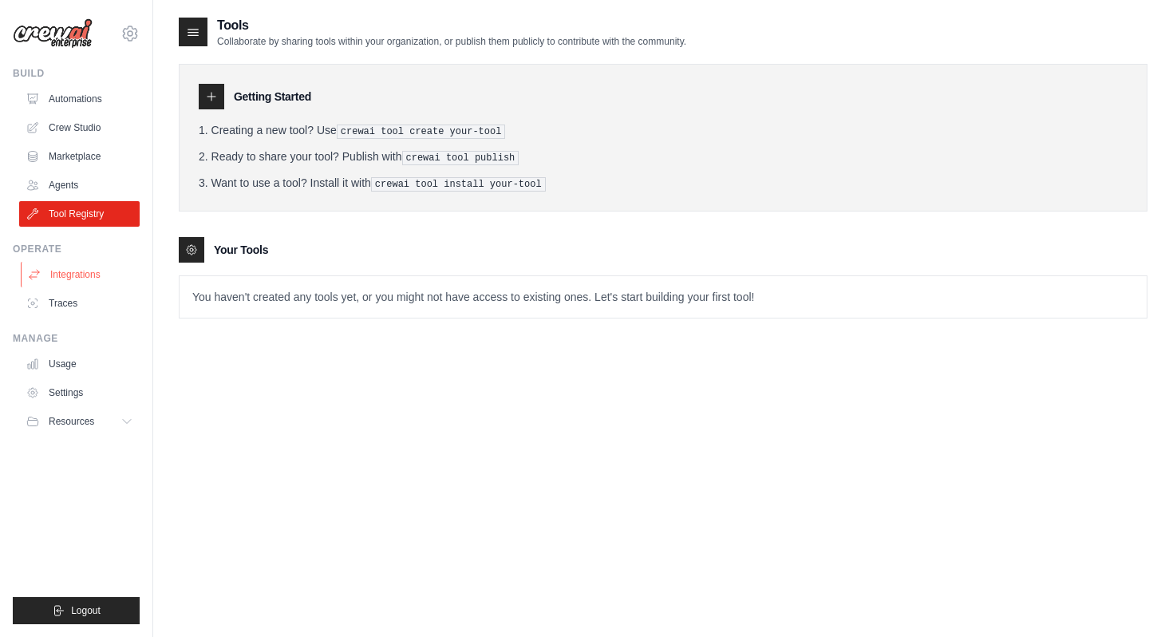
click at [93, 273] on link "Integrations" at bounding box center [81, 275] width 121 height 26
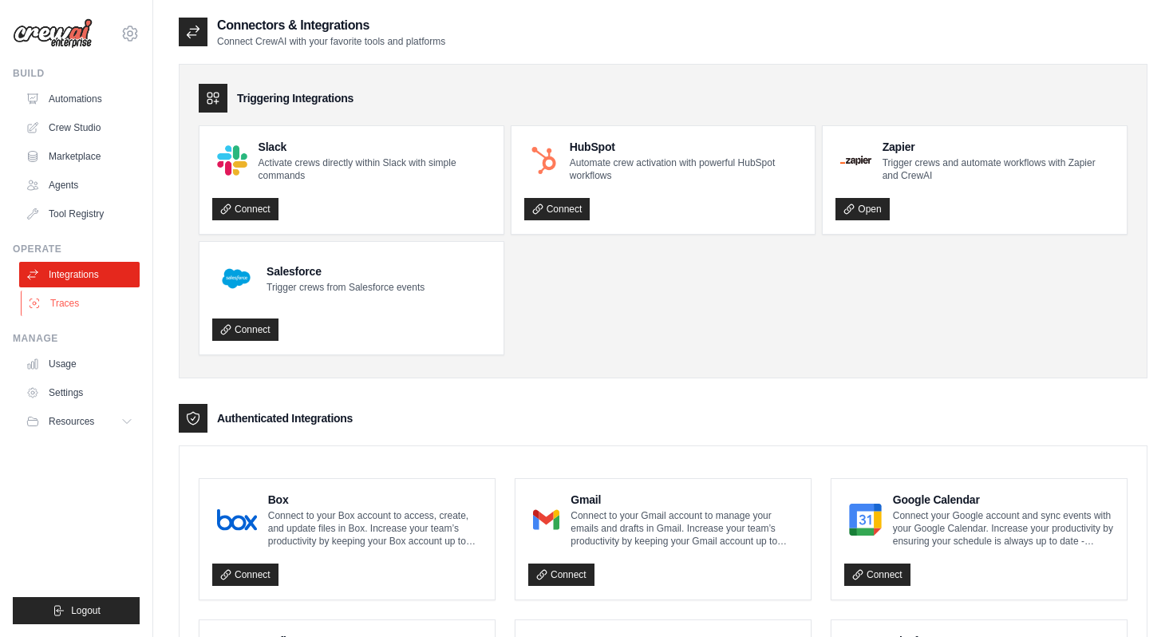
click at [70, 310] on link "Traces" at bounding box center [81, 304] width 121 height 26
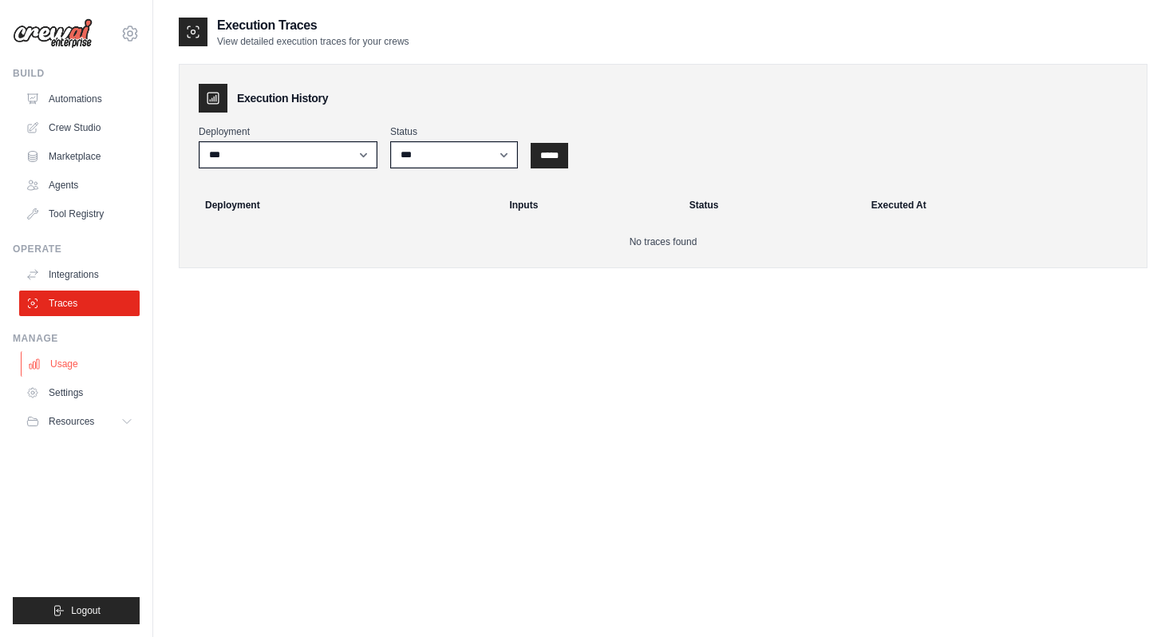
click at [67, 366] on link "Usage" at bounding box center [81, 364] width 121 height 26
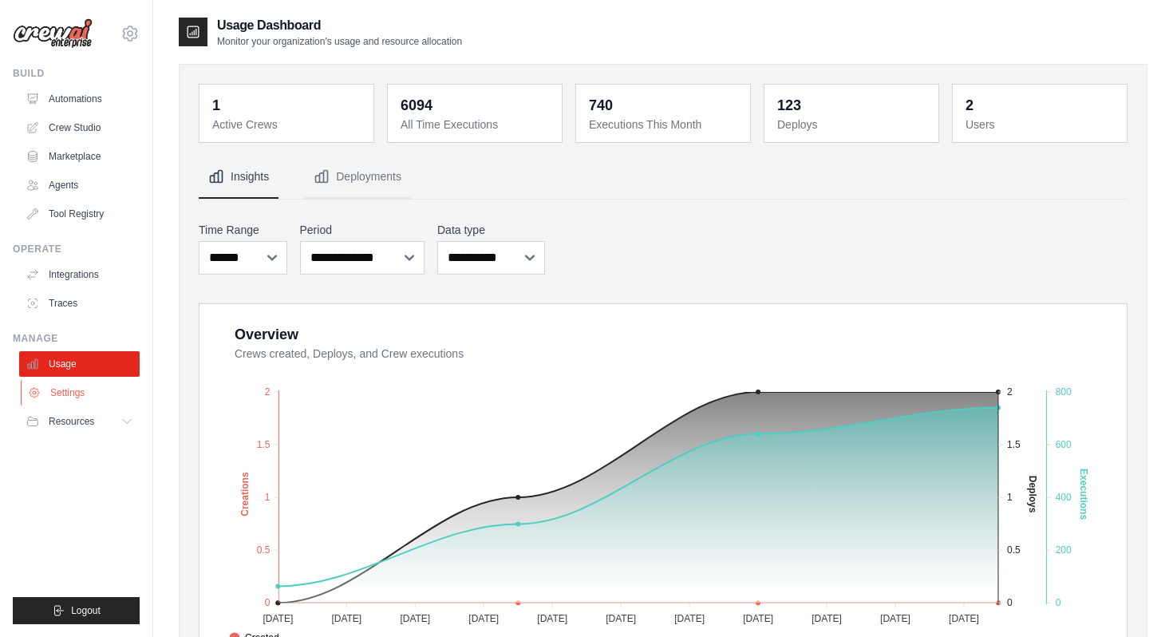
click at [66, 395] on link "Settings" at bounding box center [81, 393] width 121 height 26
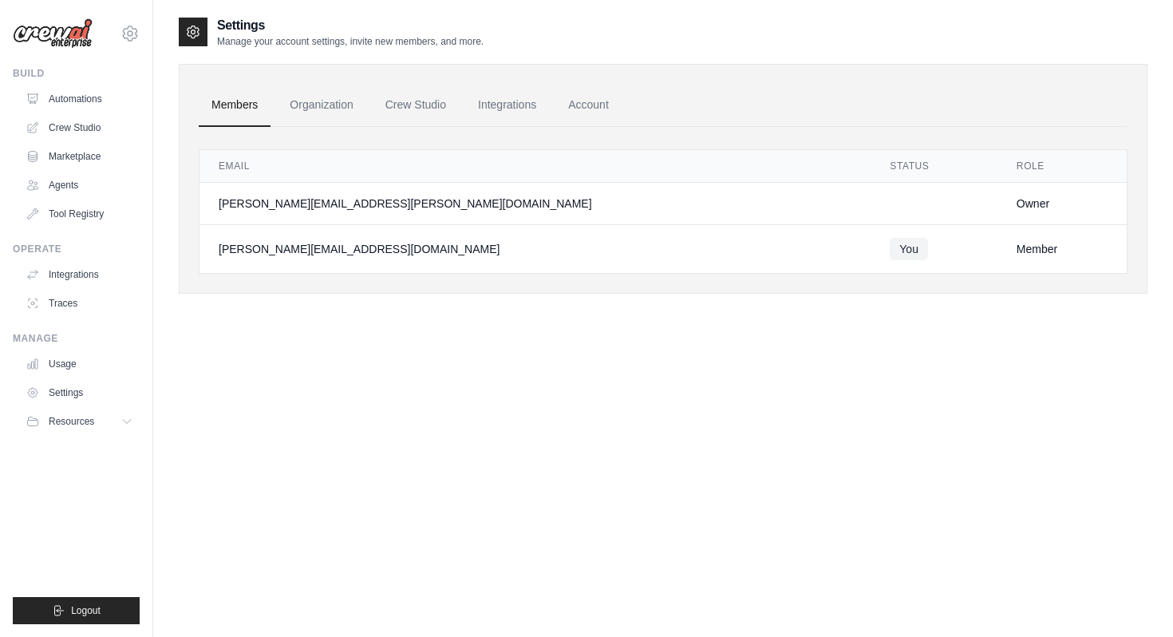
drag, startPoint x: 70, startPoint y: 426, endPoint x: 264, endPoint y: 148, distance: 338.8
click at [227, 176] on div "jordi.agusti@waynabox.com Atresmedia ✓ waynabox Settings Build Automations" at bounding box center [586, 334] width 1173 height 669
click at [317, 101] on link "Organization" at bounding box center [321, 105] width 89 height 43
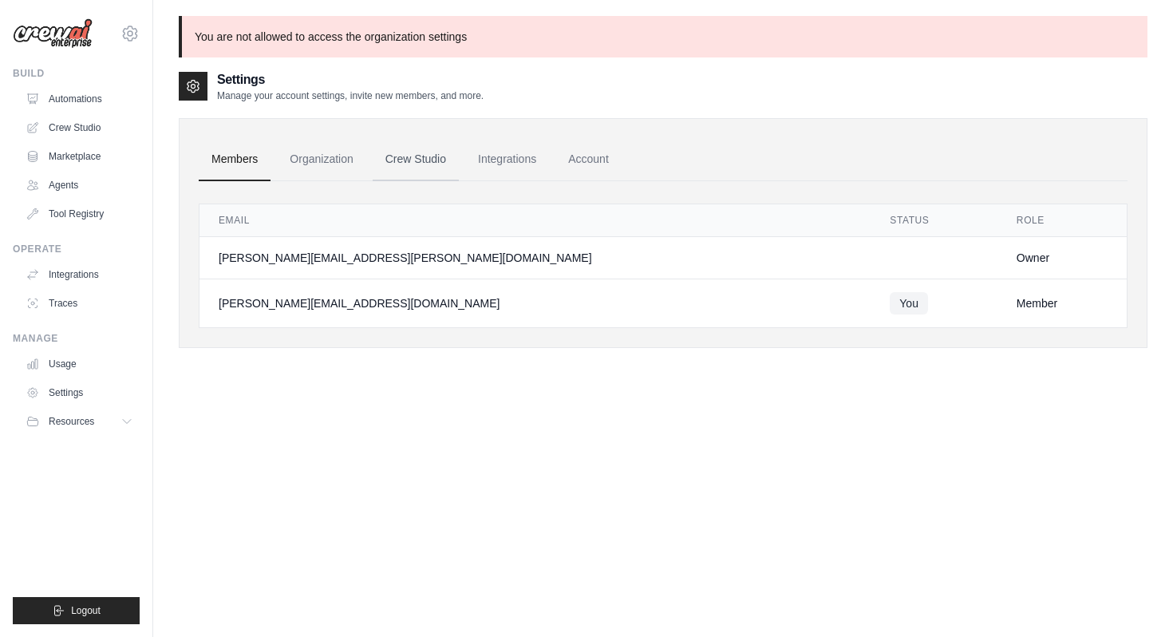
click at [407, 156] on link "Crew Studio" at bounding box center [416, 159] width 86 height 43
click at [504, 161] on link "Integrations" at bounding box center [507, 159] width 84 height 43
click at [602, 163] on link "Account" at bounding box center [589, 159] width 66 height 43
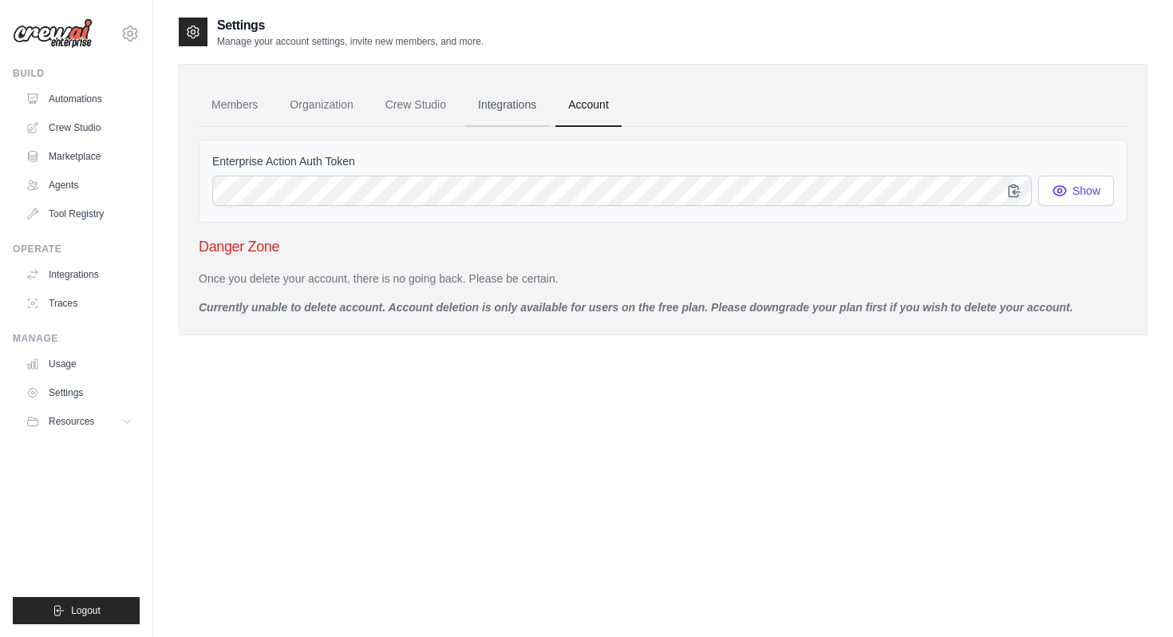
click at [504, 105] on link "Integrations" at bounding box center [507, 105] width 84 height 43
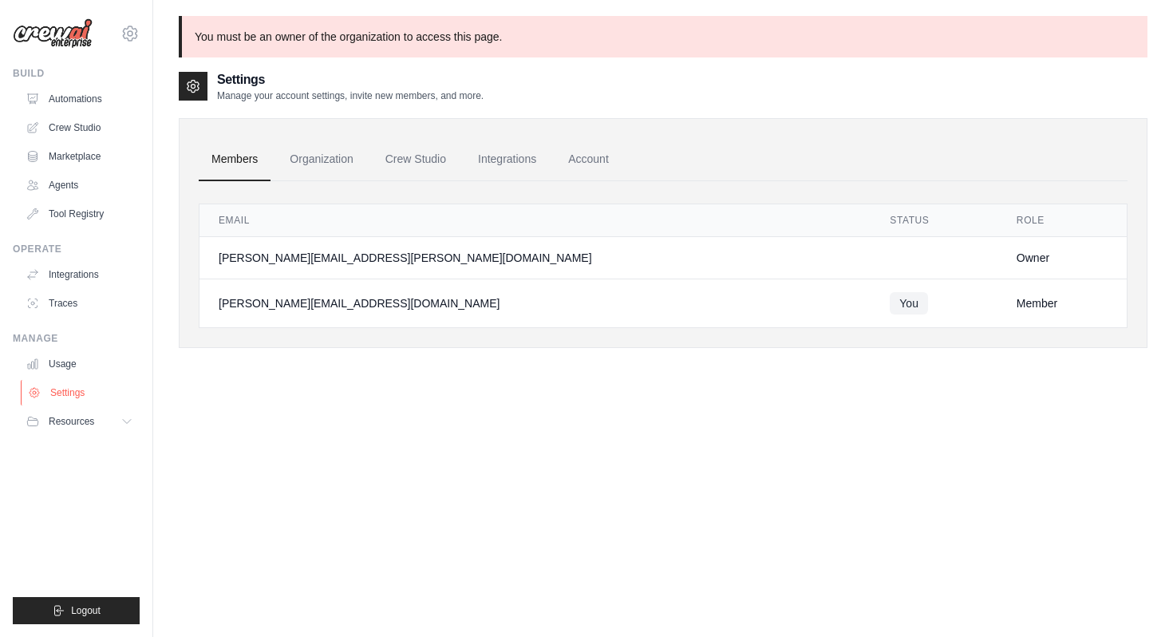
click at [77, 393] on link "Settings" at bounding box center [81, 393] width 121 height 26
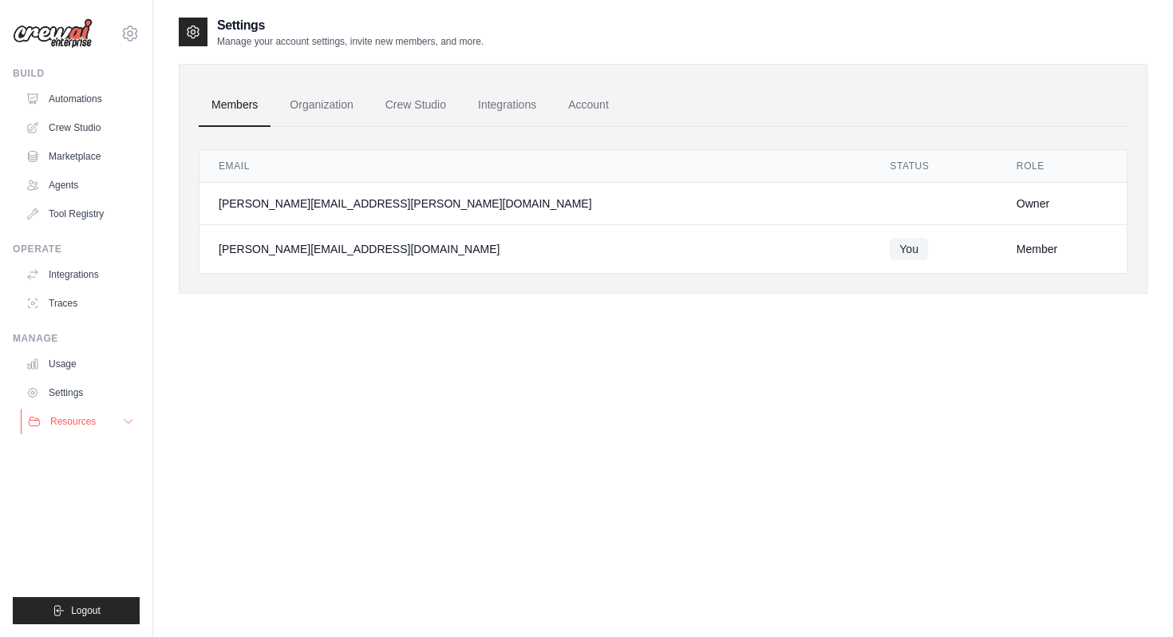
click at [75, 422] on span "Resources" at bounding box center [72, 421] width 45 height 13
click at [63, 130] on link "Crew Studio" at bounding box center [81, 128] width 121 height 26
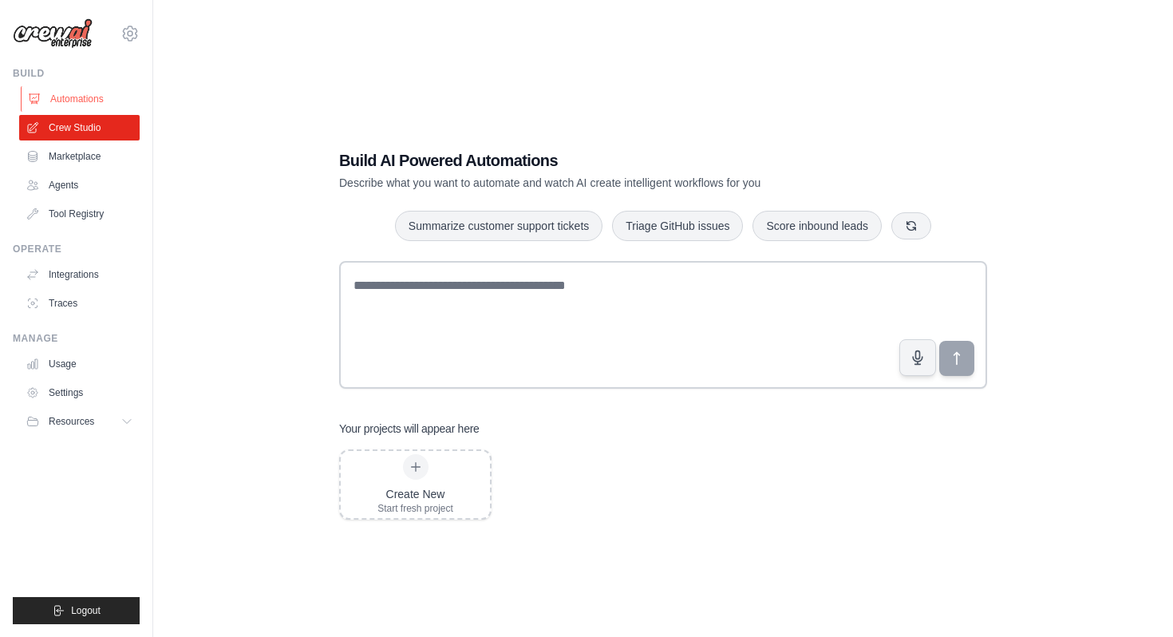
click at [65, 103] on link "Automations" at bounding box center [81, 99] width 121 height 26
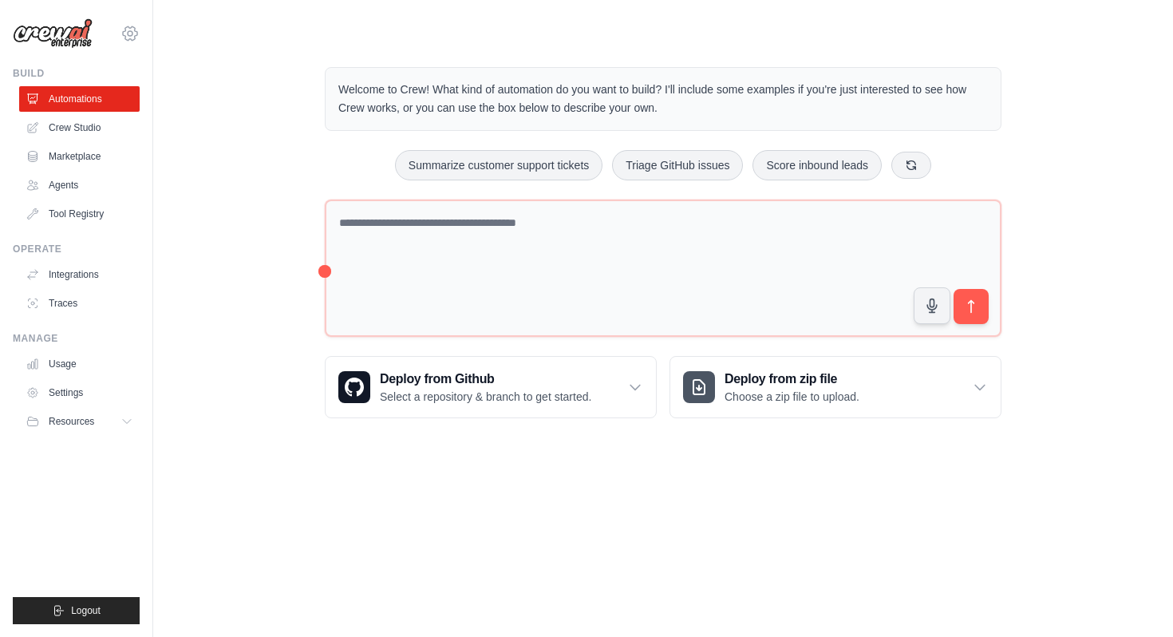
click at [129, 34] on icon at bounding box center [130, 33] width 19 height 19
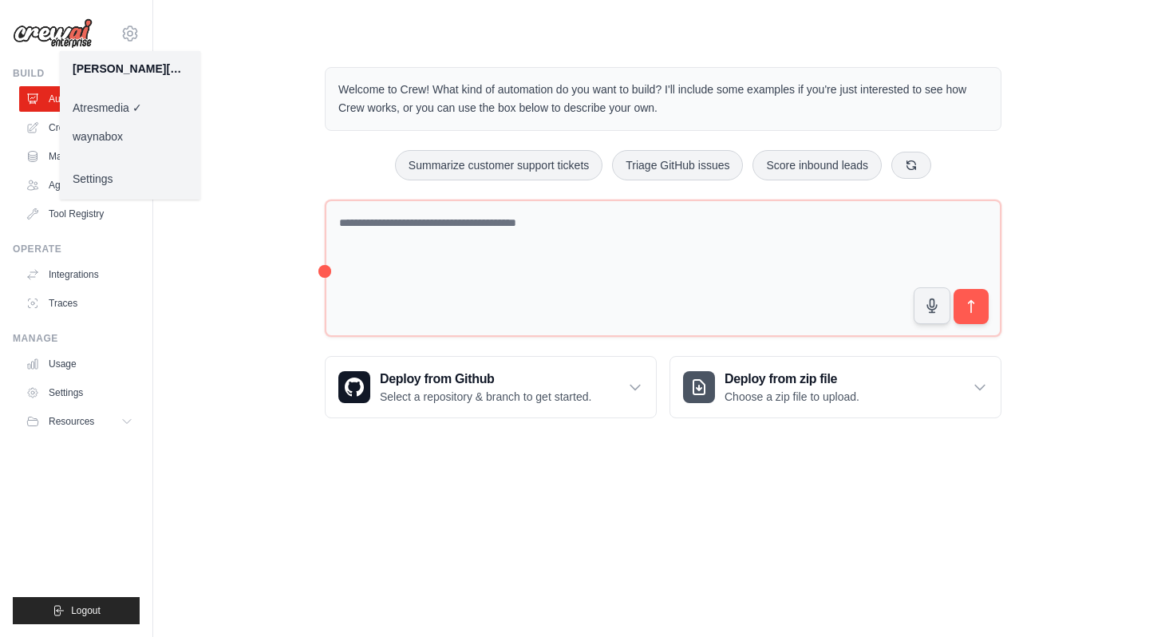
click at [106, 185] on link "Settings" at bounding box center [130, 178] width 140 height 29
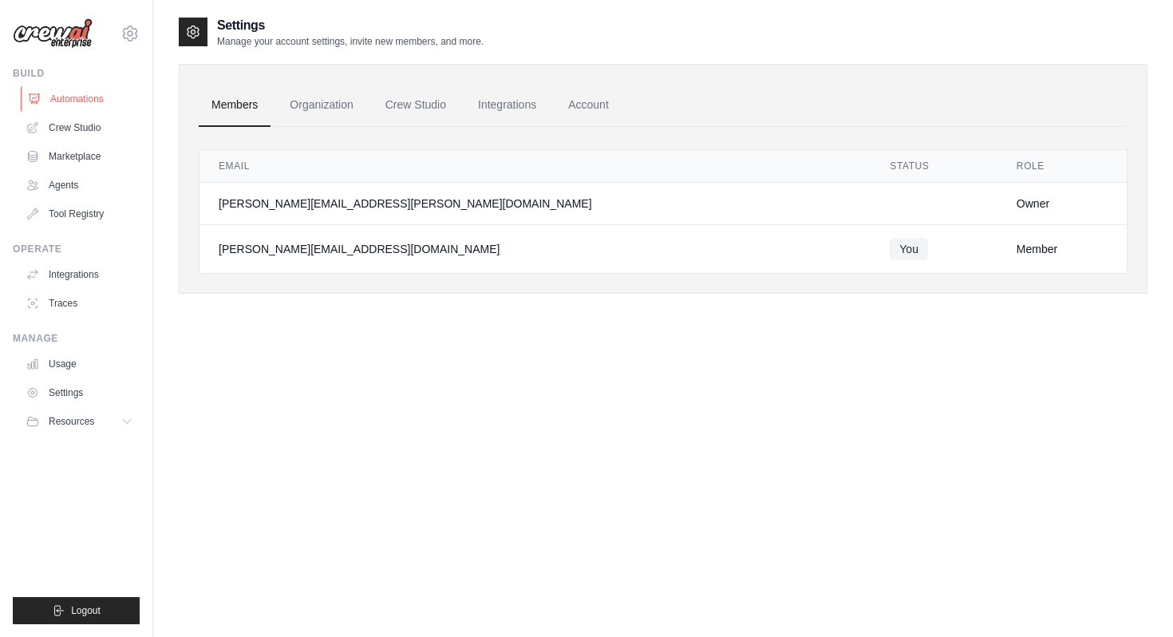
click at [69, 105] on link "Automations" at bounding box center [81, 99] width 121 height 26
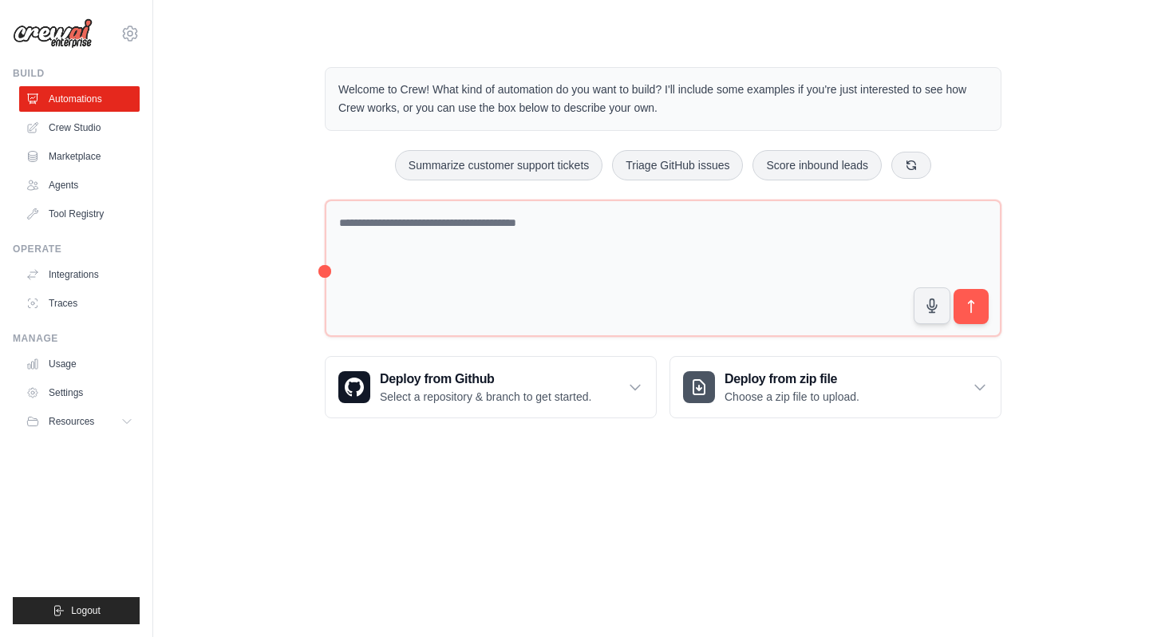
click at [186, 210] on div "Welcome to Crew! What kind of automation do you want to build? I'll include som…" at bounding box center [663, 243] width 969 height 402
click at [69, 129] on link "Crew Studio" at bounding box center [81, 128] width 121 height 26
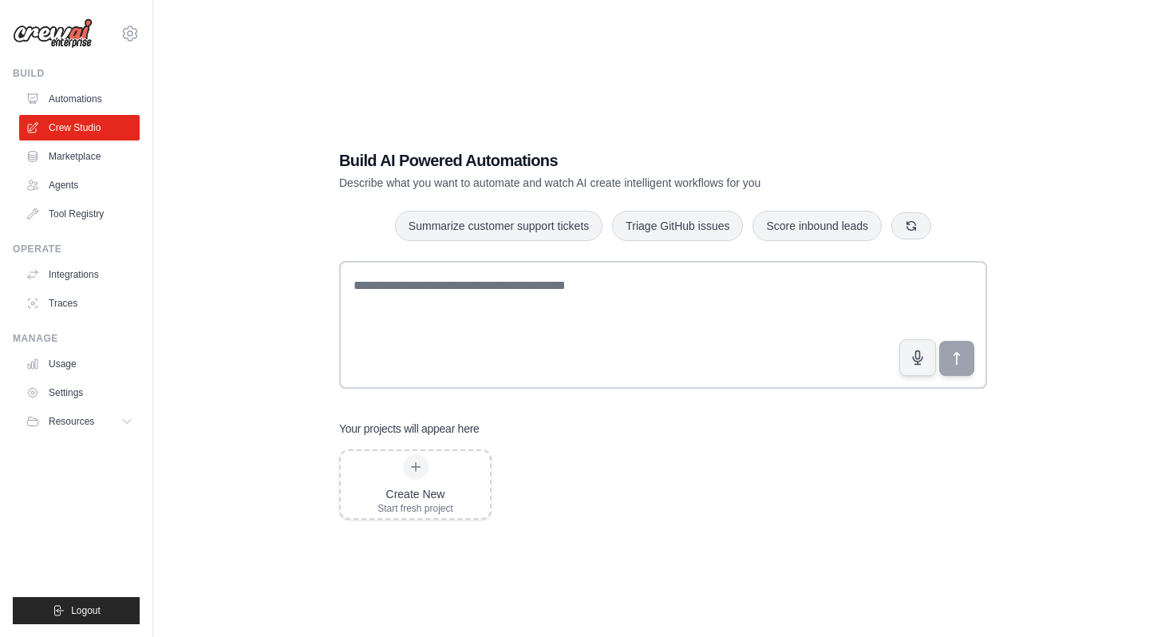
scroll to position [32, 0]
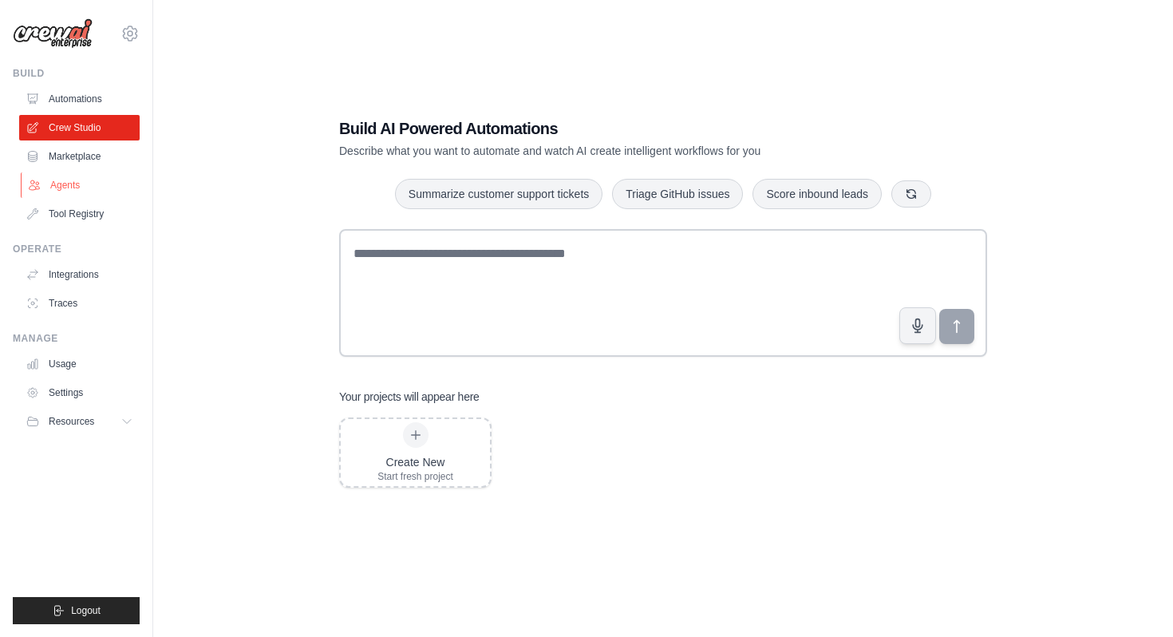
click at [69, 182] on link "Agents" at bounding box center [81, 185] width 121 height 26
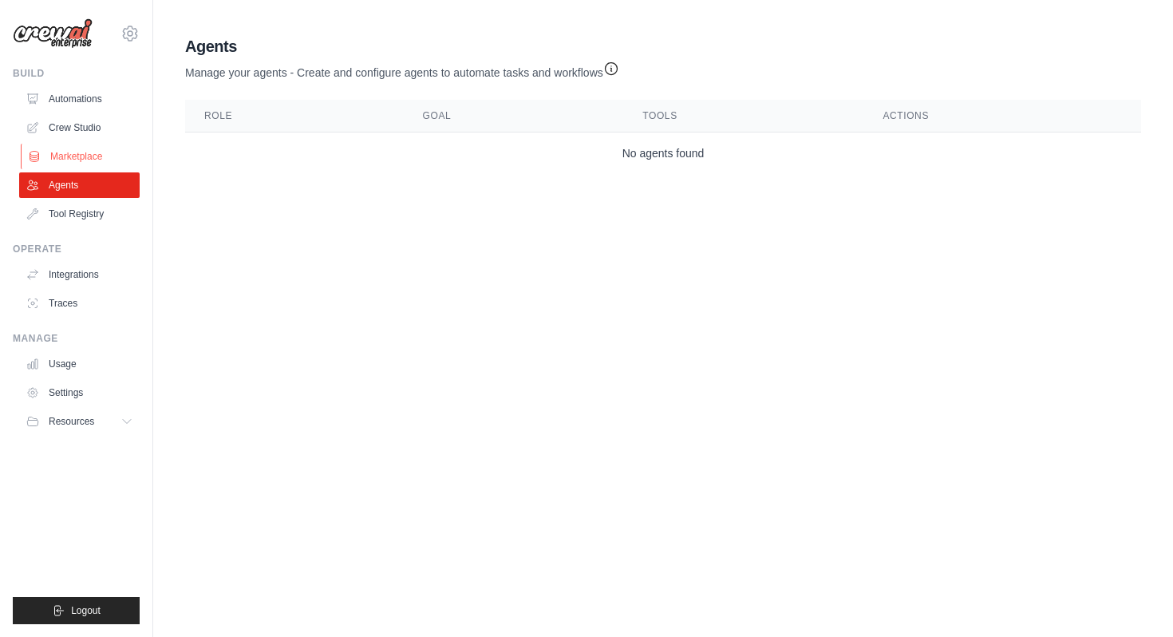
click at [89, 160] on link "Marketplace" at bounding box center [81, 157] width 121 height 26
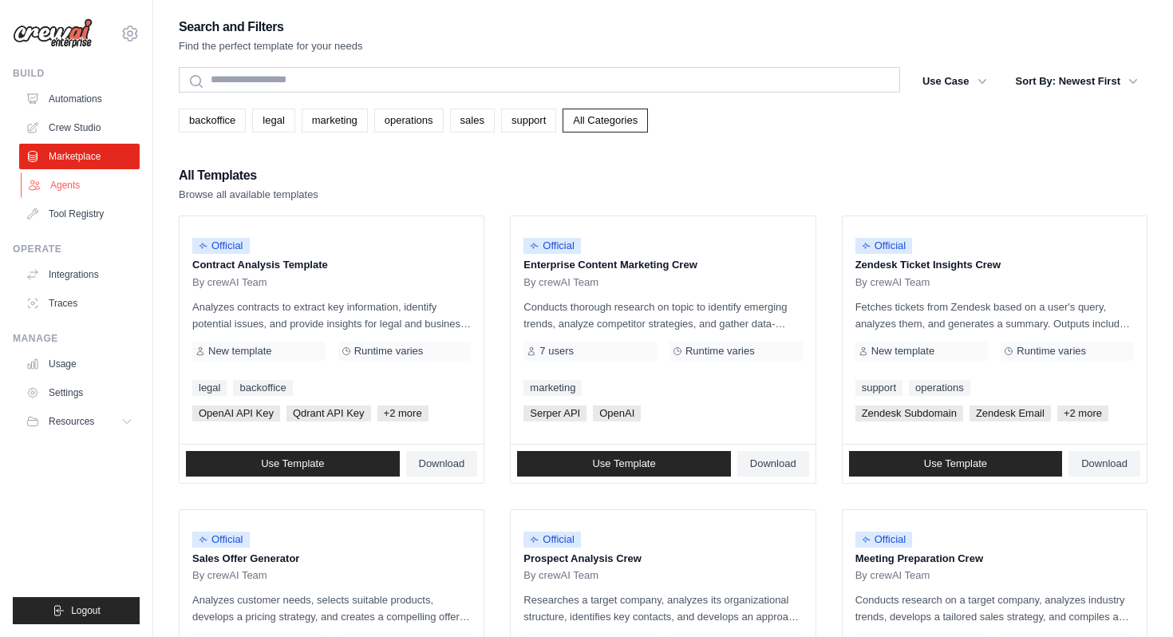
click at [69, 189] on link "Agents" at bounding box center [81, 185] width 121 height 26
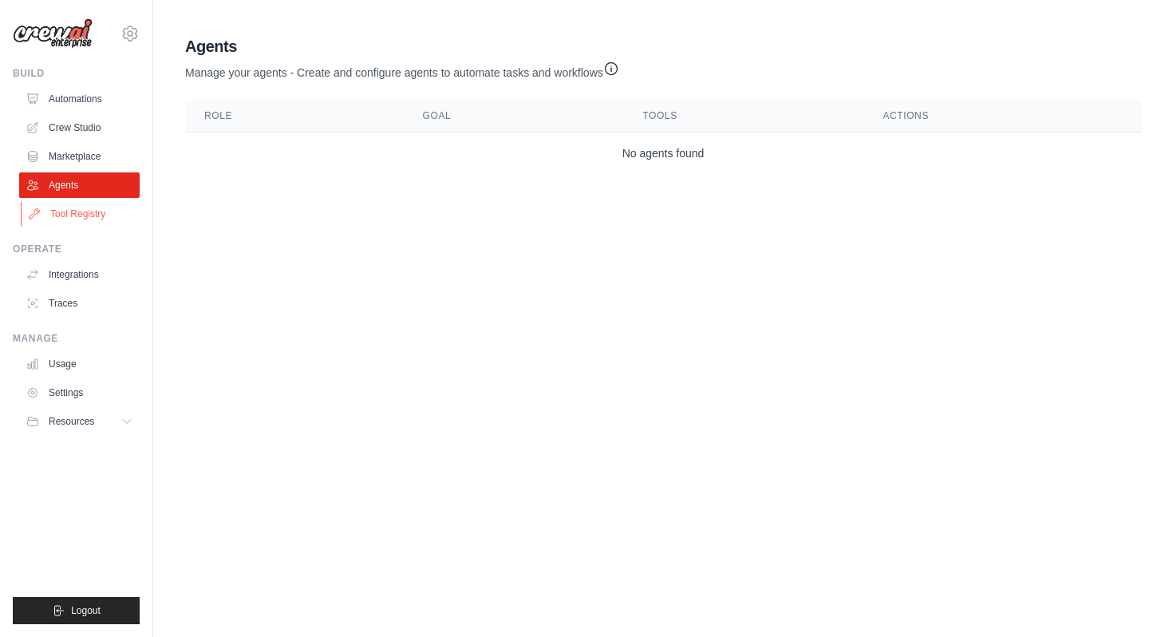
click at [70, 223] on link "Tool Registry" at bounding box center [81, 214] width 121 height 26
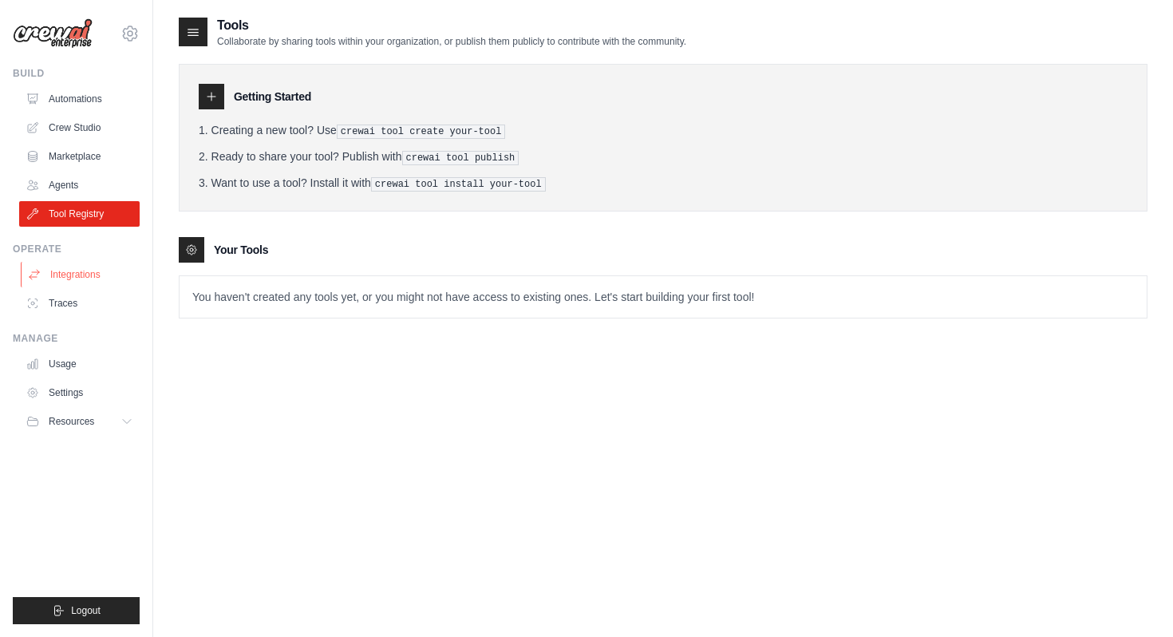
click at [69, 279] on link "Integrations" at bounding box center [81, 275] width 121 height 26
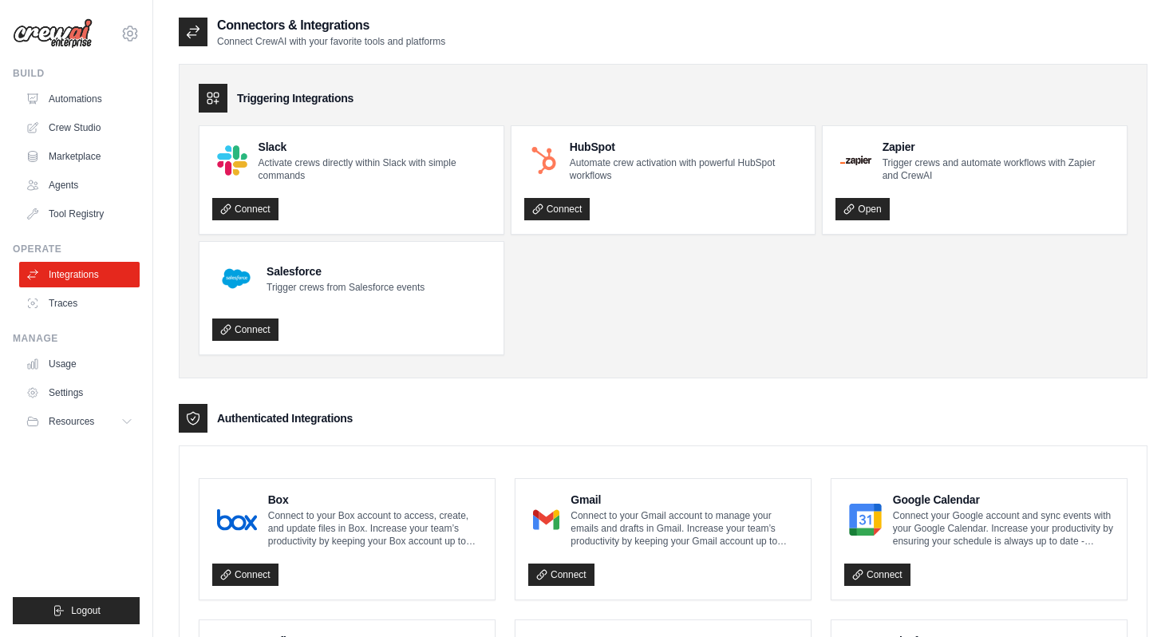
click at [57, 317] on ul "Build Automations Crew Studio Marketplace Agents" at bounding box center [76, 345] width 127 height 557
click at [60, 302] on link "Traces" at bounding box center [81, 304] width 121 height 26
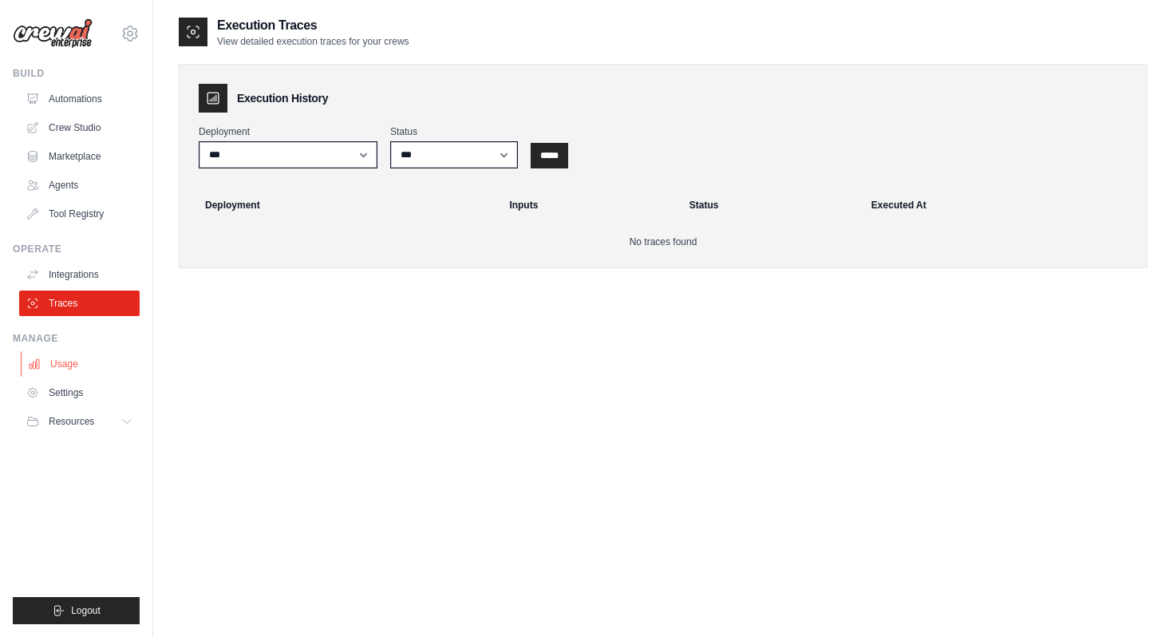
click at [60, 367] on link "Usage" at bounding box center [81, 364] width 121 height 26
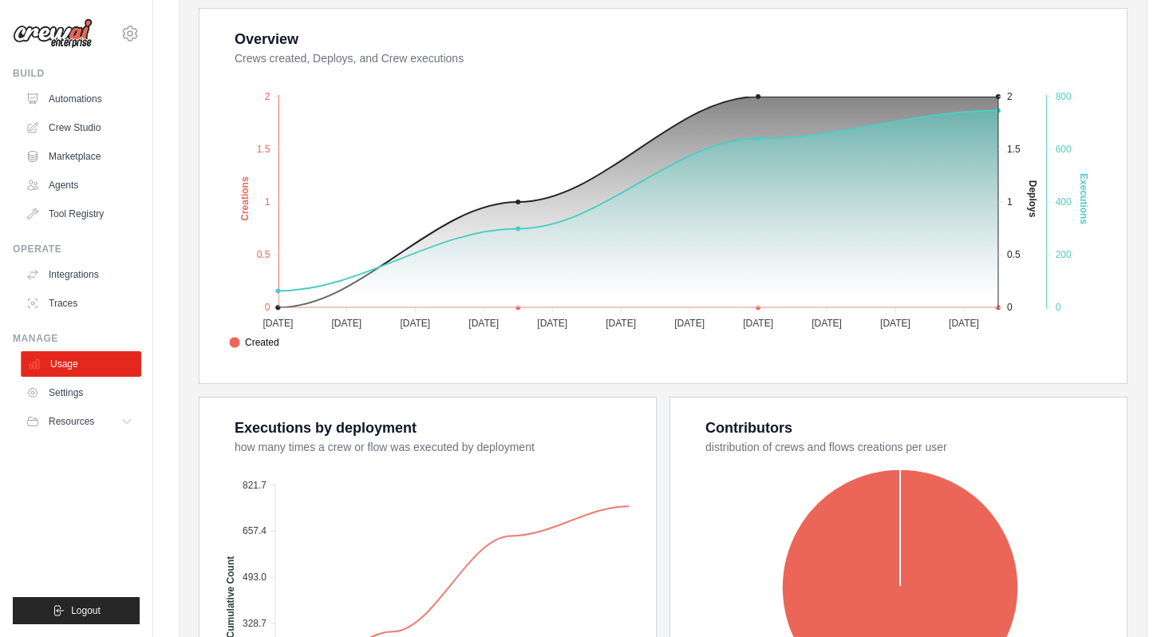
scroll to position [520, 0]
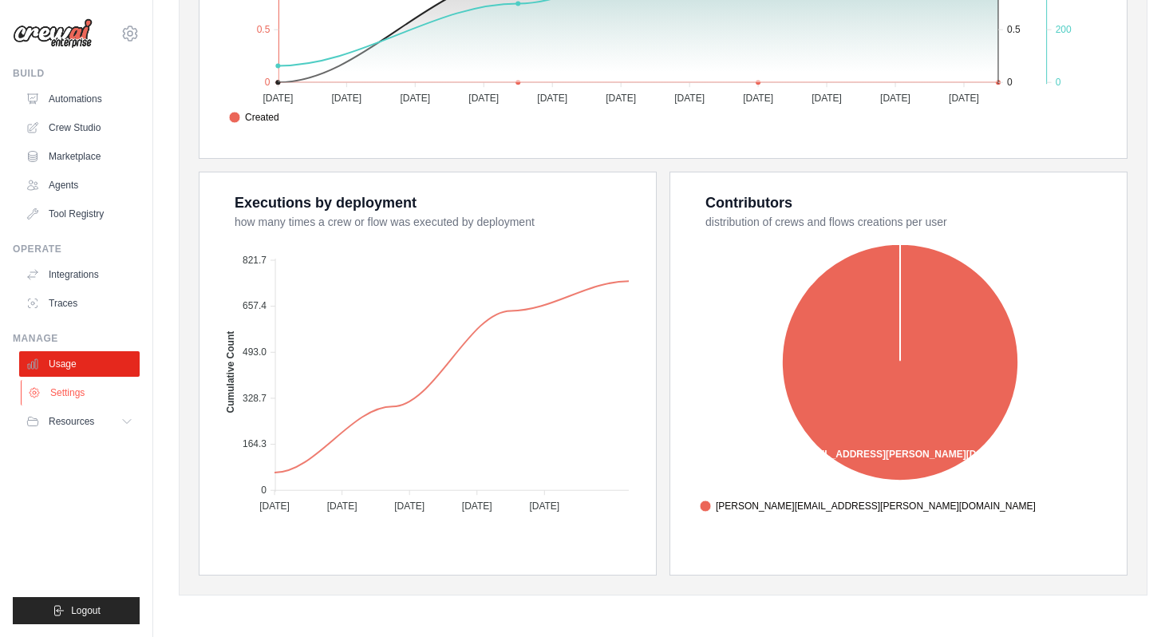
click at [60, 393] on link "Settings" at bounding box center [81, 393] width 121 height 26
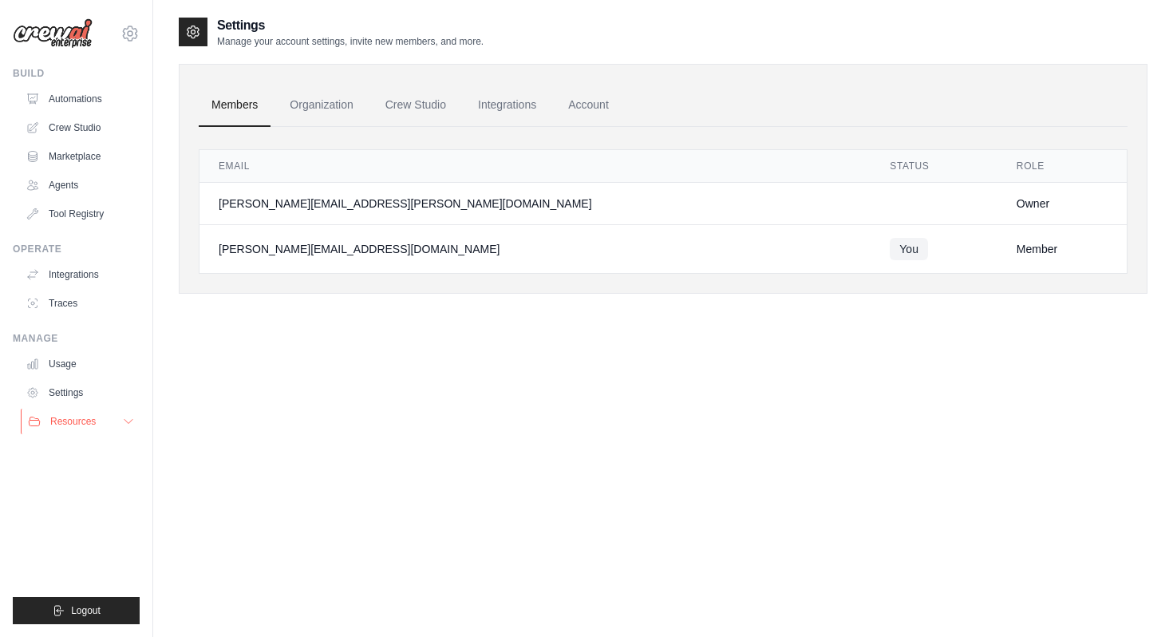
click at [61, 416] on span "Resources" at bounding box center [72, 421] width 45 height 13
click at [67, 476] on span "GitHub" at bounding box center [72, 474] width 30 height 13
click at [132, 37] on icon at bounding box center [130, 33] width 19 height 19
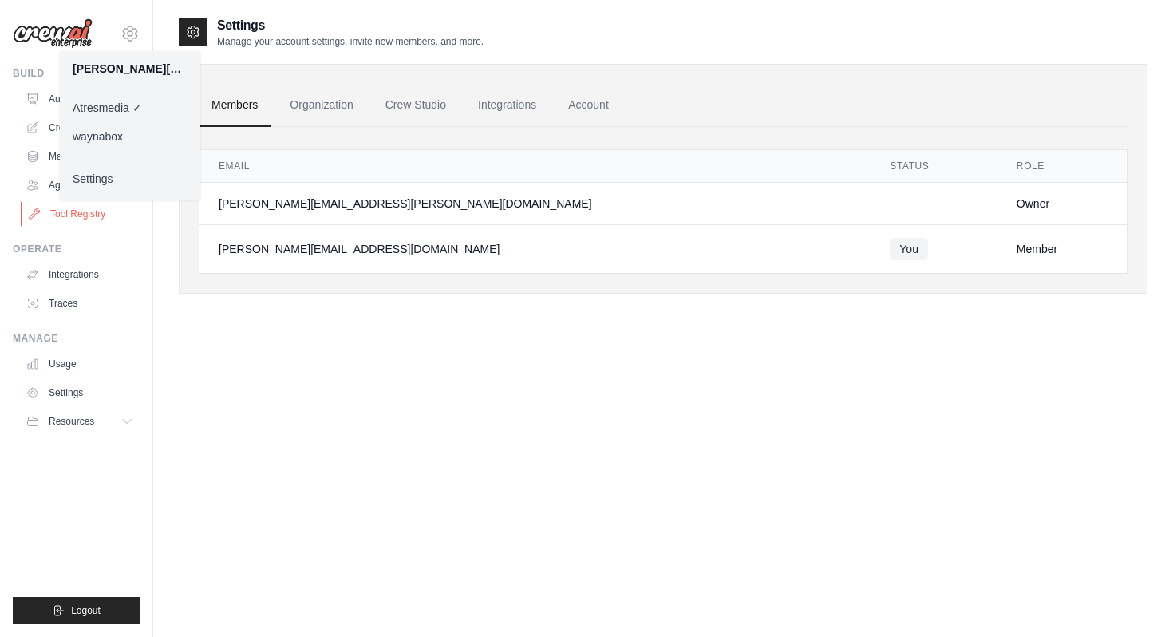
click at [55, 223] on link "Tool Registry" at bounding box center [81, 214] width 121 height 26
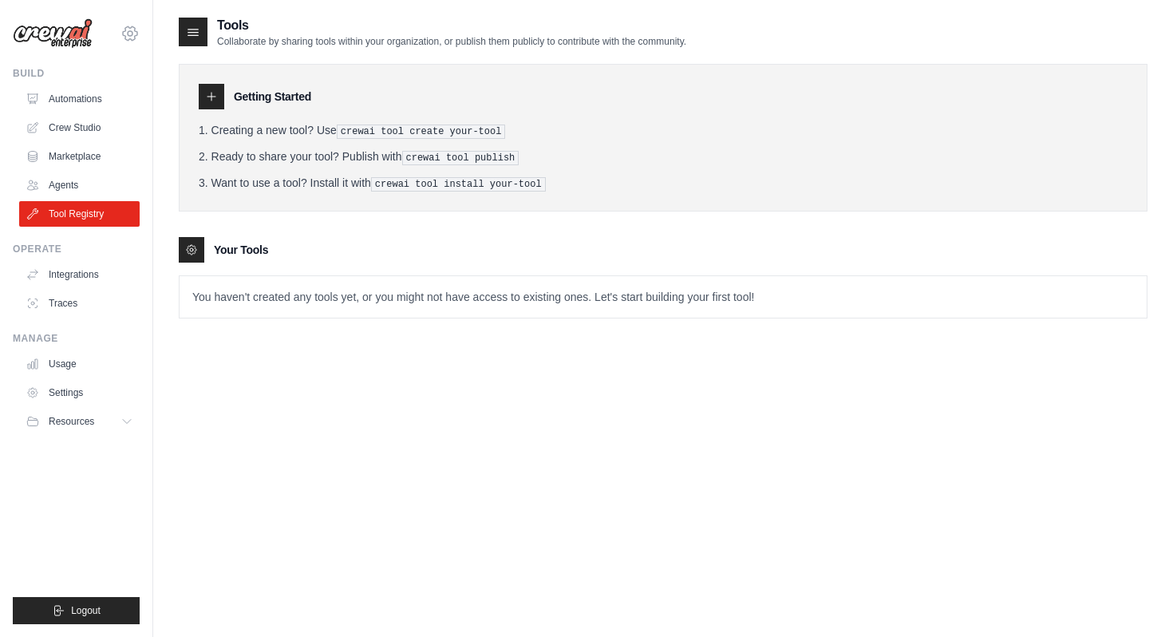
click at [129, 34] on icon at bounding box center [130, 33] width 19 height 19
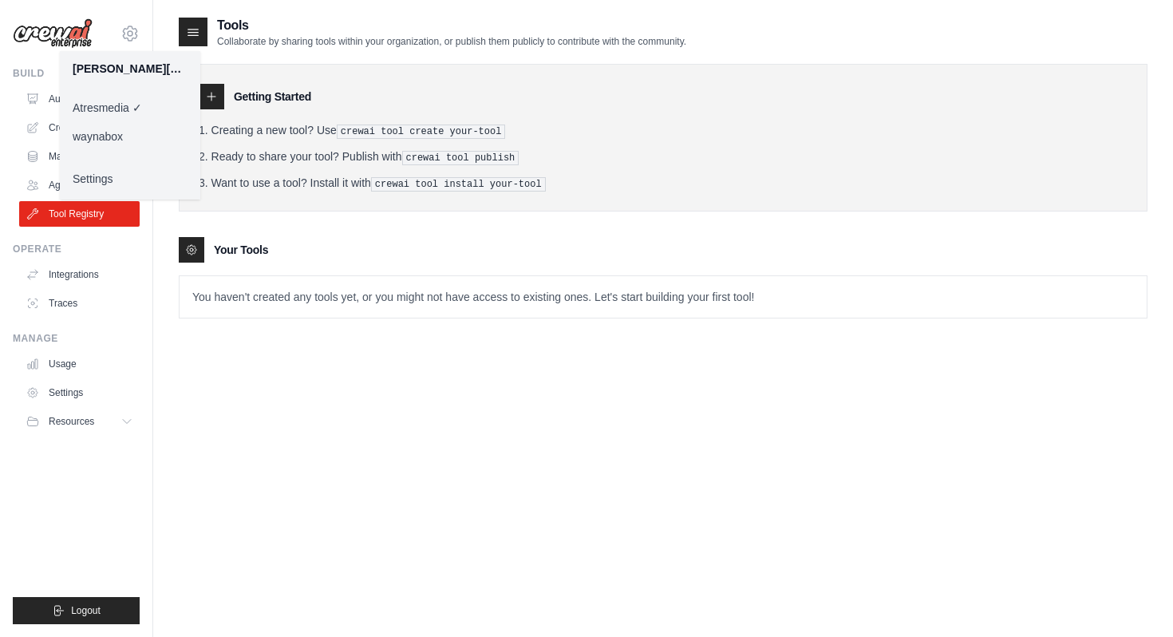
click at [97, 174] on link "Settings" at bounding box center [130, 178] width 140 height 29
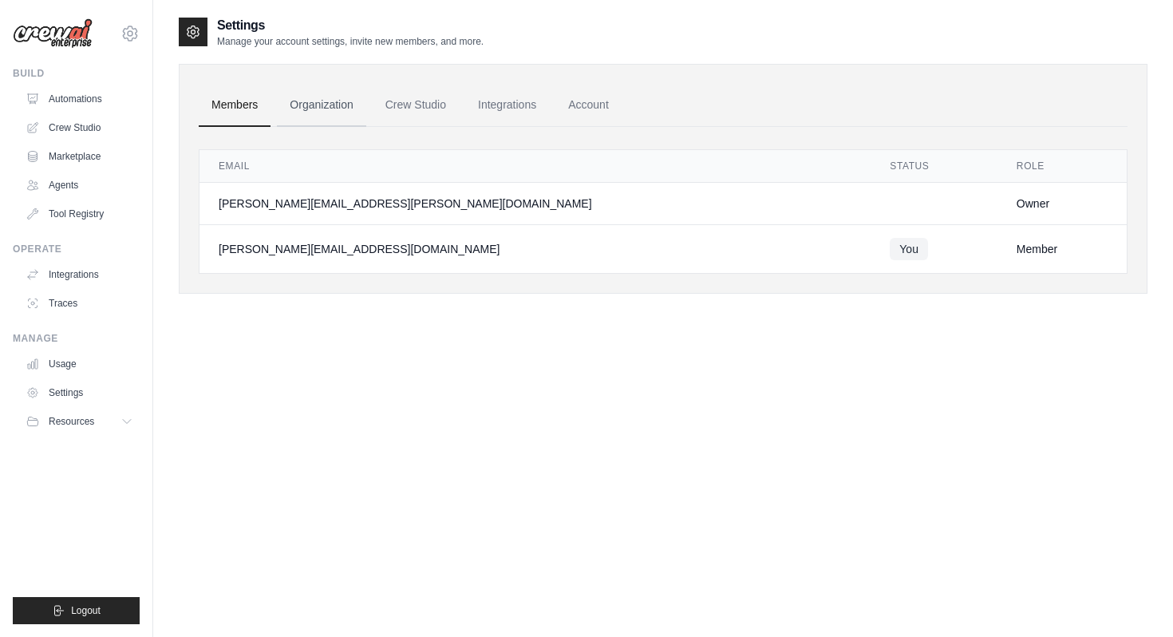
click at [311, 116] on link "Organization" at bounding box center [321, 105] width 89 height 43
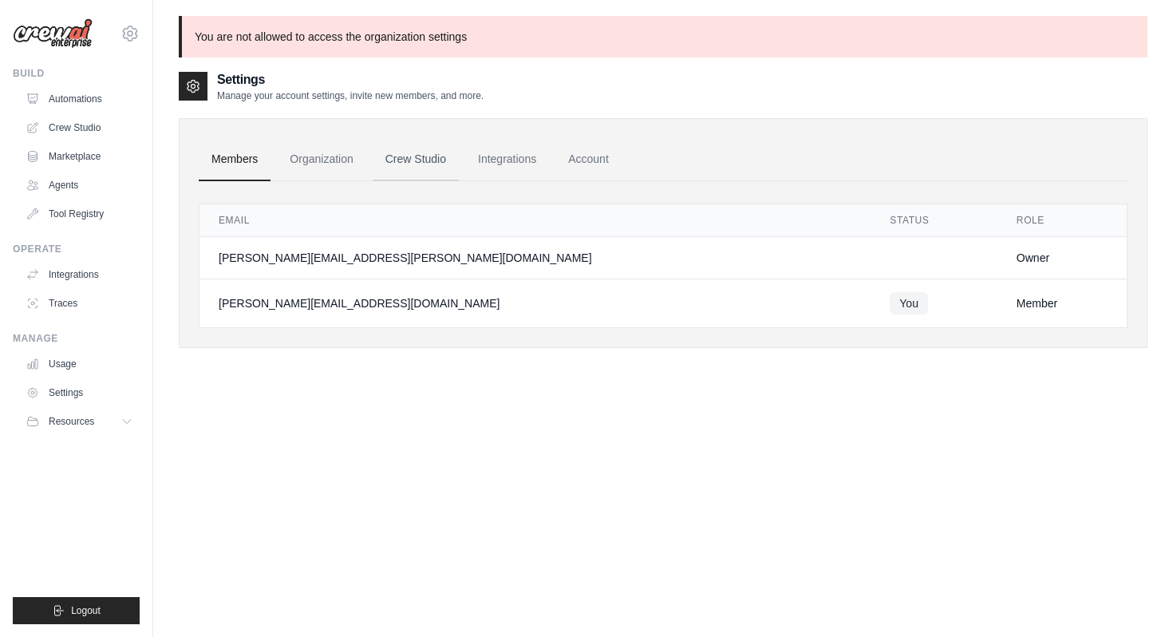
click at [421, 164] on link "Crew Studio" at bounding box center [416, 159] width 86 height 43
click at [499, 162] on link "Integrations" at bounding box center [507, 159] width 84 height 43
click at [598, 160] on link "Account" at bounding box center [589, 159] width 66 height 43
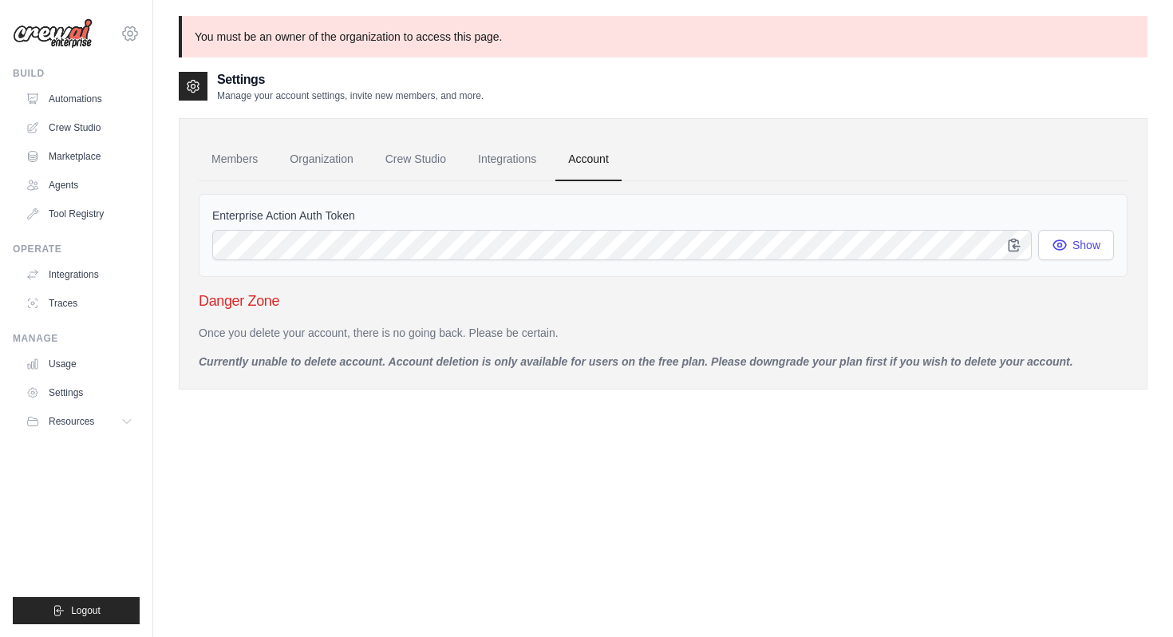
click at [132, 38] on icon at bounding box center [130, 33] width 19 height 19
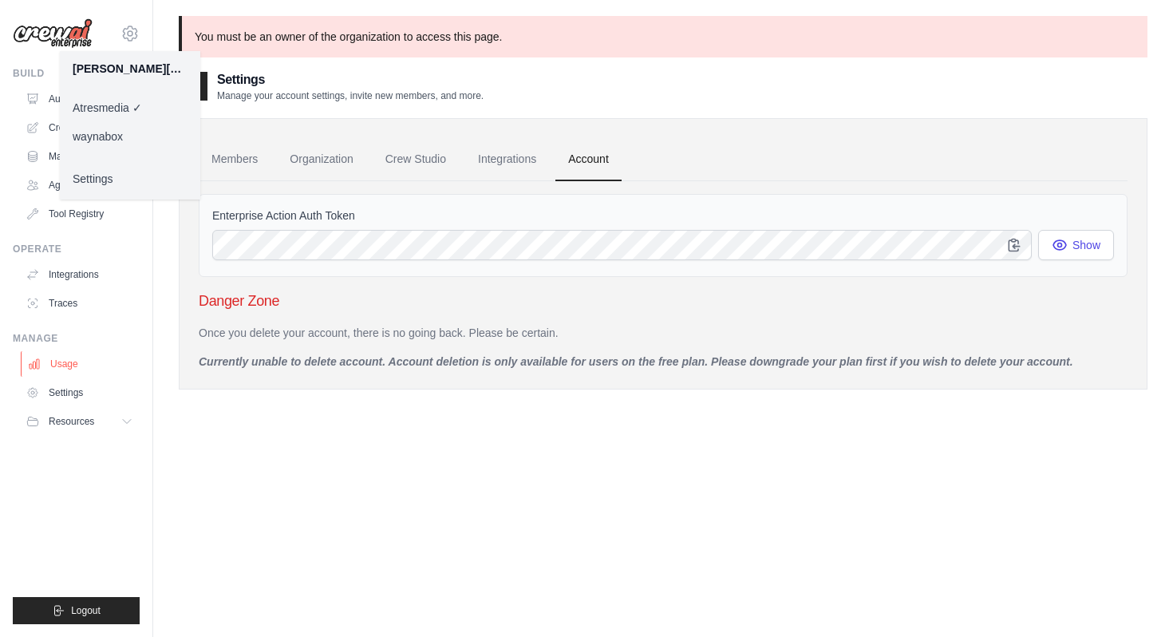
click at [68, 364] on link "Usage" at bounding box center [81, 364] width 121 height 26
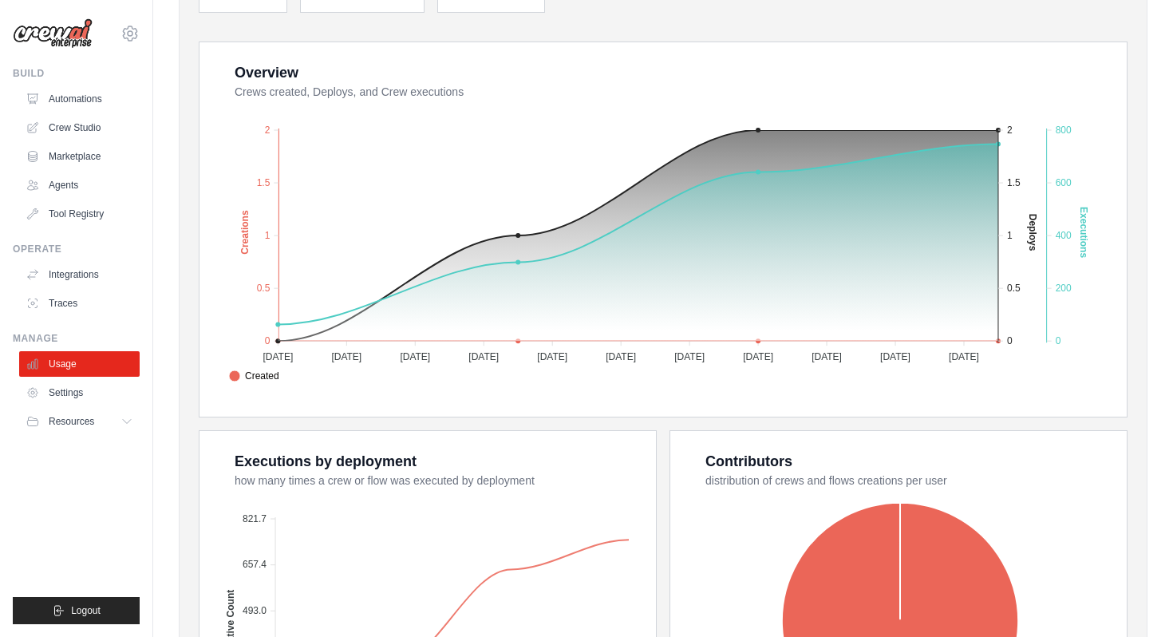
scroll to position [267, 0]
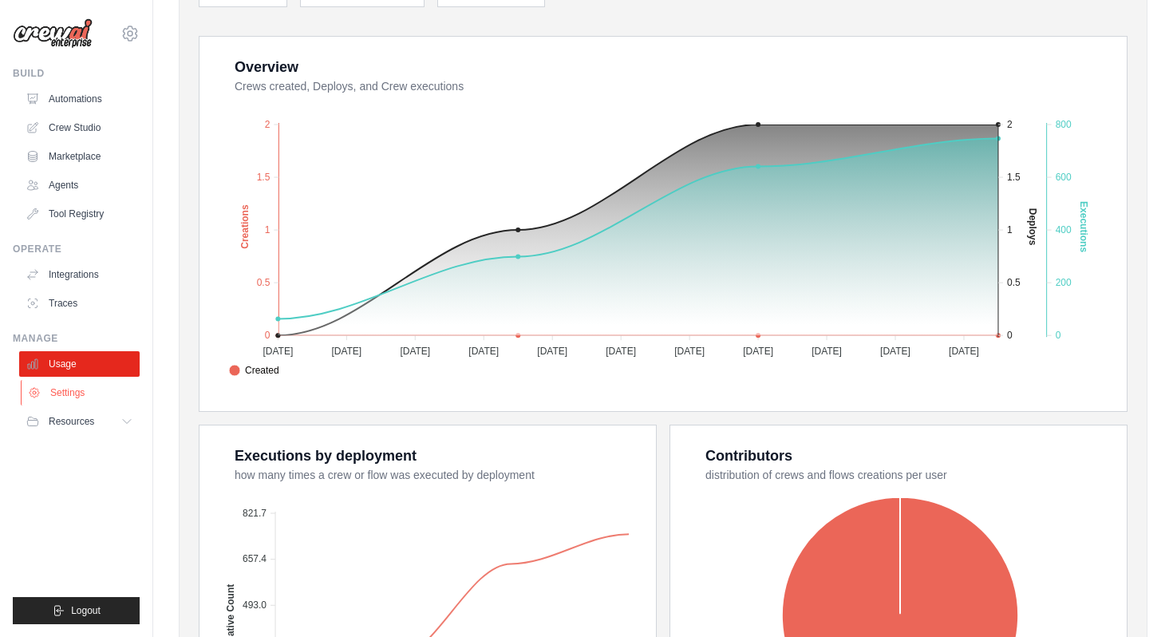
click at [80, 393] on link "Settings" at bounding box center [81, 393] width 121 height 26
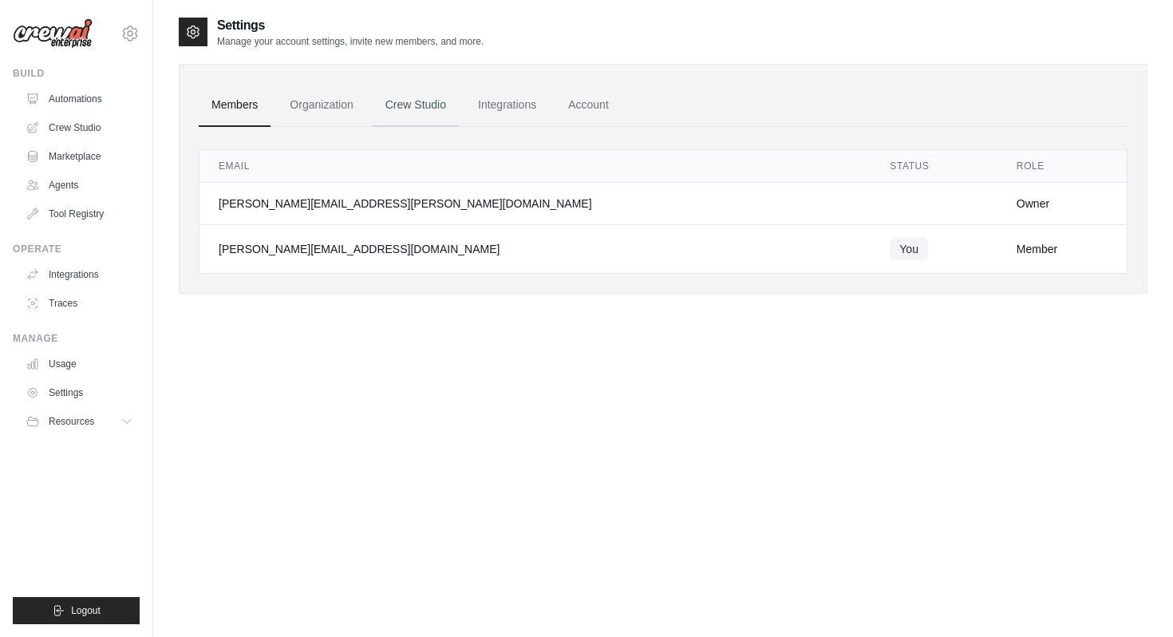
click at [426, 108] on link "Crew Studio" at bounding box center [416, 105] width 86 height 43
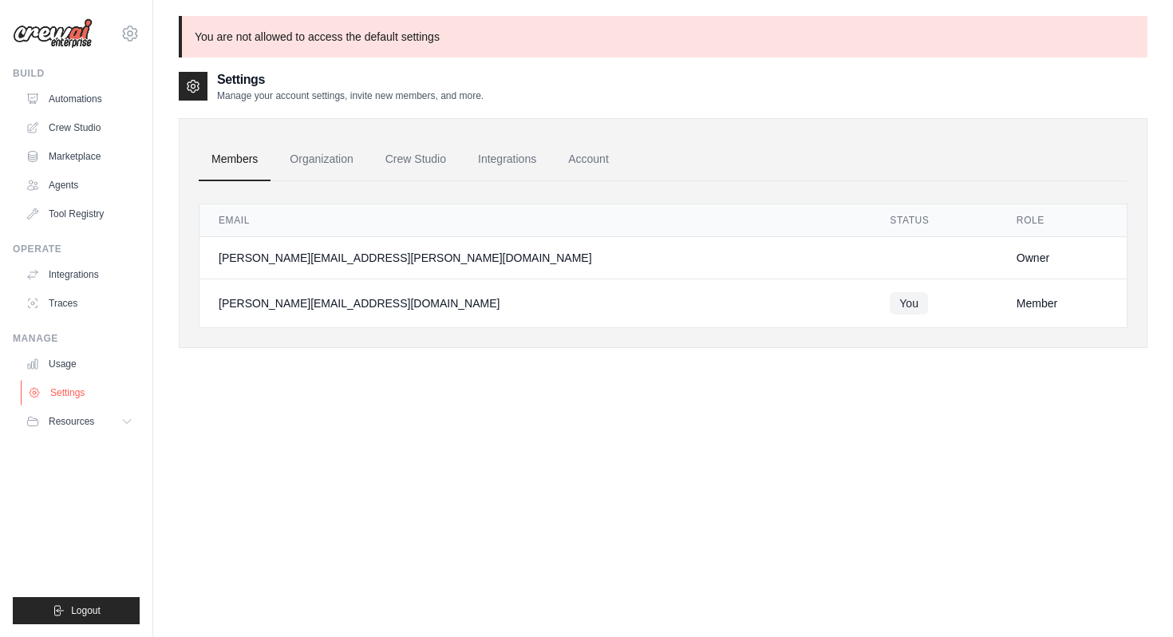
click at [63, 397] on link "Settings" at bounding box center [81, 393] width 121 height 26
